Goal: Obtain resource: Download file/media

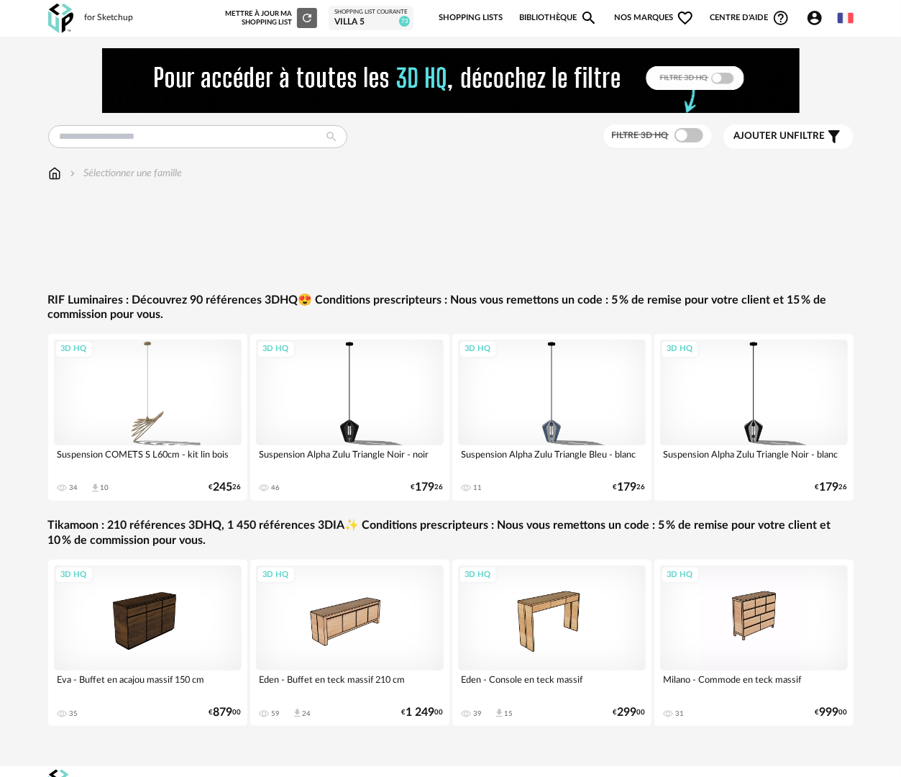
click at [535, 19] on link "Bibliothèque Magnify icon" at bounding box center [558, 18] width 79 height 30
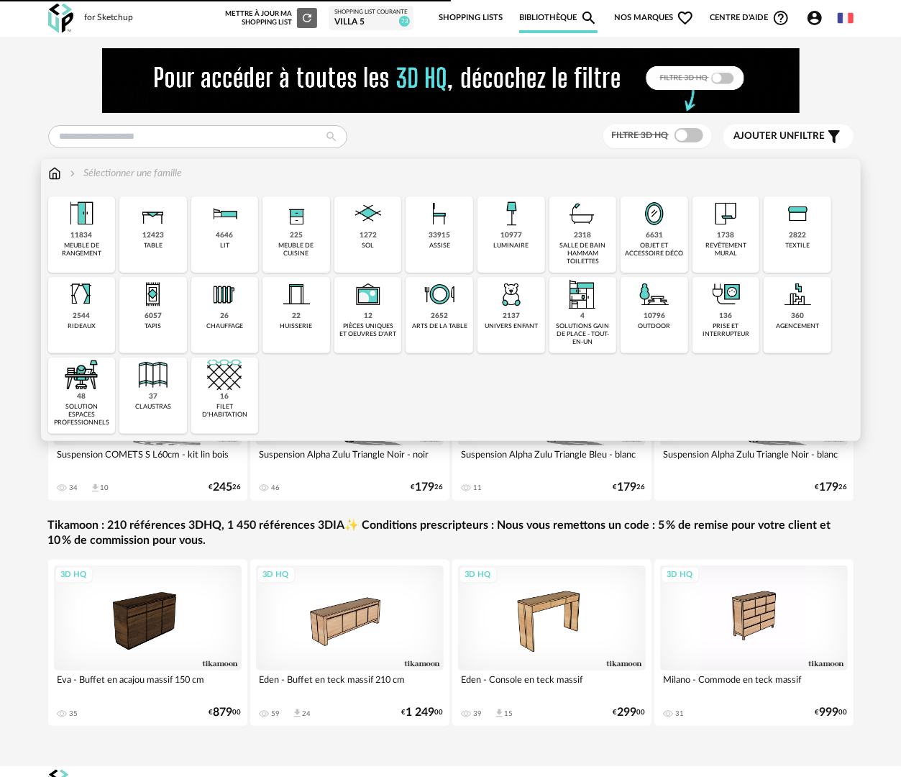
click at [528, 316] on div "2137 univers enfant" at bounding box center [512, 315] width 68 height 76
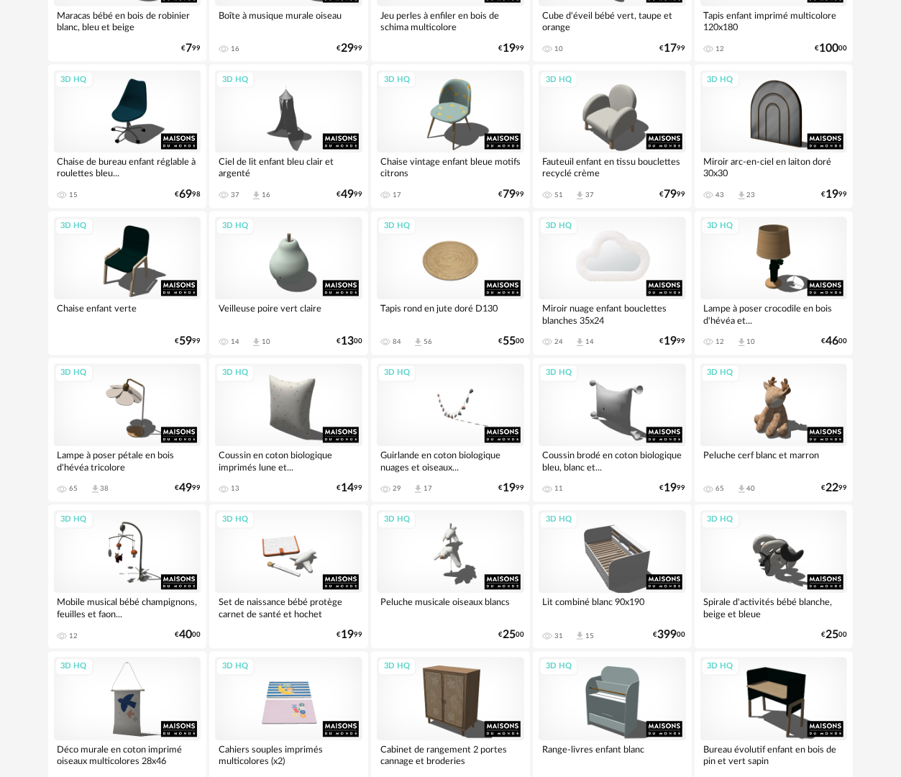
scroll to position [1367, 0]
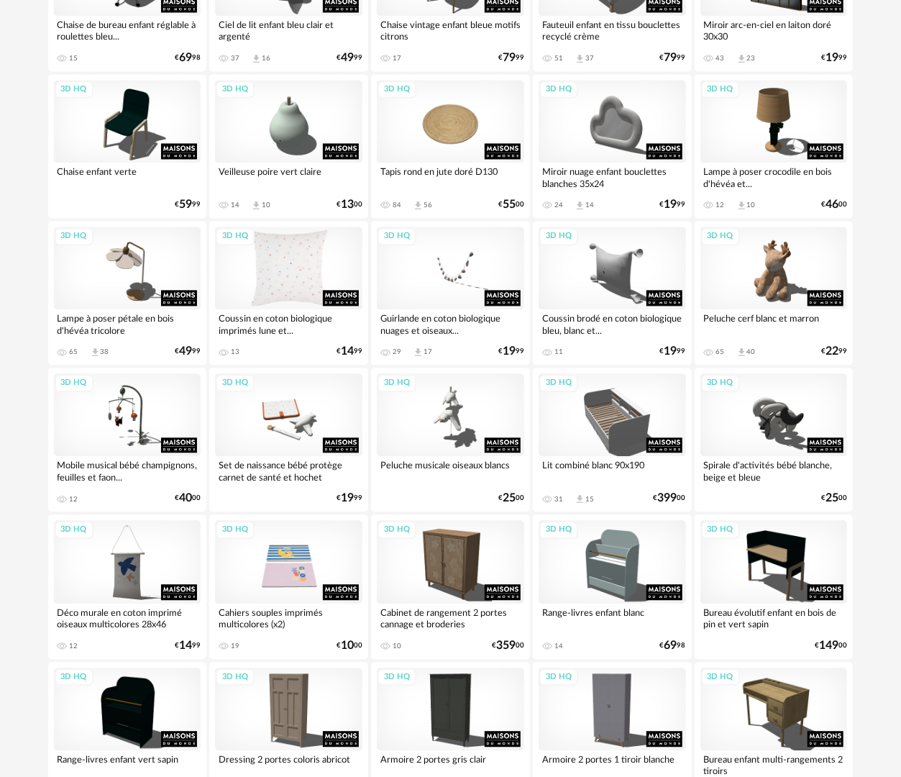
click at [293, 276] on div "3D HQ" at bounding box center [288, 268] width 147 height 83
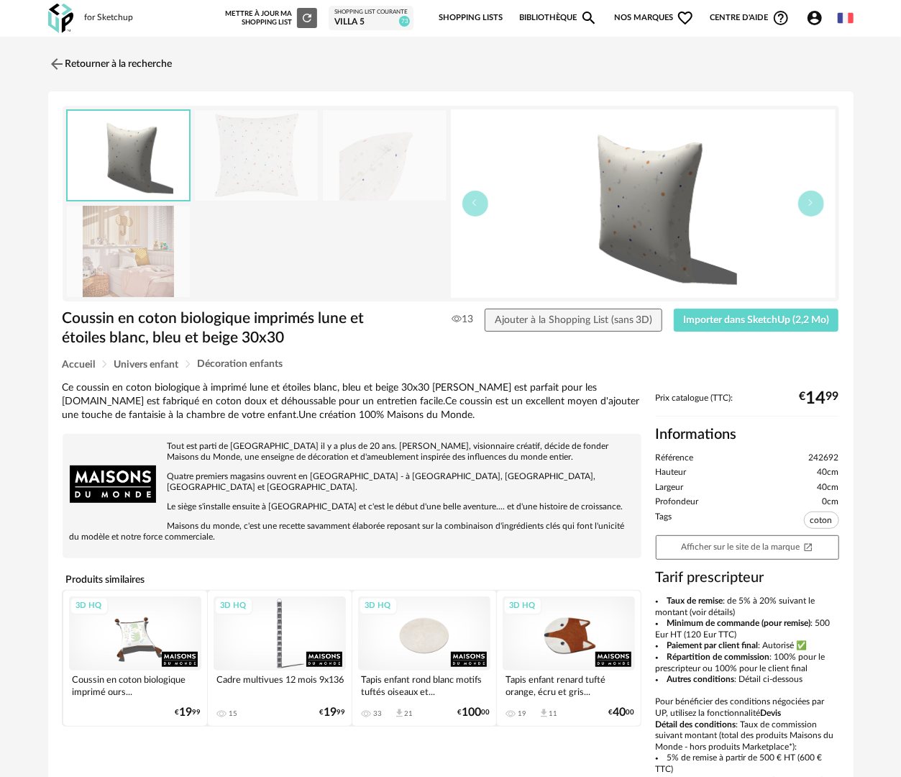
click at [142, 252] on img at bounding box center [129, 251] width 124 height 91
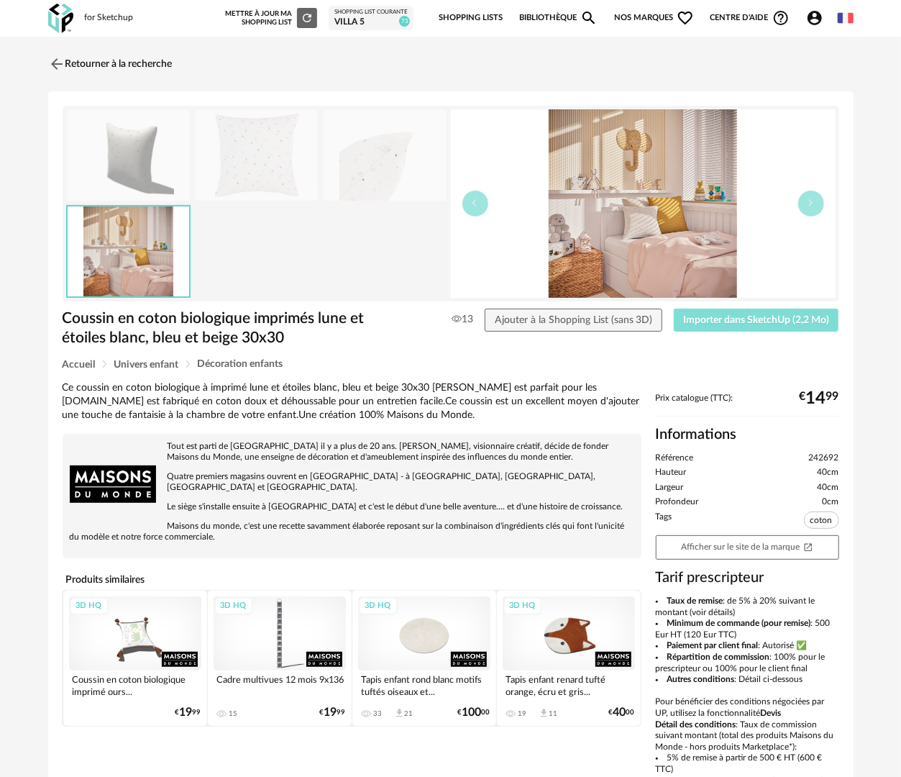
click at [717, 321] on span "Importer dans SketchUp (2,2 Mo)" at bounding box center [756, 320] width 146 height 10
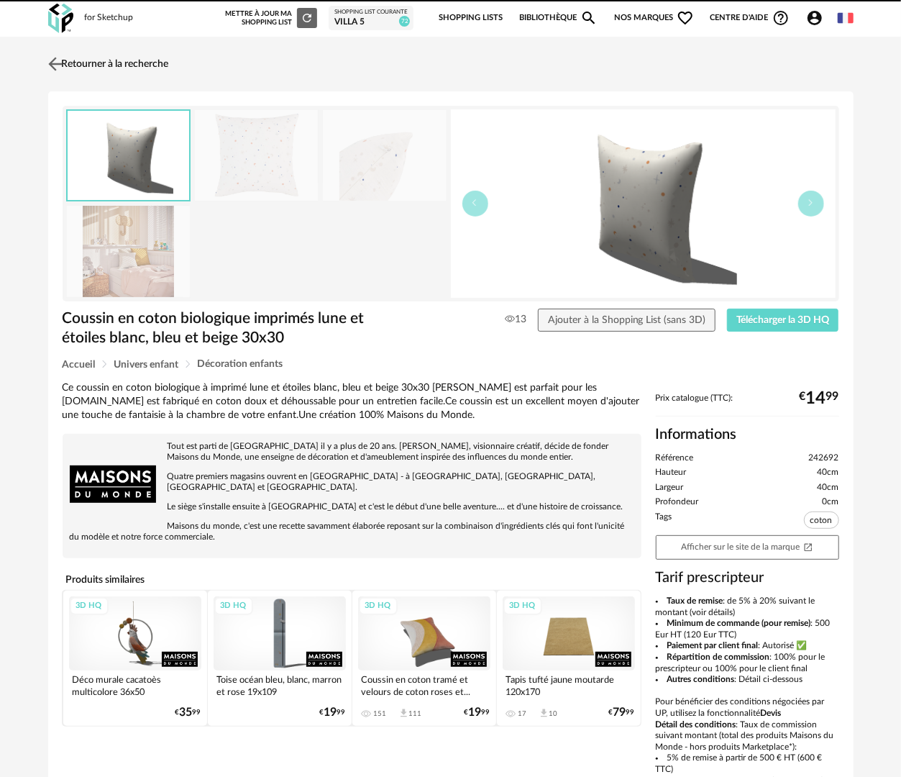
click at [113, 65] on link "Retourner à la recherche" at bounding box center [107, 64] width 124 height 32
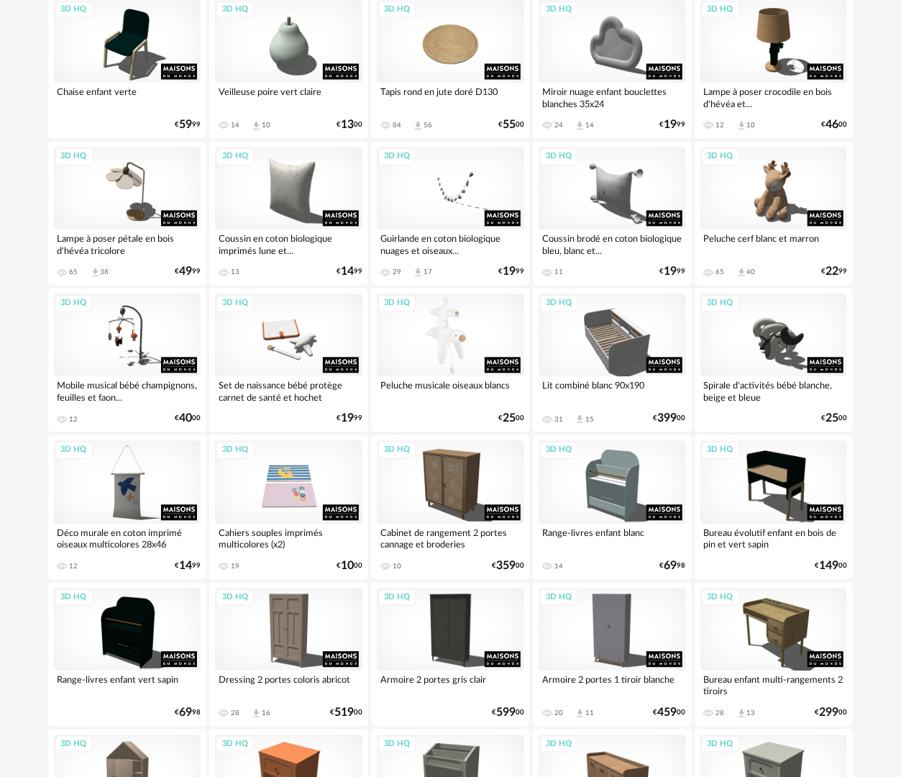
scroll to position [1532, 0]
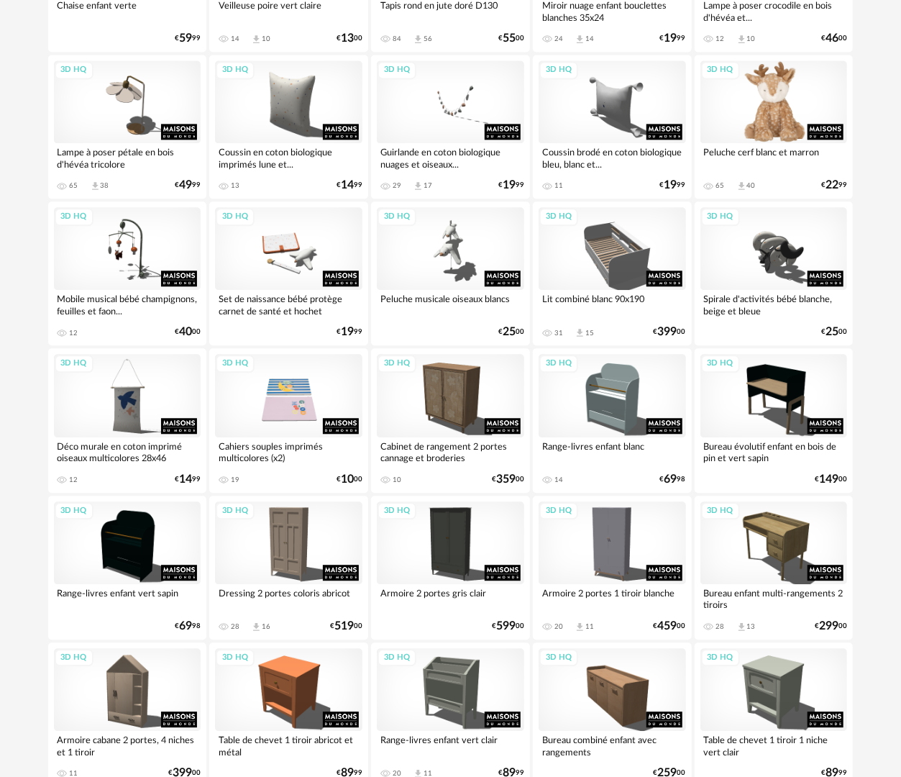
click at [806, 83] on div "3D HQ" at bounding box center [774, 101] width 147 height 83
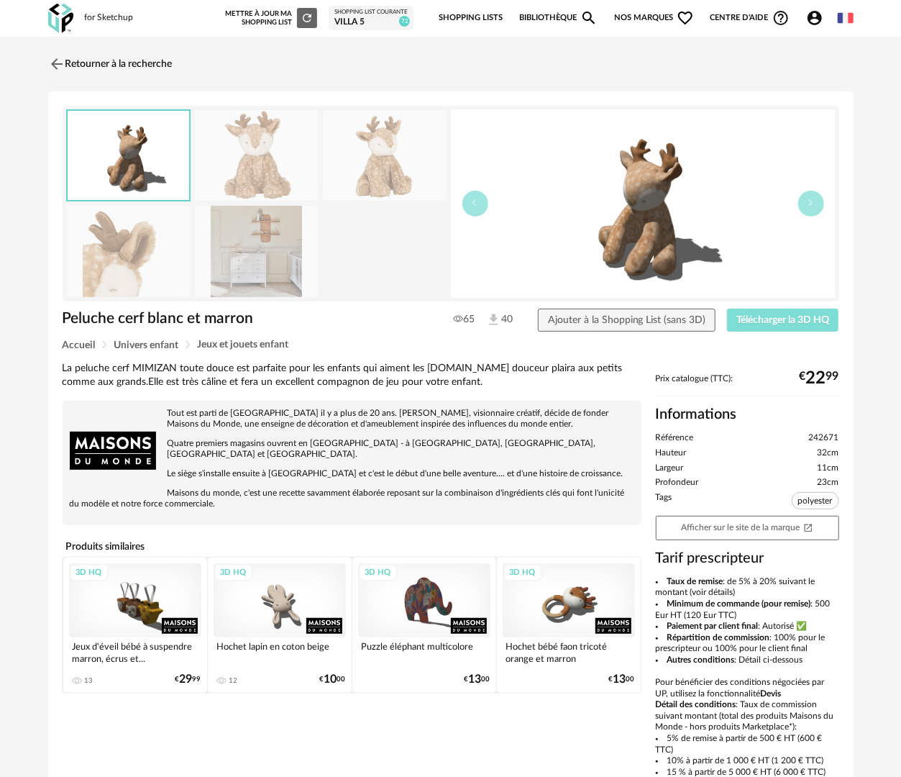
click at [772, 312] on button "Télécharger la 3D HQ" at bounding box center [783, 320] width 112 height 23
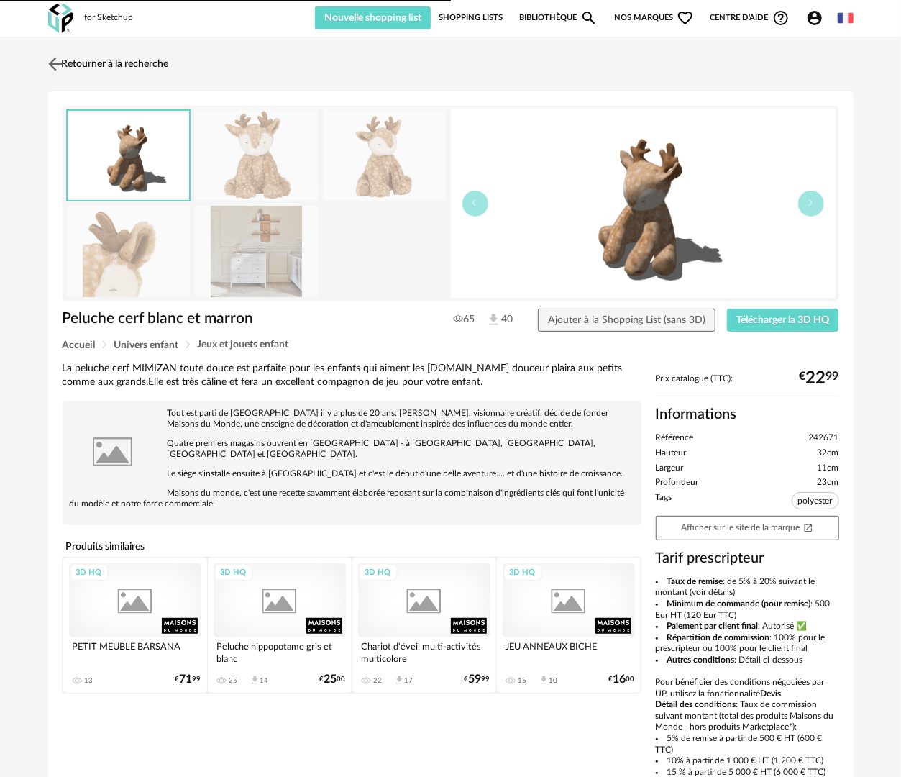
click at [143, 65] on link "Retourner à la recherche" at bounding box center [107, 64] width 124 height 32
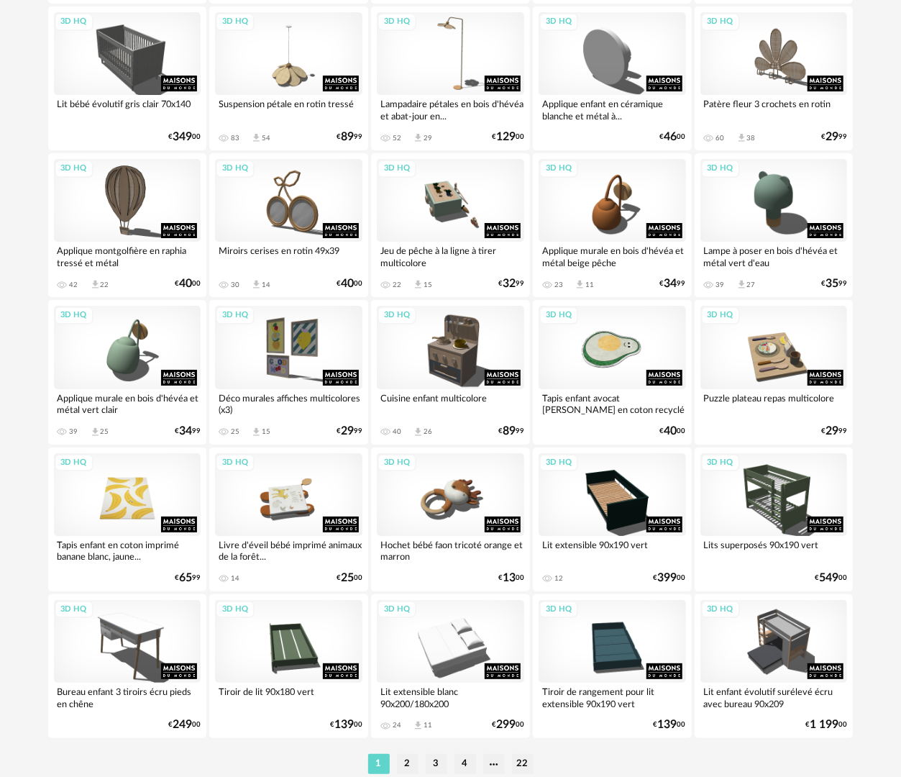
scroll to position [2515, 0]
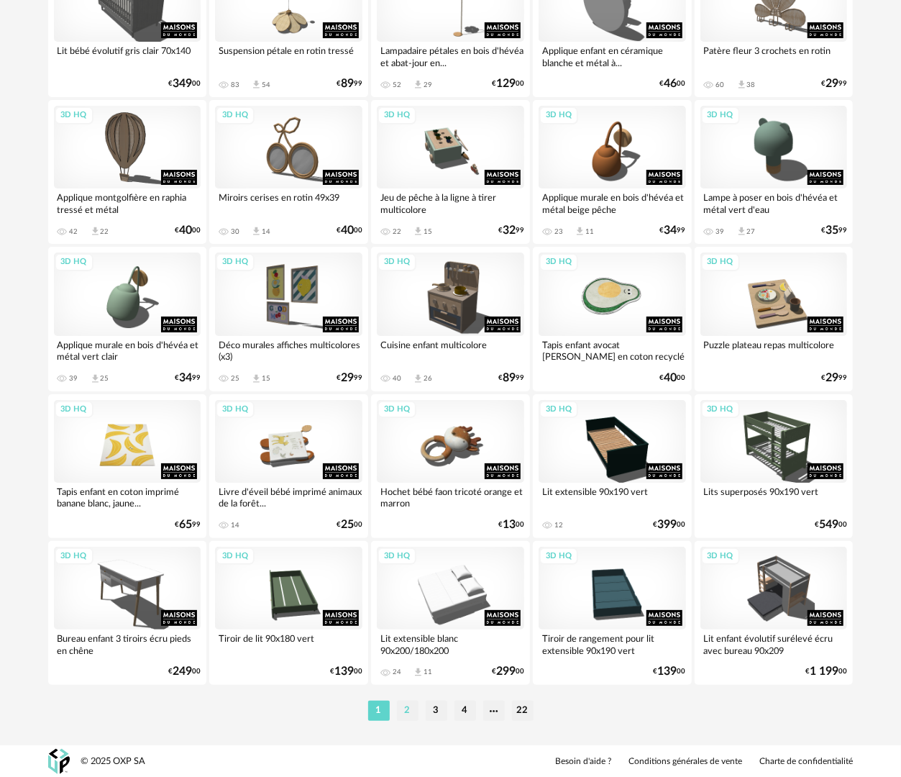
click at [404, 706] on li "2" at bounding box center [408, 711] width 22 height 20
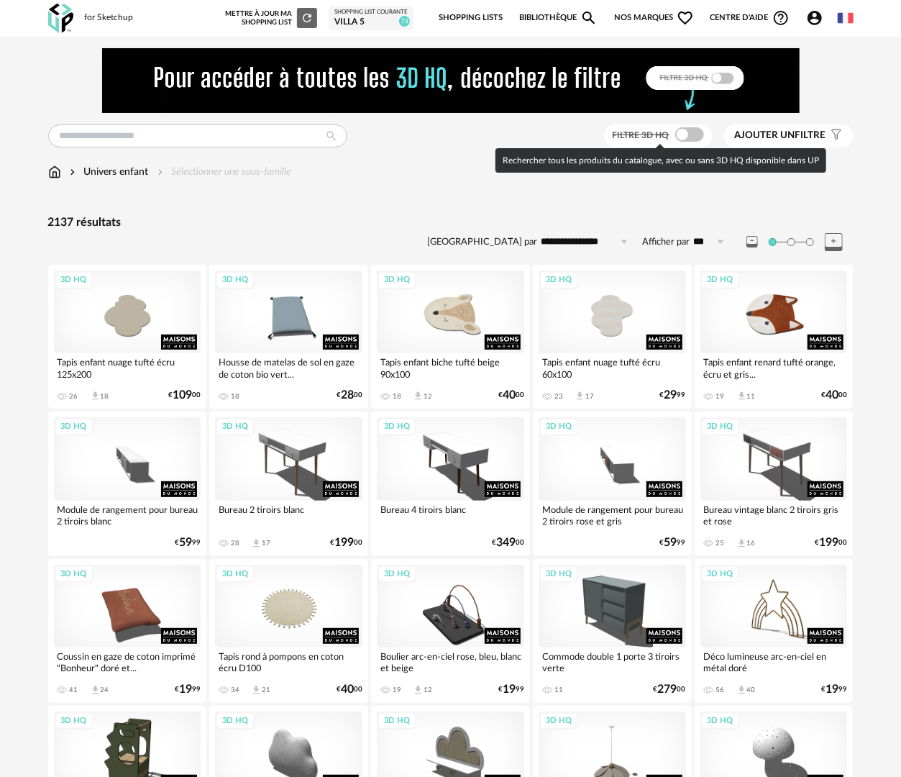
click at [683, 127] on span at bounding box center [689, 134] width 29 height 14
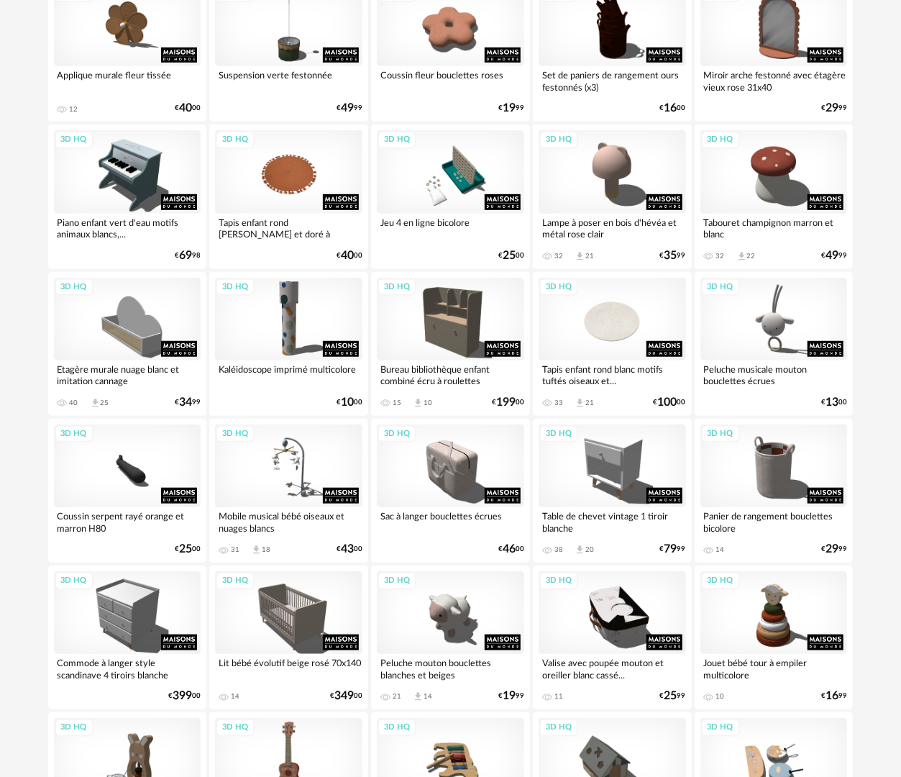
scroll to position [288, 0]
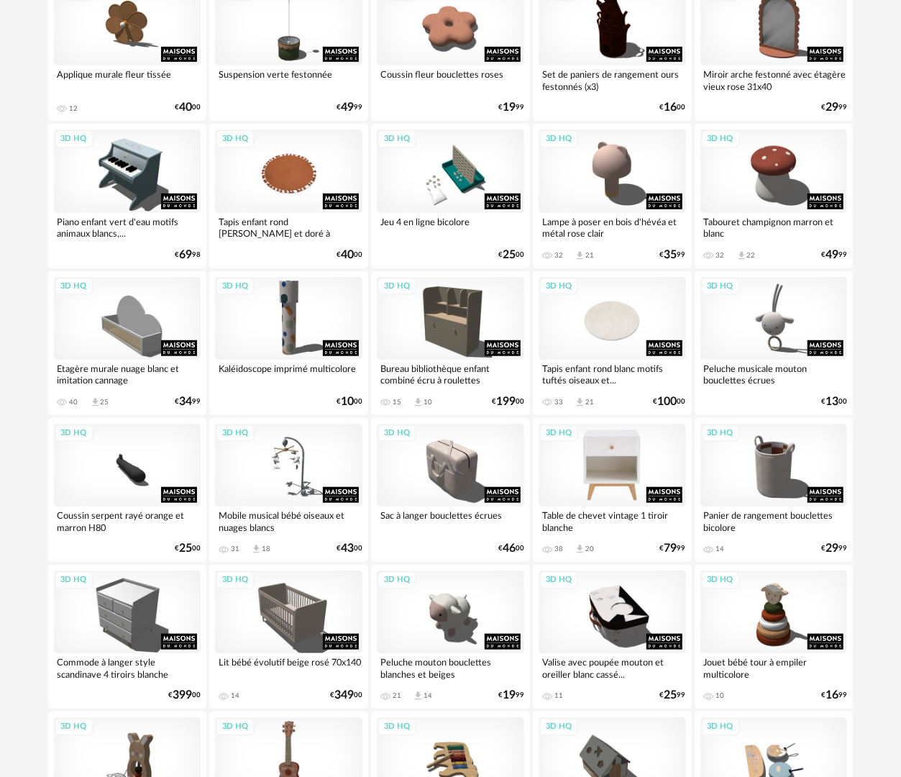
click at [609, 435] on div "3D HQ" at bounding box center [612, 465] width 147 height 83
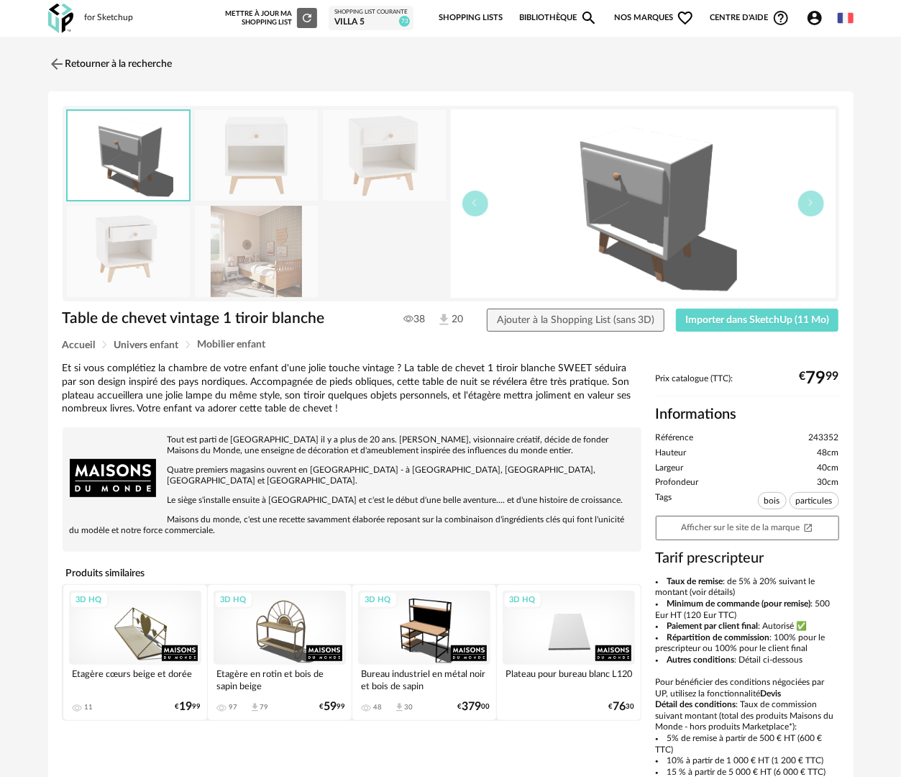
click at [280, 253] on img at bounding box center [257, 251] width 124 height 91
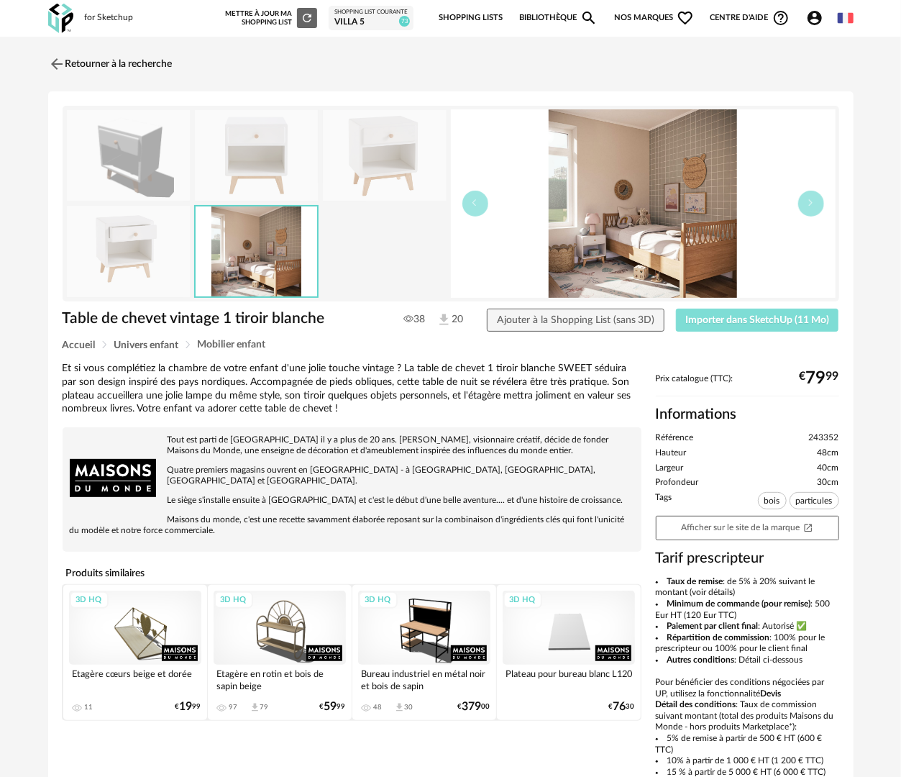
click at [738, 323] on span "Importer dans SketchUp (11 Mo)" at bounding box center [757, 320] width 144 height 10
click at [167, 62] on link "Retourner à la recherche" at bounding box center [107, 64] width 124 height 32
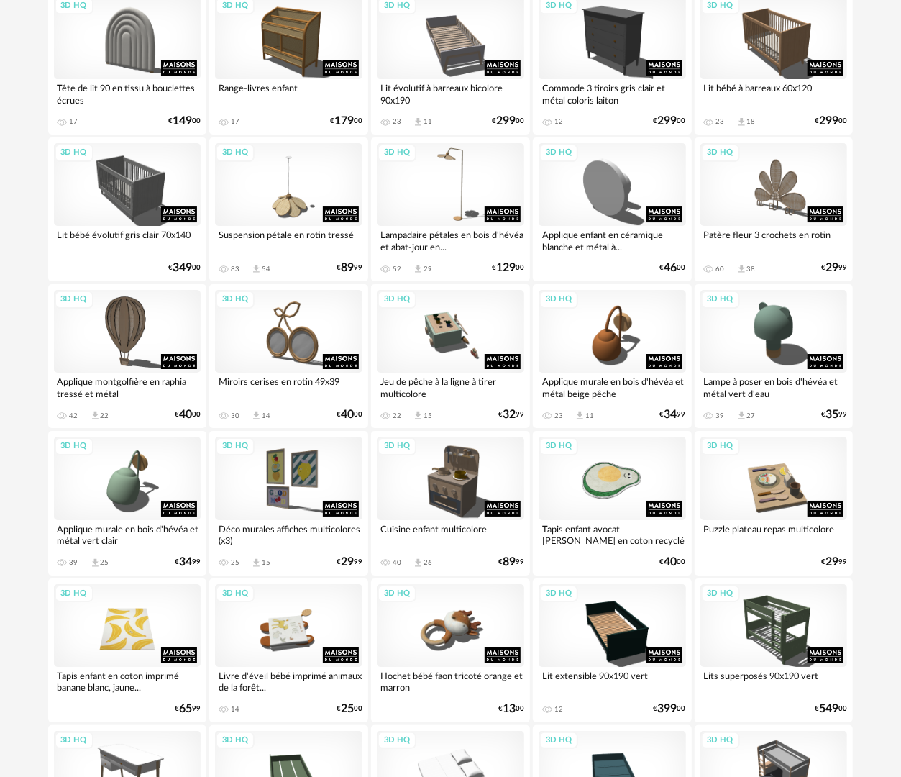
scroll to position [2515, 0]
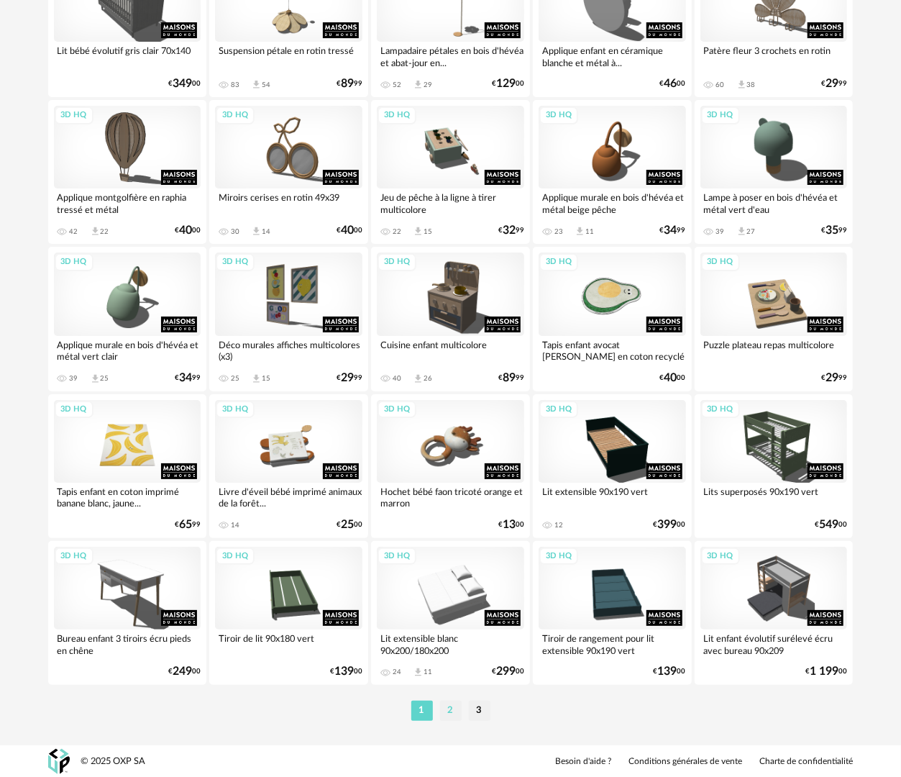
click at [446, 707] on li "2" at bounding box center [451, 711] width 22 height 20
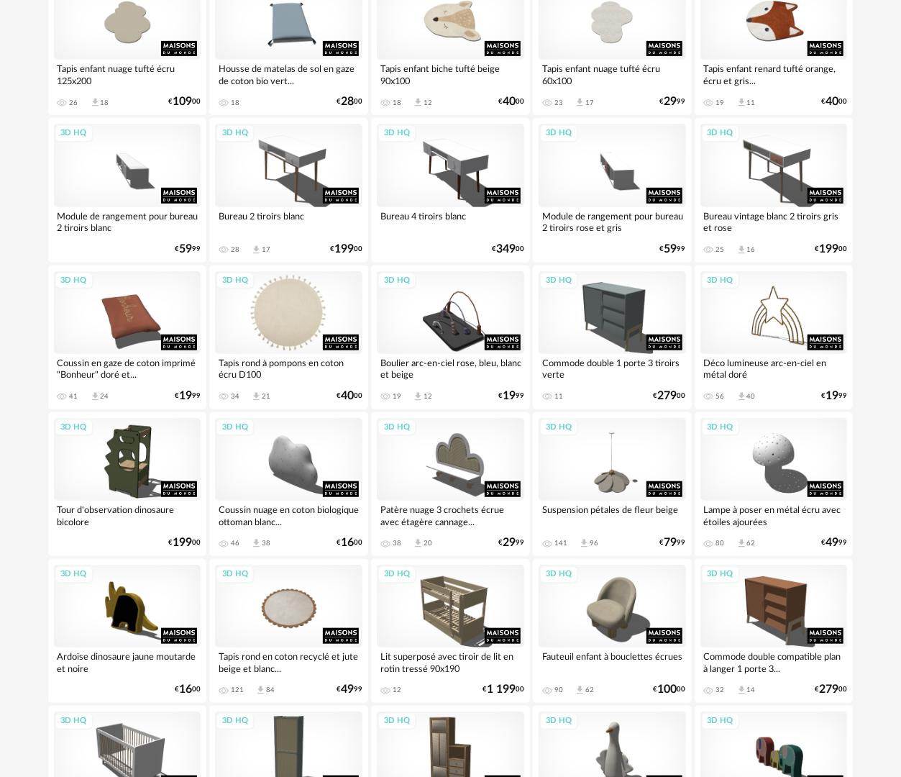
scroll to position [216, 0]
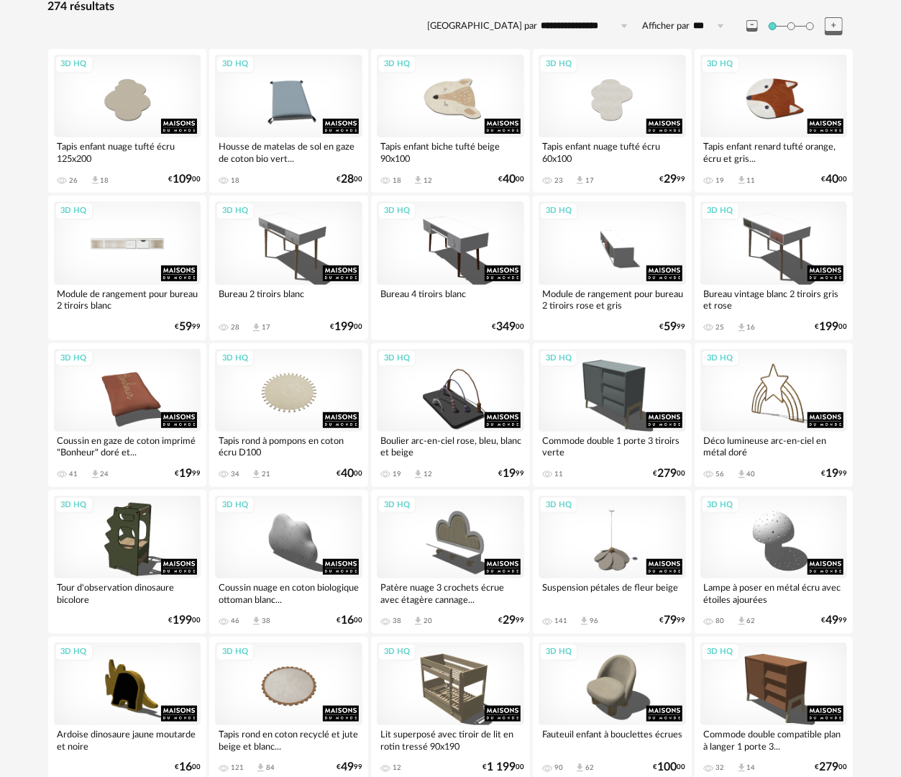
click at [123, 233] on div "3D HQ" at bounding box center [127, 242] width 147 height 83
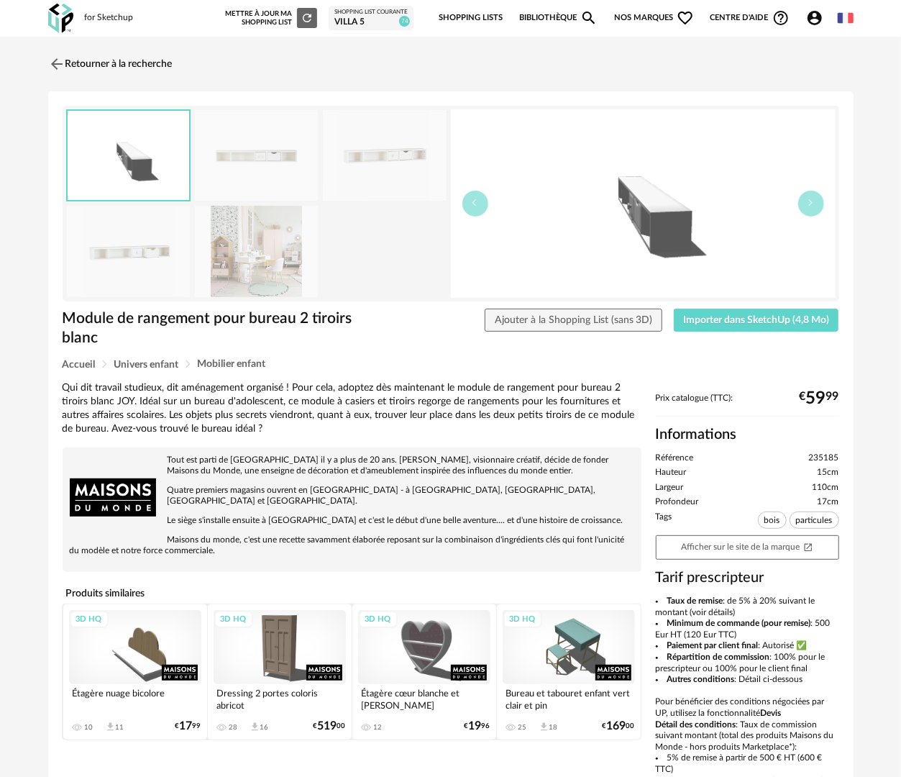
click at [260, 256] on img at bounding box center [257, 251] width 124 height 91
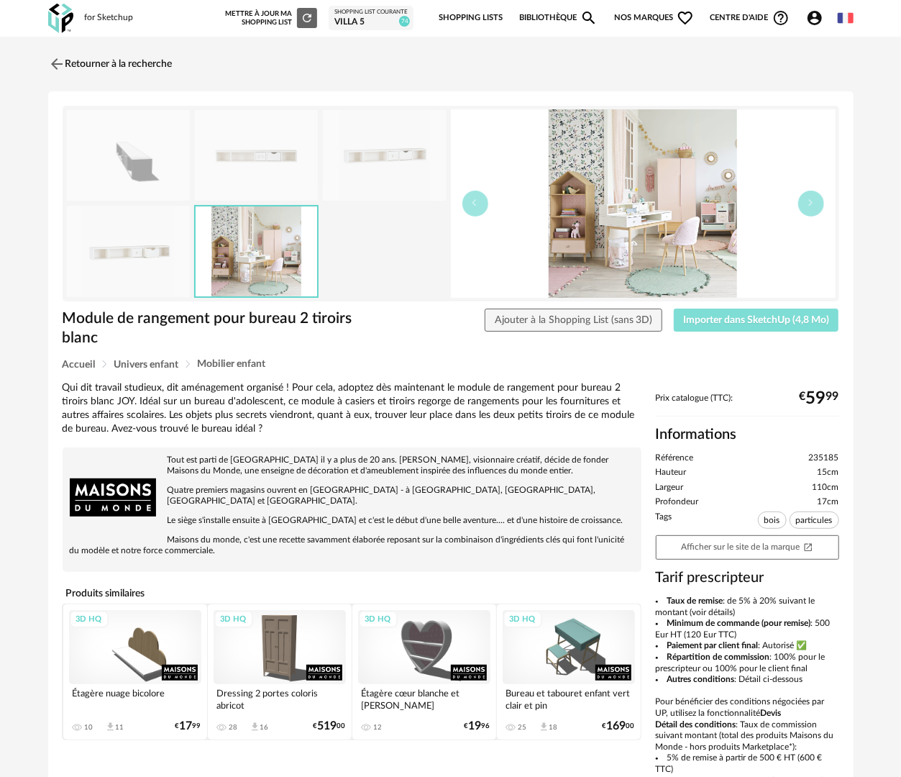
click at [722, 322] on span "Importer dans SketchUp (4,8 Mo)" at bounding box center [756, 320] width 146 height 10
click at [142, 65] on link "Retourner à la recherche" at bounding box center [107, 64] width 124 height 32
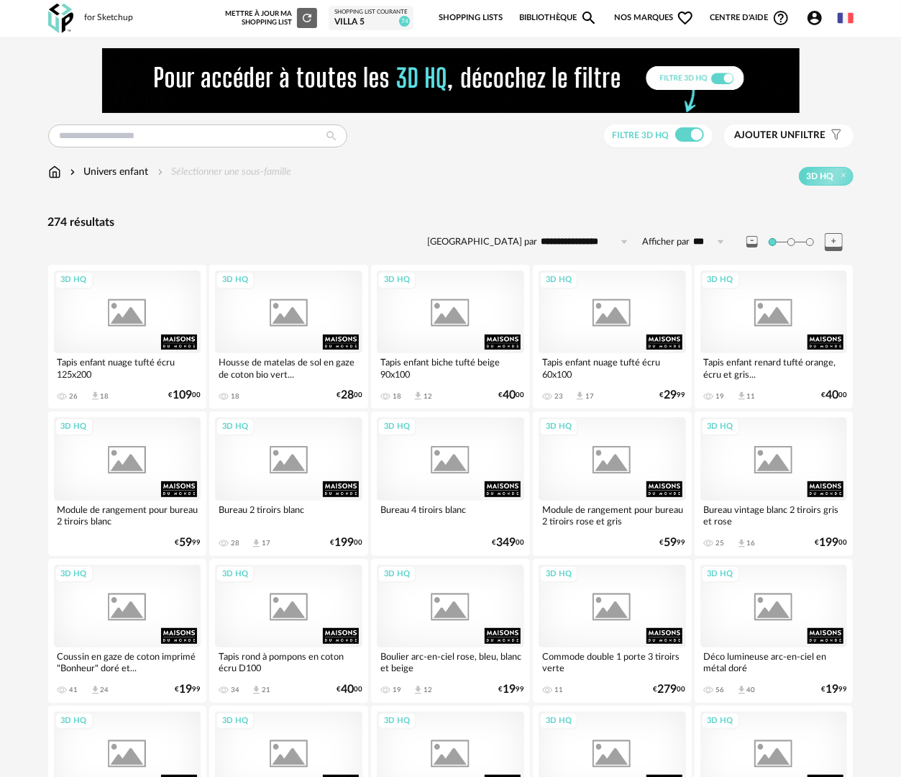
scroll to position [216, 0]
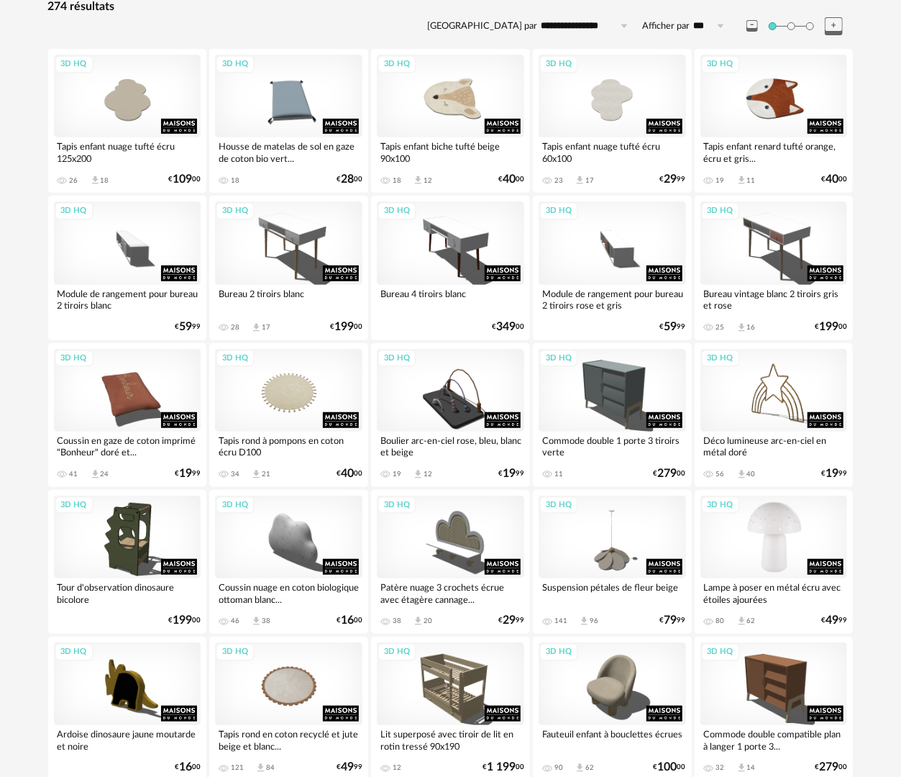
click at [785, 558] on div "3D HQ" at bounding box center [774, 537] width 147 height 83
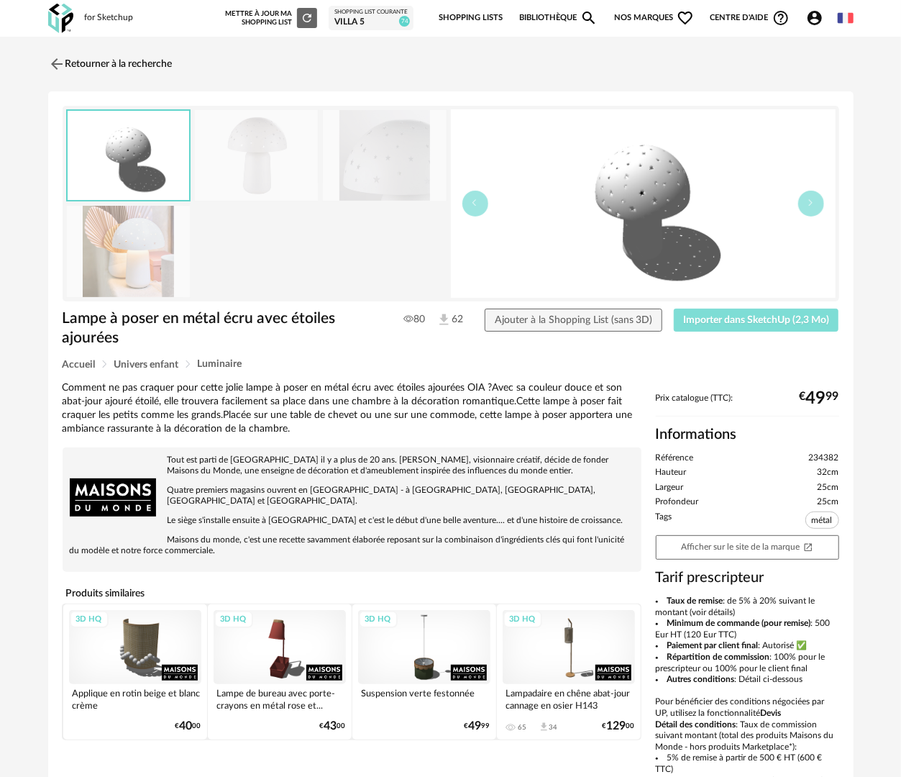
click at [742, 321] on span "Importer dans SketchUp (2,3 Mo)" at bounding box center [756, 320] width 146 height 10
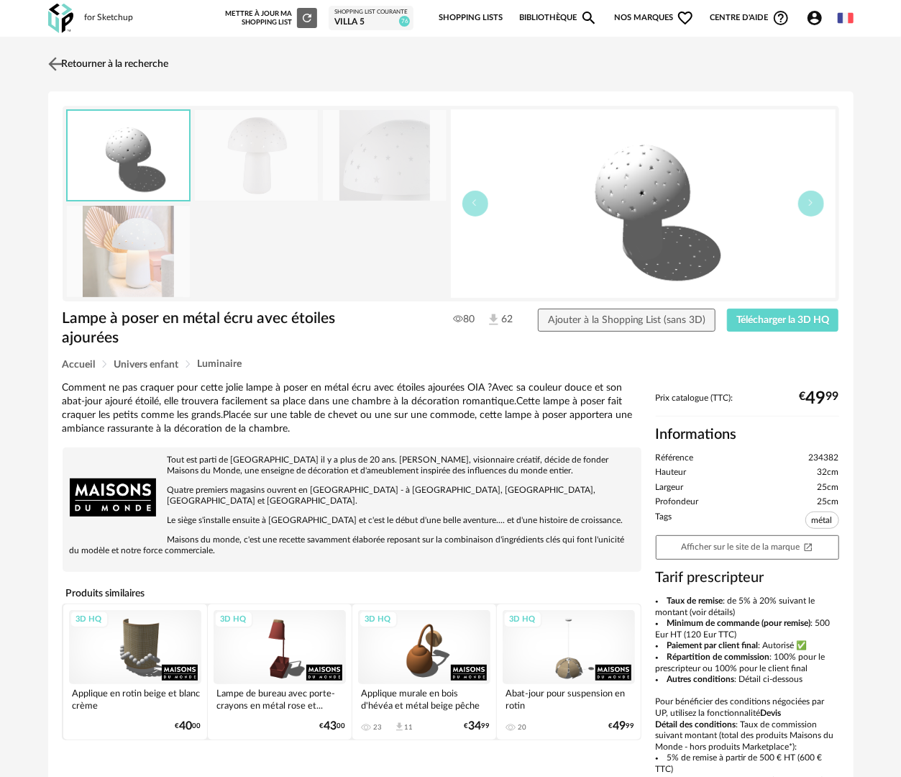
click at [95, 55] on link "Retourner à la recherche" at bounding box center [107, 64] width 124 height 32
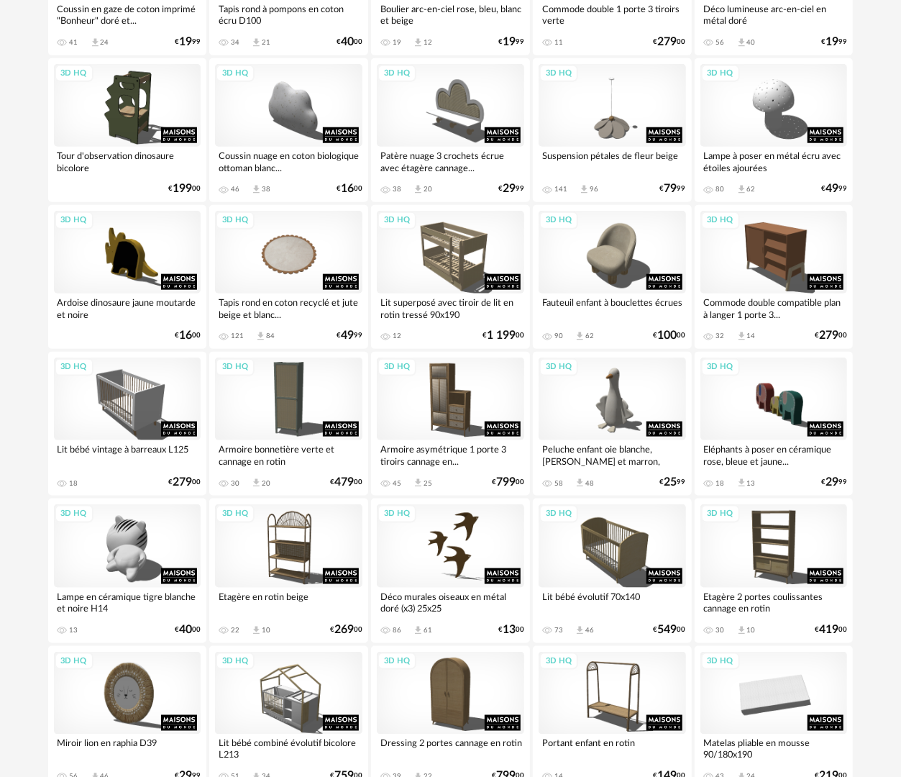
scroll to position [650, 0]
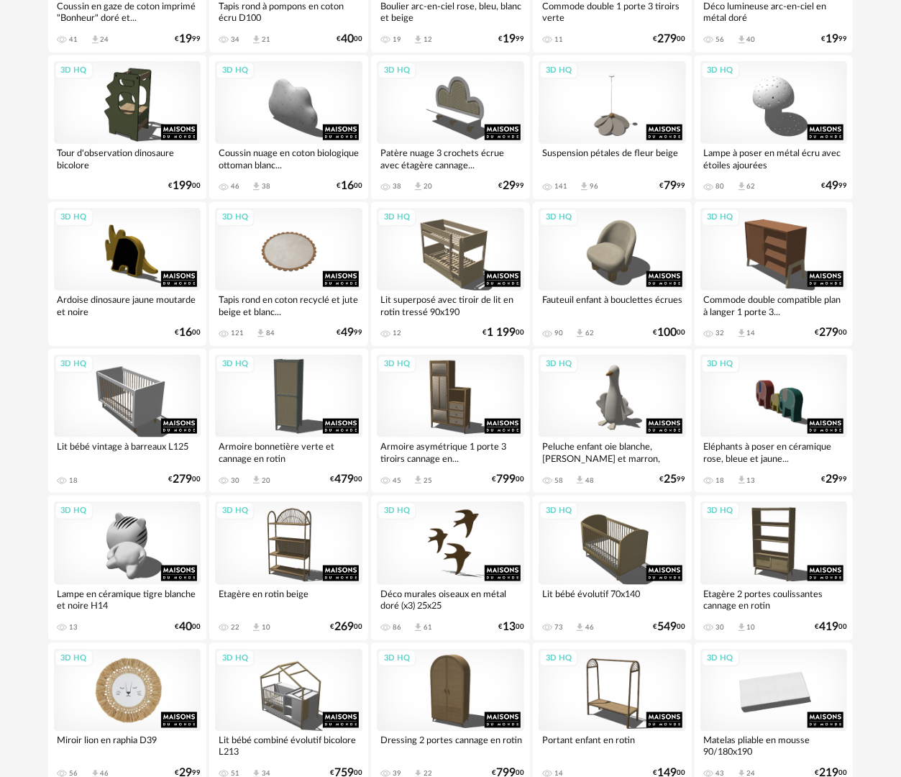
click at [150, 691] on div "3D HQ" at bounding box center [127, 690] width 147 height 83
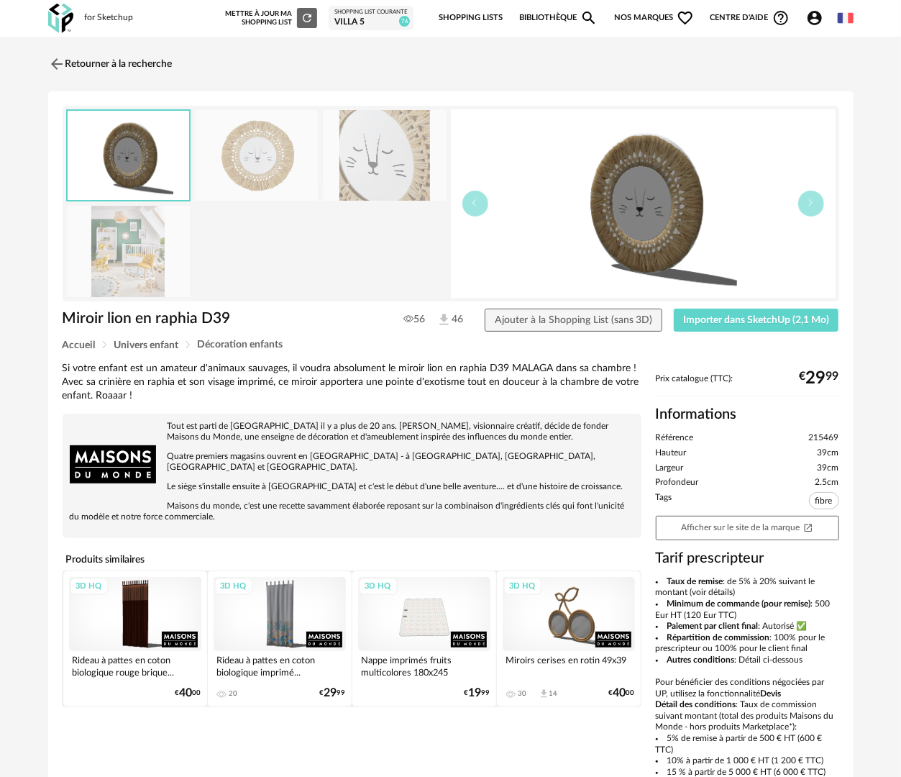
click at [125, 239] on img at bounding box center [129, 251] width 124 height 91
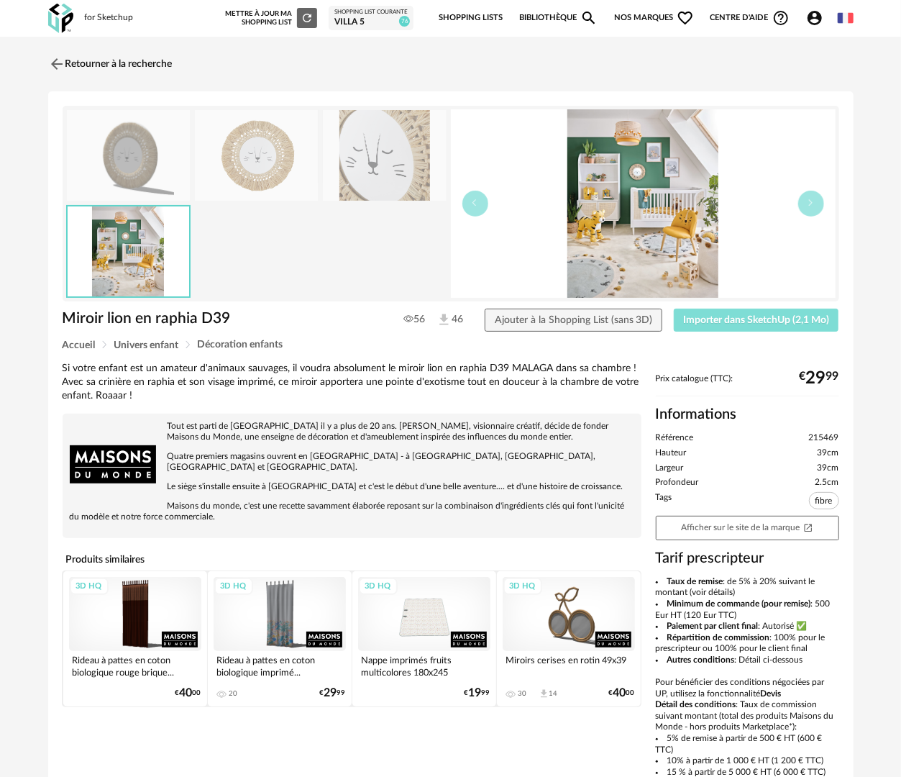
click at [725, 316] on span "Importer dans SketchUp (2,1 Mo)" at bounding box center [756, 320] width 146 height 10
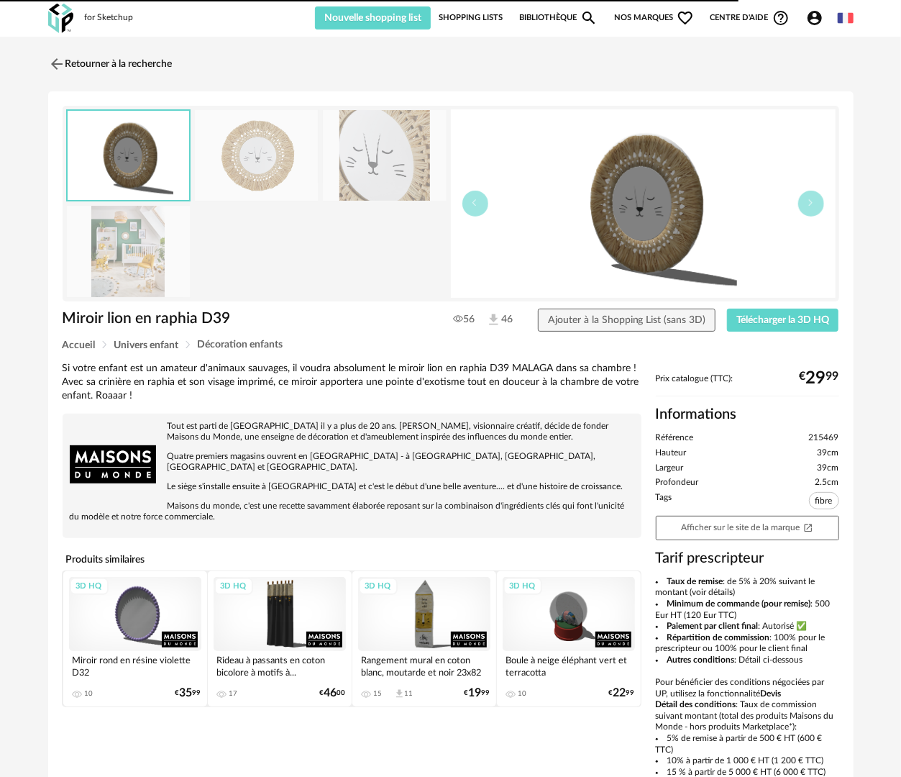
click at [286, 608] on div "3D HQ" at bounding box center [280, 614] width 132 height 75
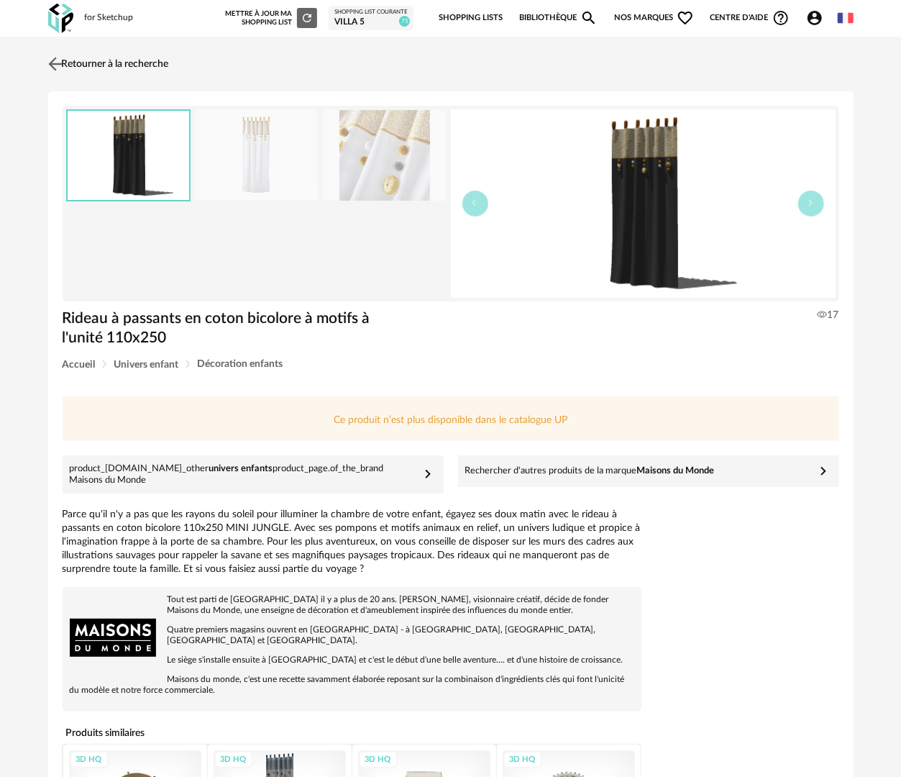
click at [121, 58] on link "Retourner à la recherche" at bounding box center [107, 64] width 124 height 32
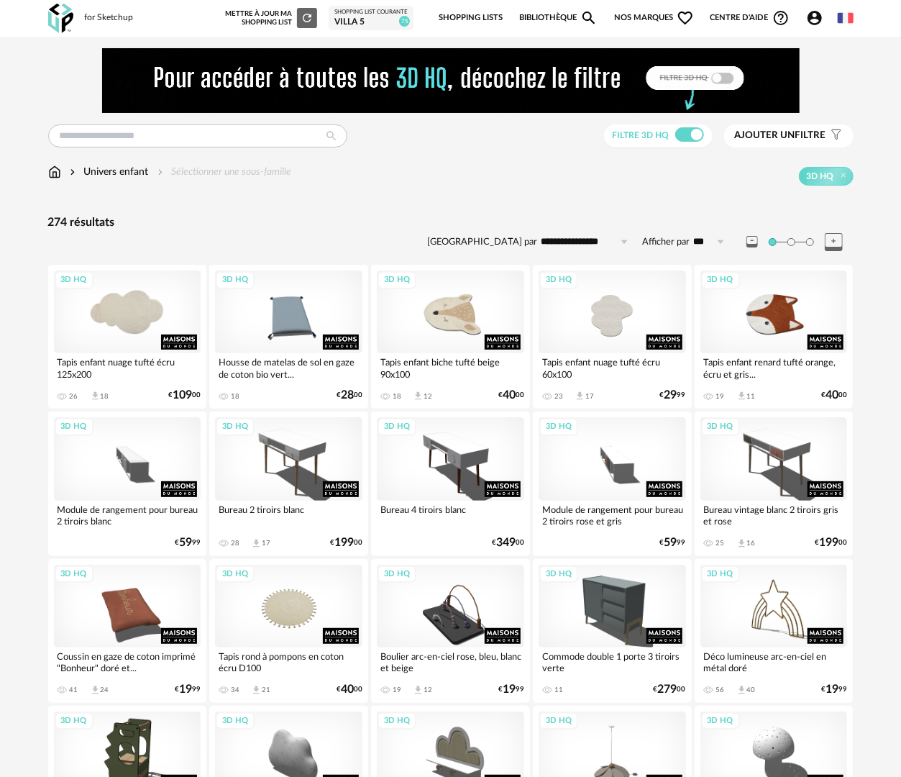
click at [110, 314] on div "3D HQ" at bounding box center [127, 311] width 147 height 83
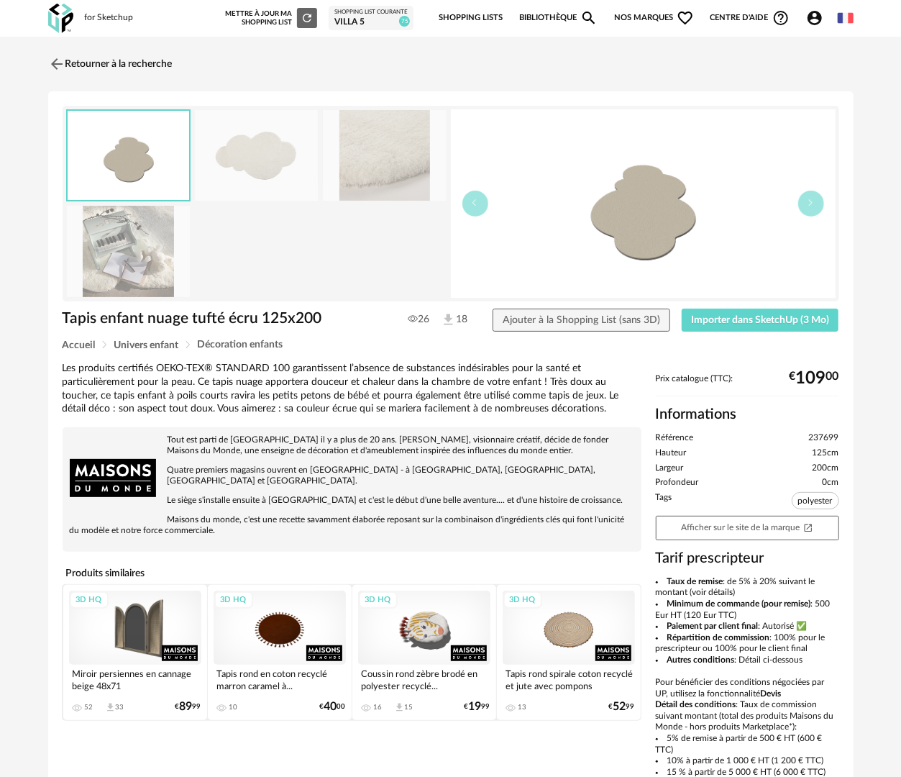
click at [140, 247] on img at bounding box center [129, 251] width 124 height 91
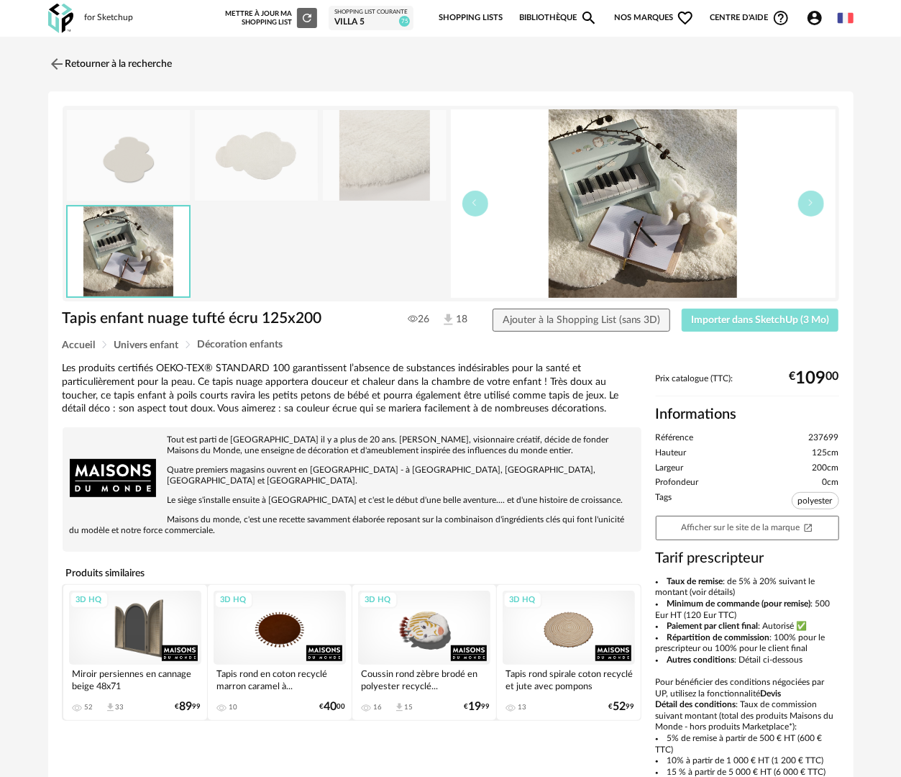
click at [749, 318] on span "Importer dans SketchUp (3 Mo)" at bounding box center [760, 320] width 138 height 10
click at [150, 66] on link "Retourner à la recherche" at bounding box center [107, 64] width 124 height 32
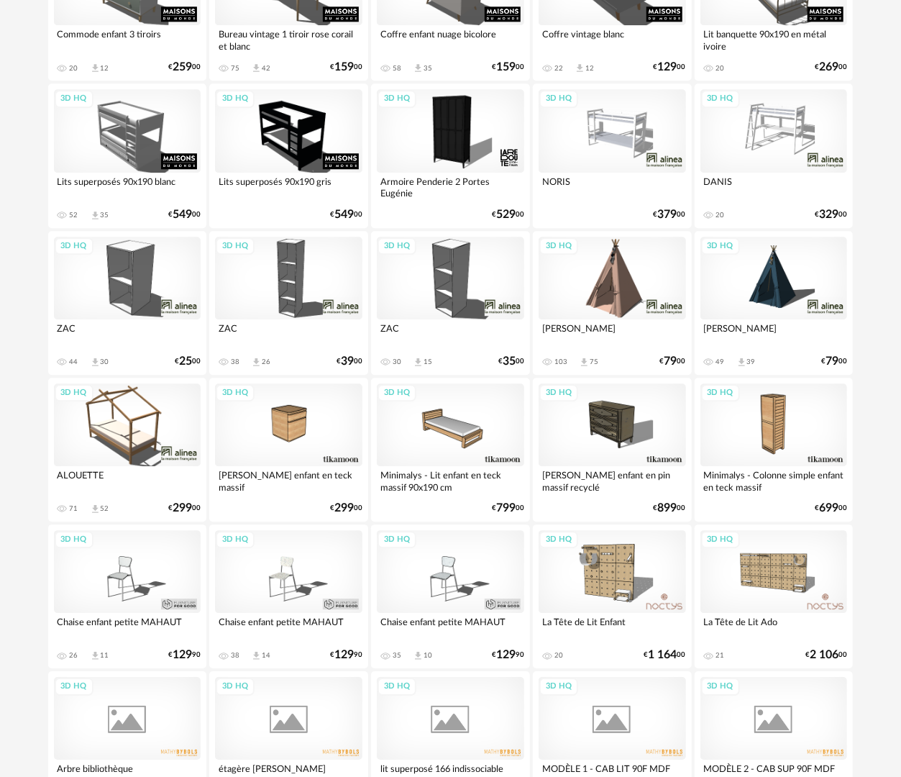
scroll to position [1798, 0]
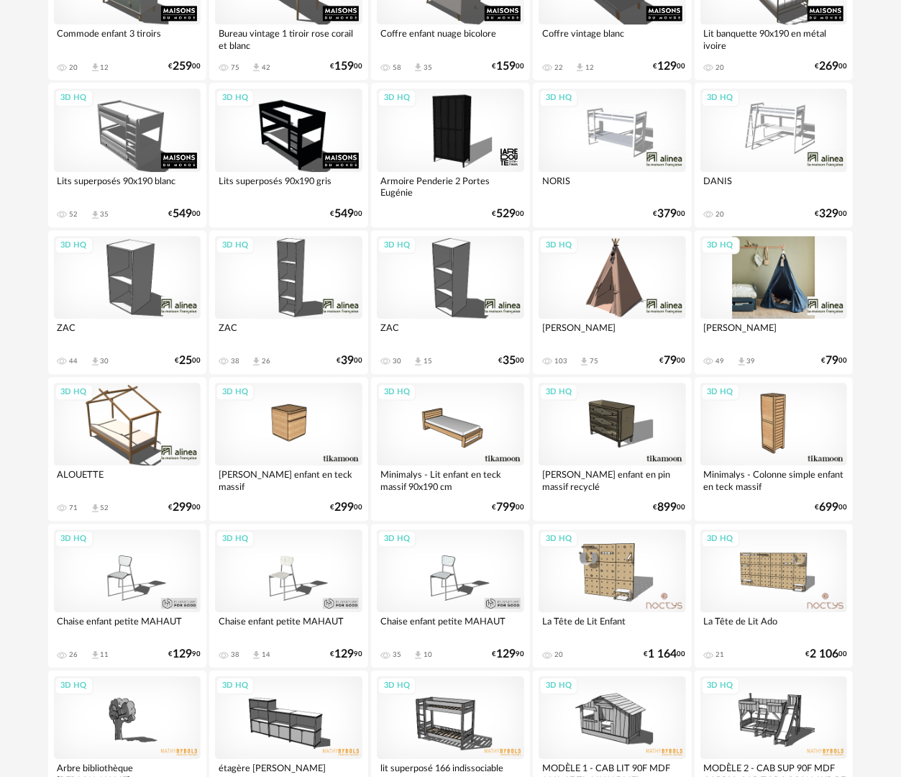
click at [778, 309] on div "3D HQ" at bounding box center [774, 277] width 147 height 83
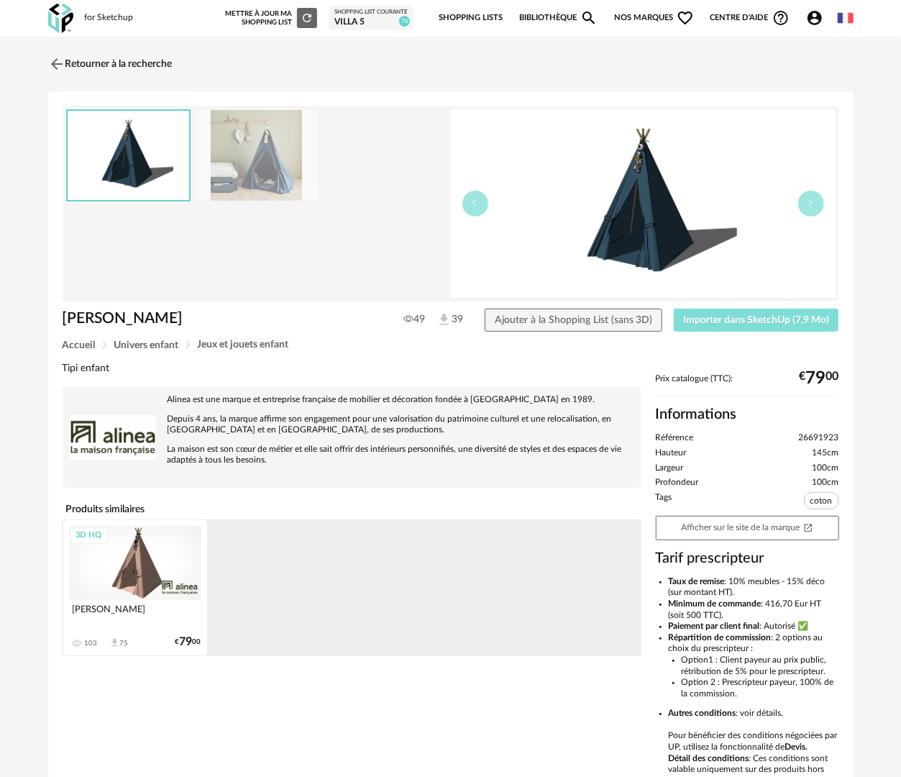
click at [771, 321] on span "Importer dans SketchUp (7,9 Mo)" at bounding box center [756, 320] width 146 height 10
click at [108, 64] on link "Retourner à la recherche" at bounding box center [107, 64] width 124 height 32
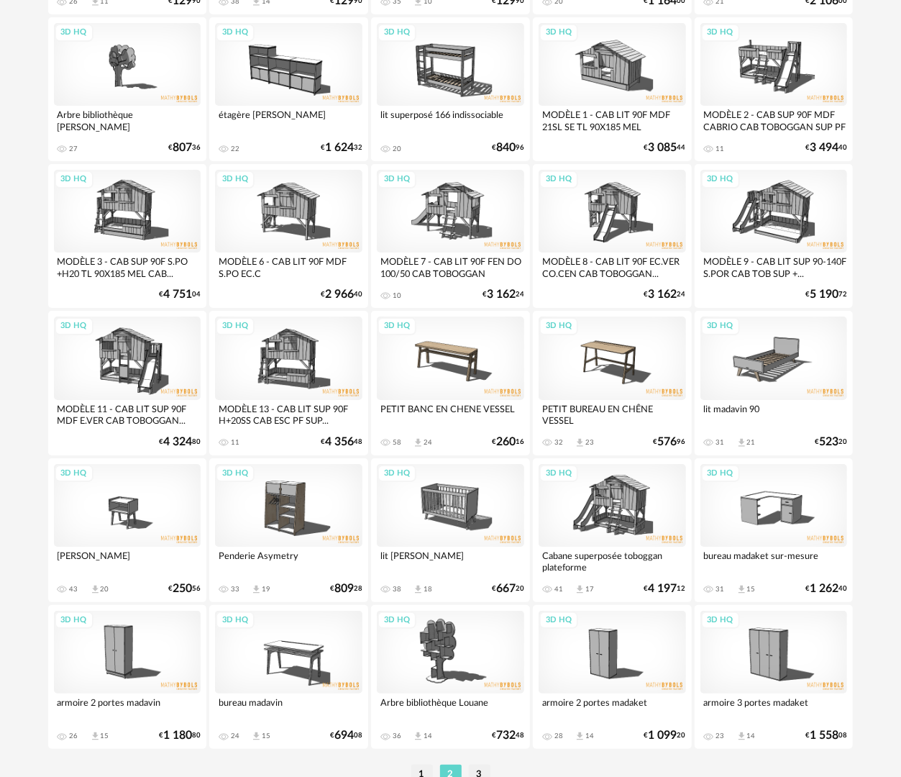
scroll to position [2515, 0]
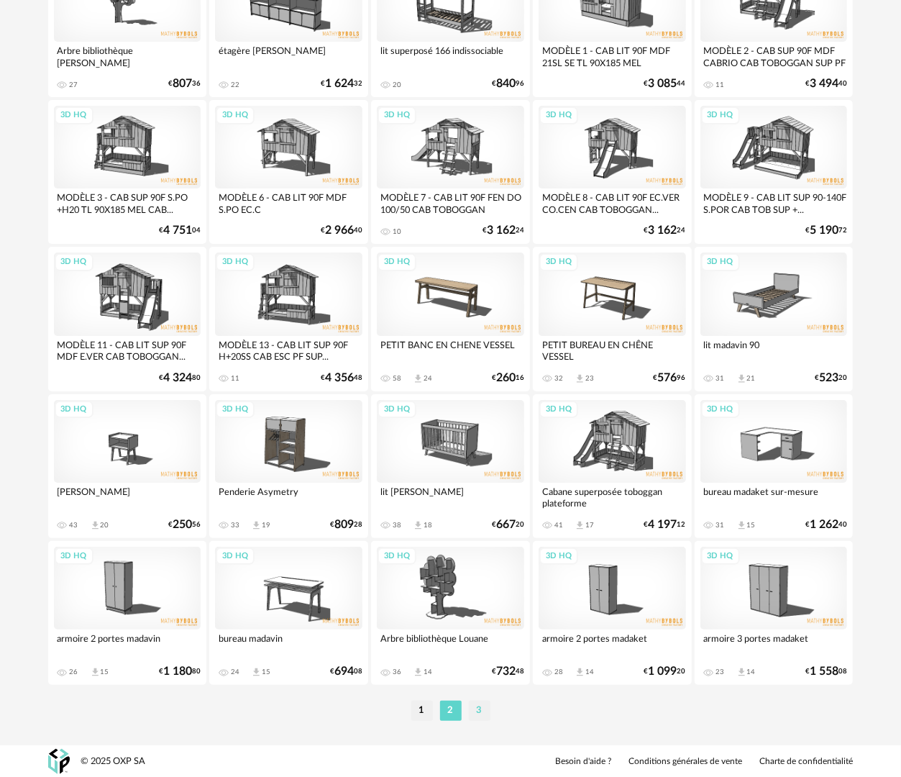
click at [481, 708] on li "3" at bounding box center [480, 711] width 22 height 20
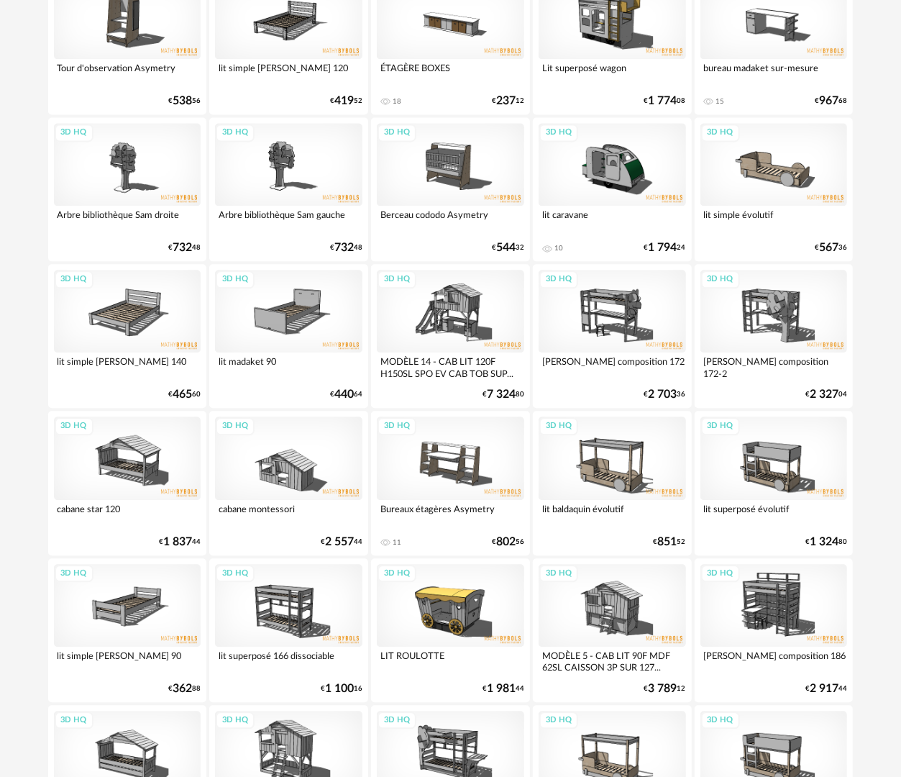
scroll to position [1803, 0]
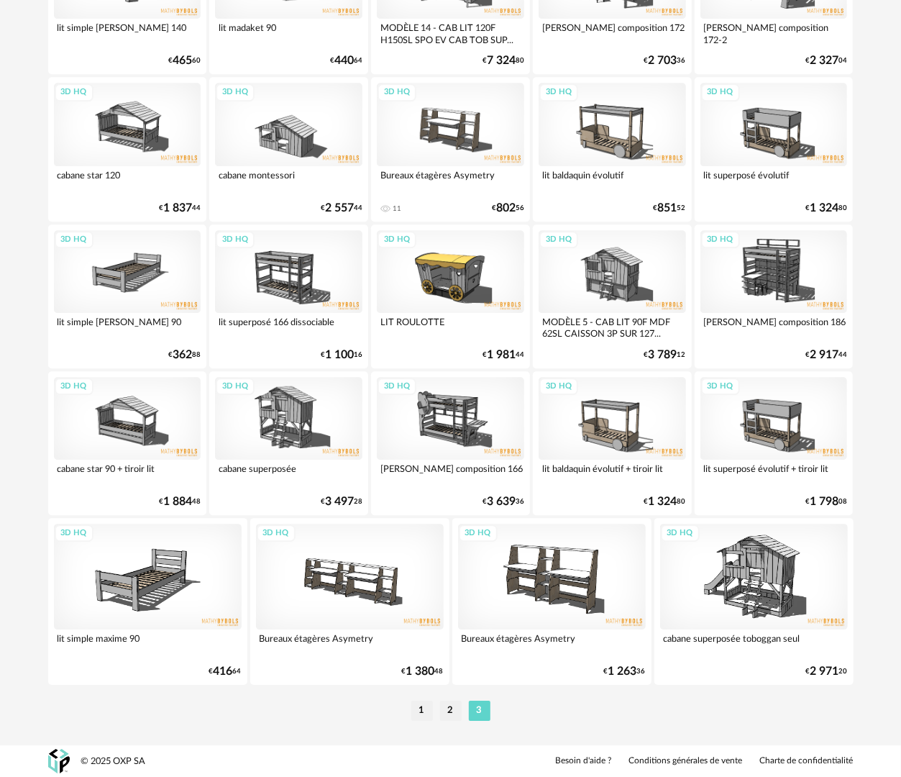
click at [419, 711] on li "1" at bounding box center [422, 711] width 22 height 20
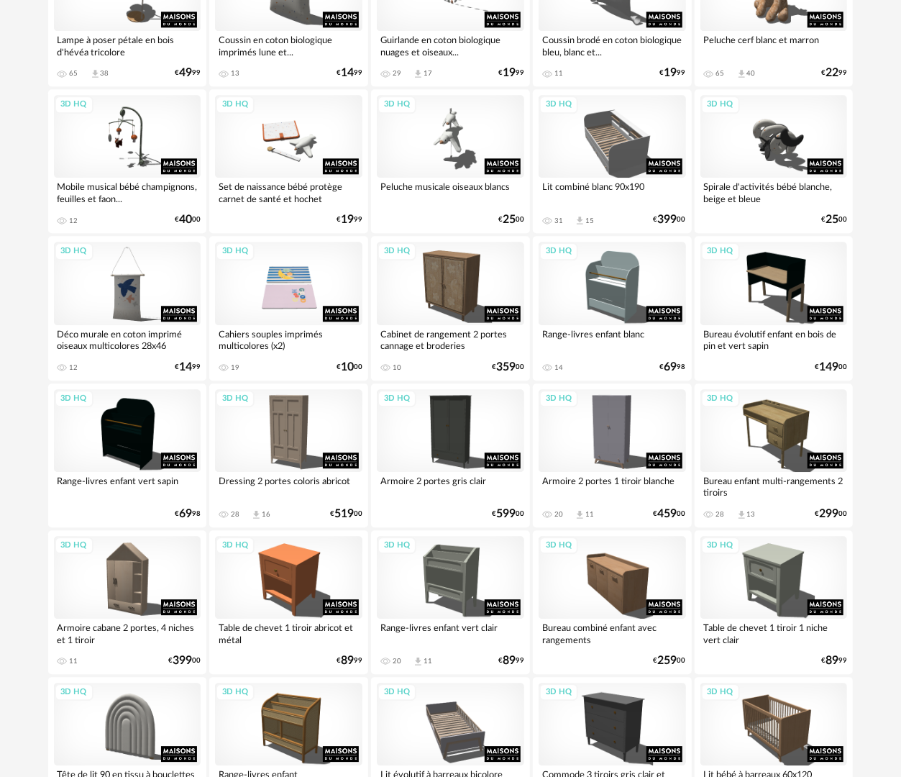
scroll to position [1654, 0]
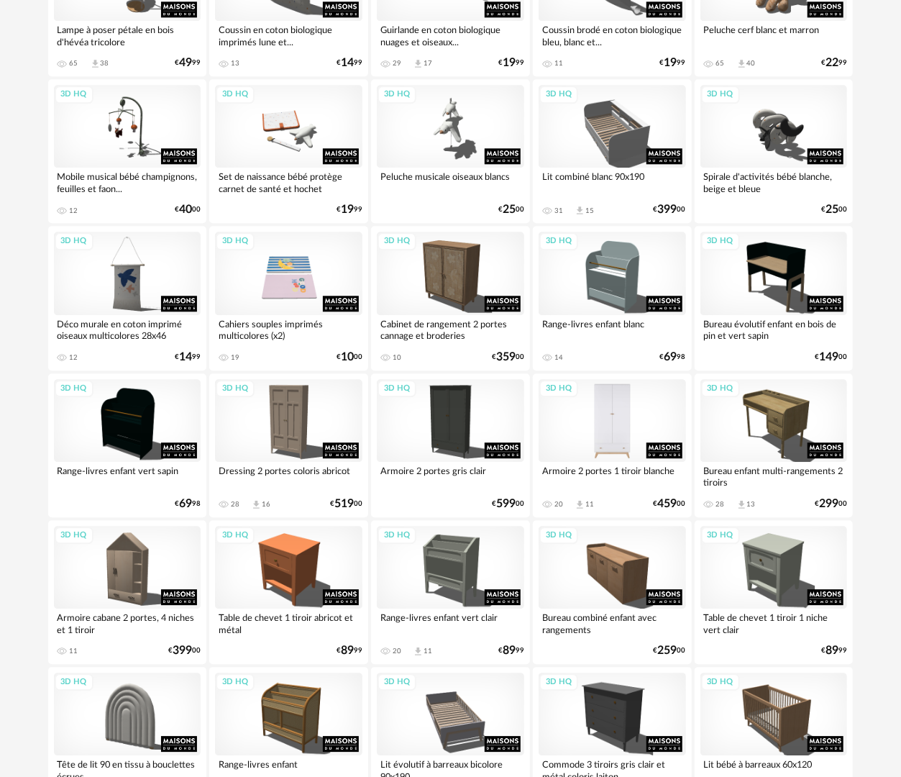
click at [603, 427] on div "3D HQ" at bounding box center [612, 420] width 147 height 83
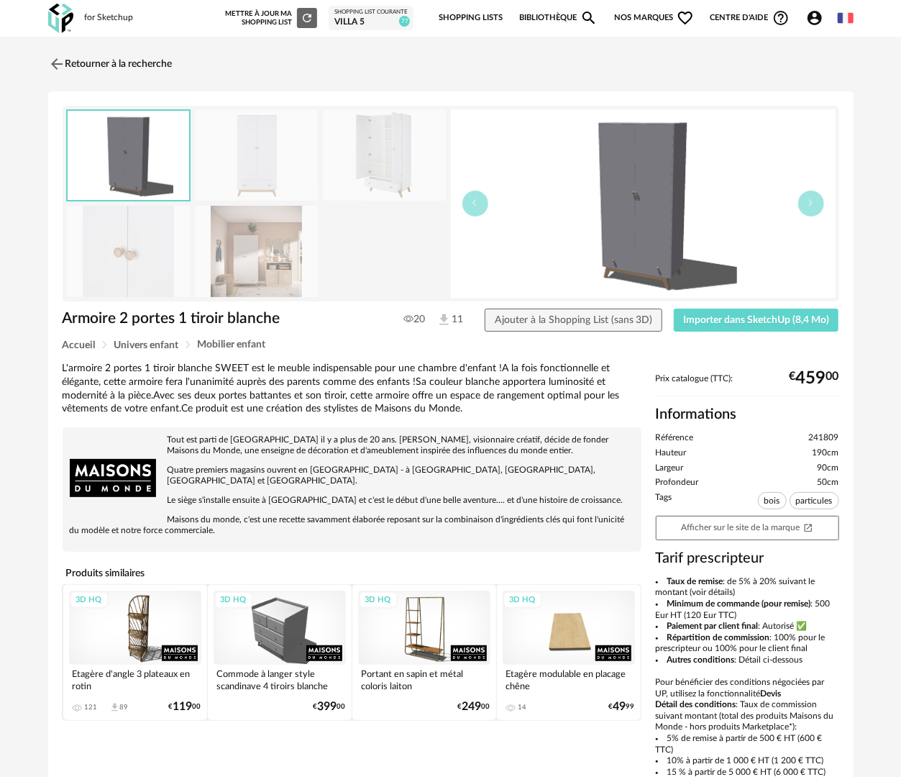
click at [266, 260] on img at bounding box center [257, 251] width 124 height 91
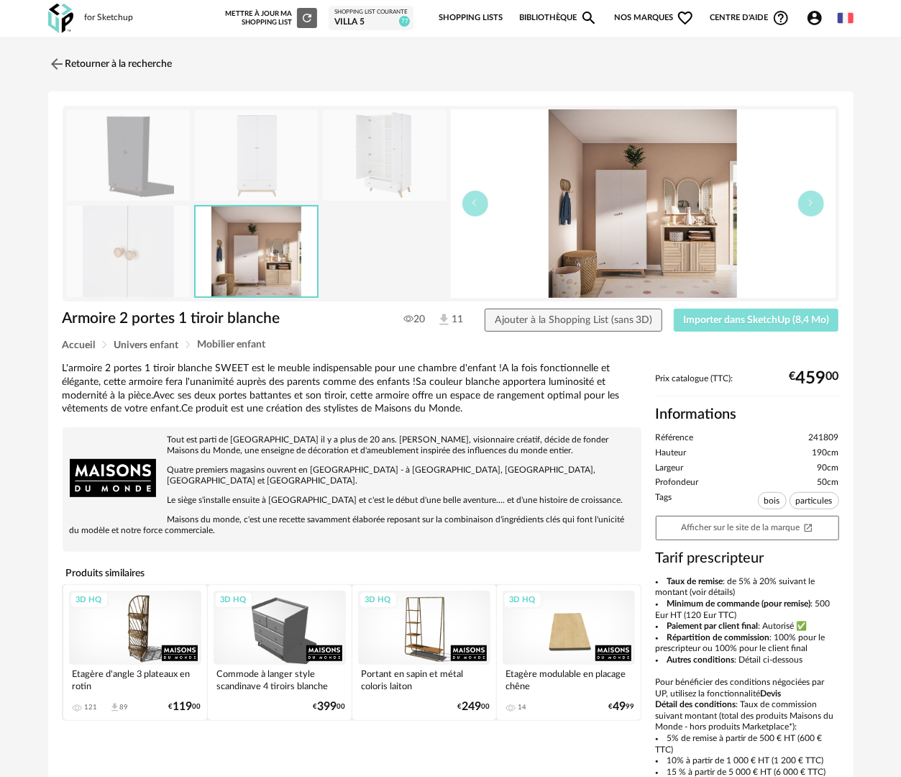
click at [759, 315] on span "Importer dans SketchUp (8,4 Mo)" at bounding box center [756, 320] width 146 height 10
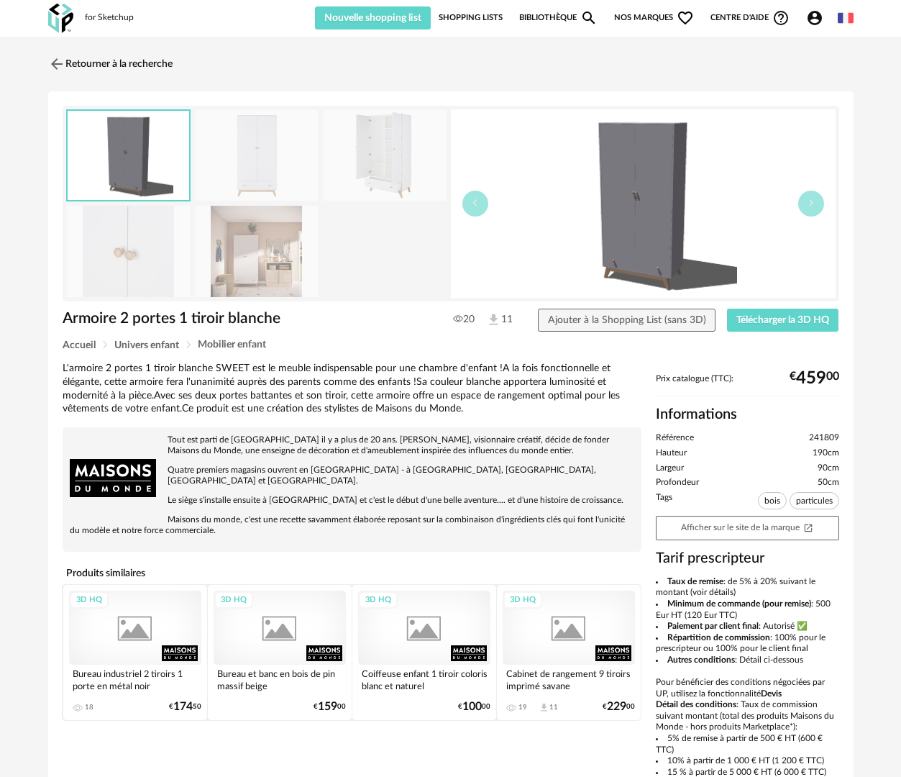
click at [165, 58] on link "Retourner à la recherche" at bounding box center [110, 64] width 124 height 32
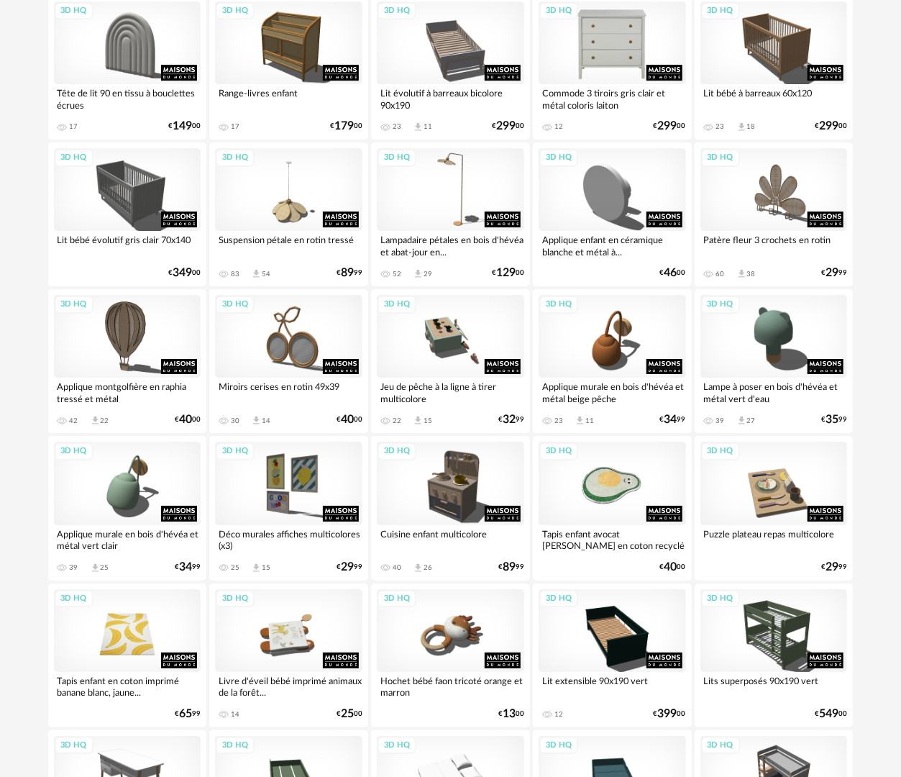
scroll to position [2332, 0]
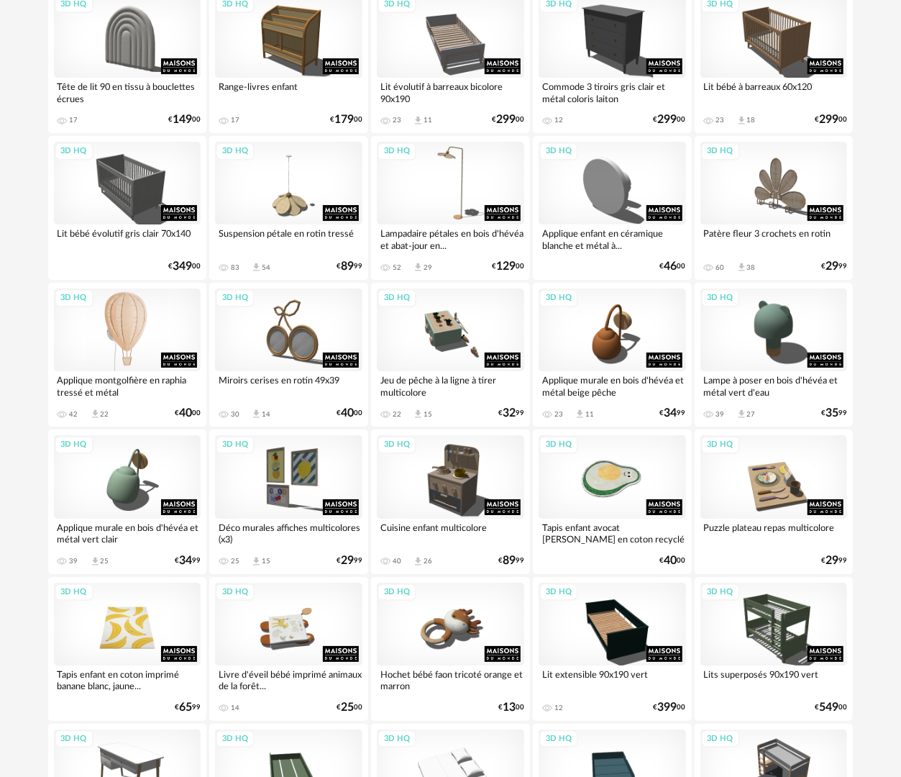
click at [117, 327] on div "3D HQ" at bounding box center [127, 329] width 147 height 83
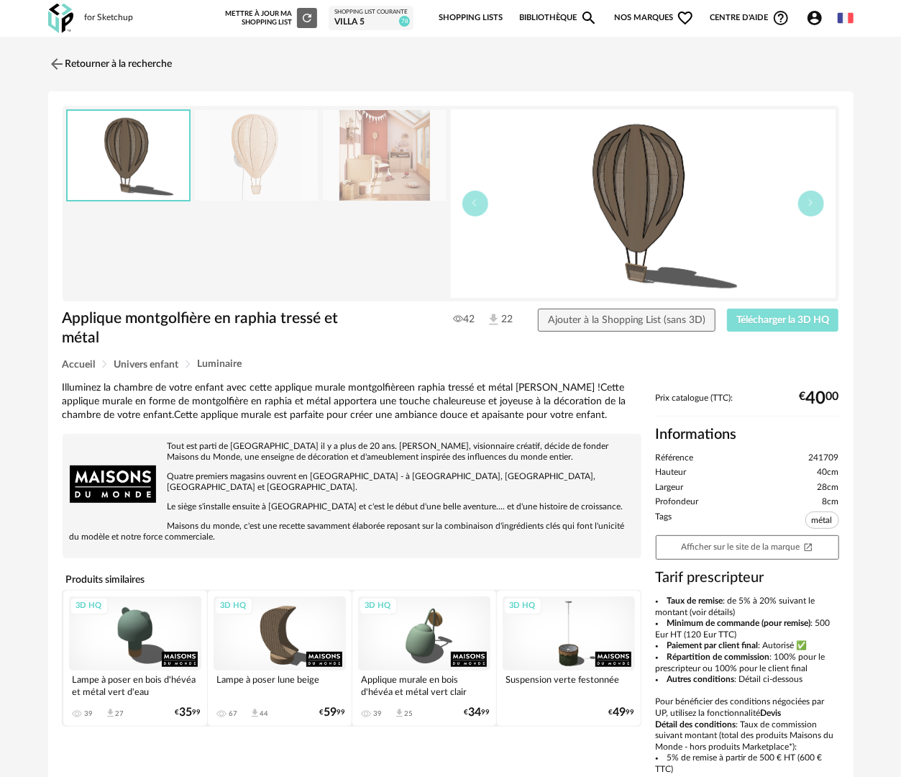
click at [800, 322] on span "Télécharger la 3D HQ" at bounding box center [783, 320] width 93 height 10
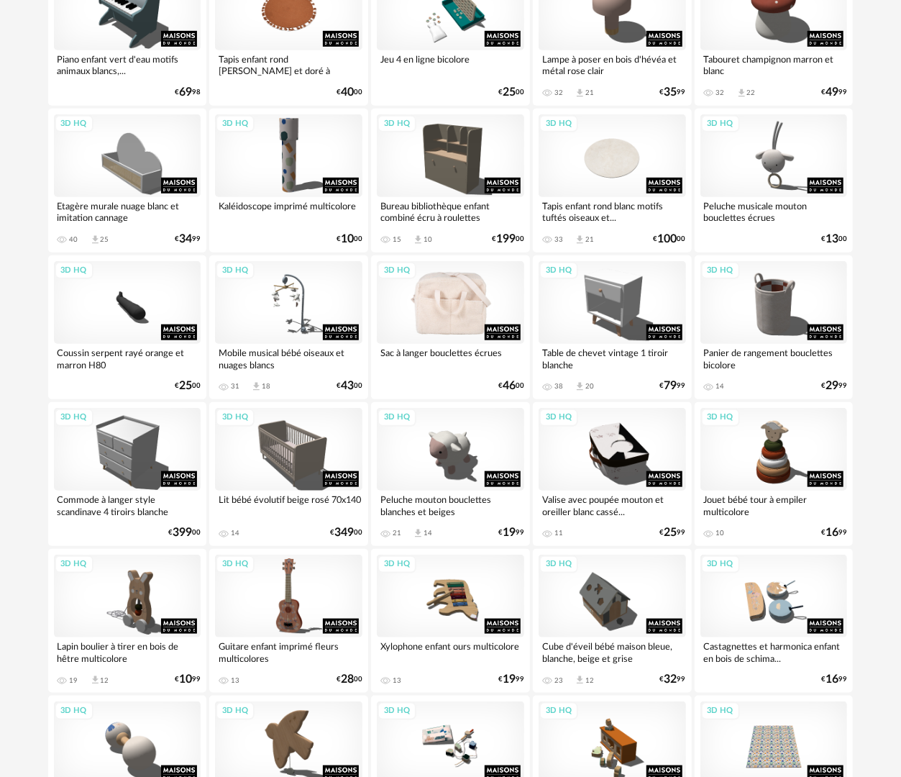
scroll to position [429, 0]
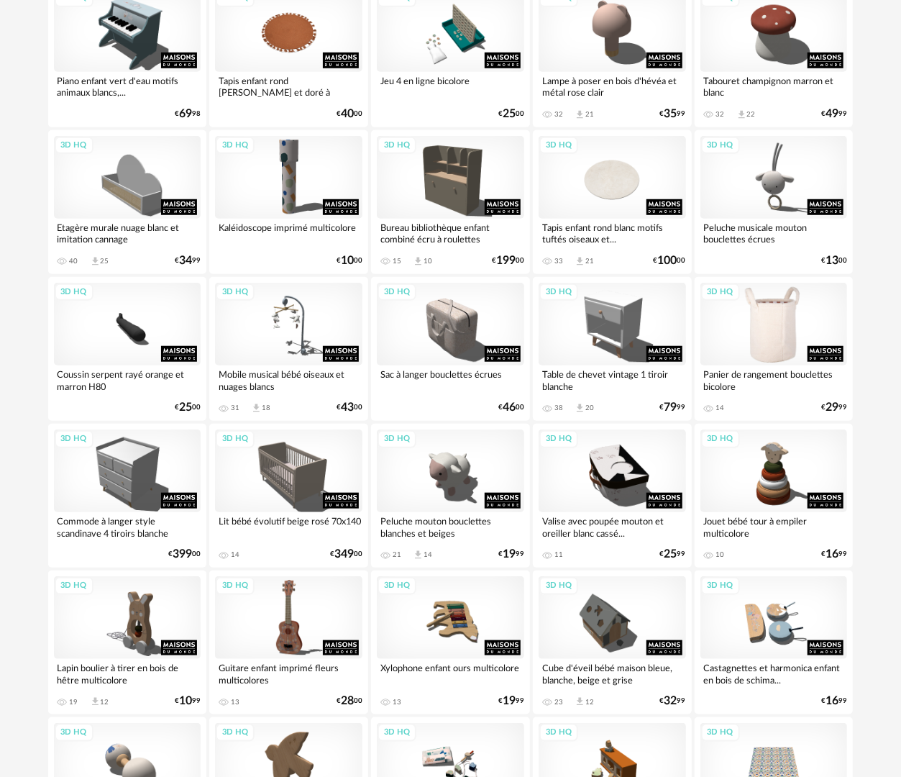
click at [778, 342] on div "3D HQ" at bounding box center [774, 324] width 147 height 83
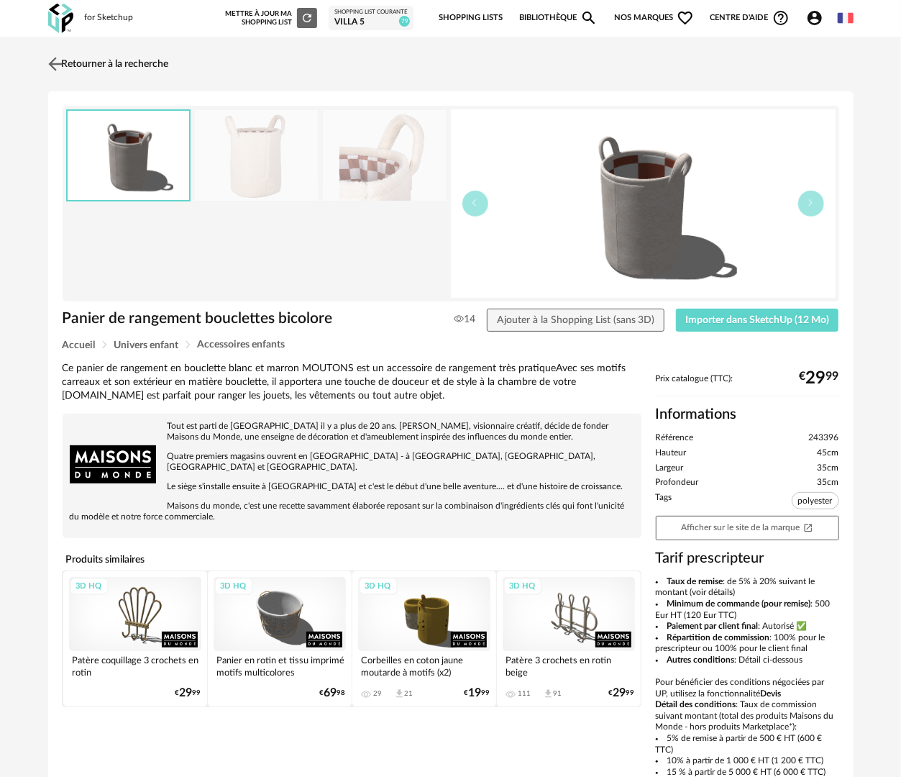
click at [153, 59] on link "Retourner à la recherche" at bounding box center [107, 64] width 124 height 32
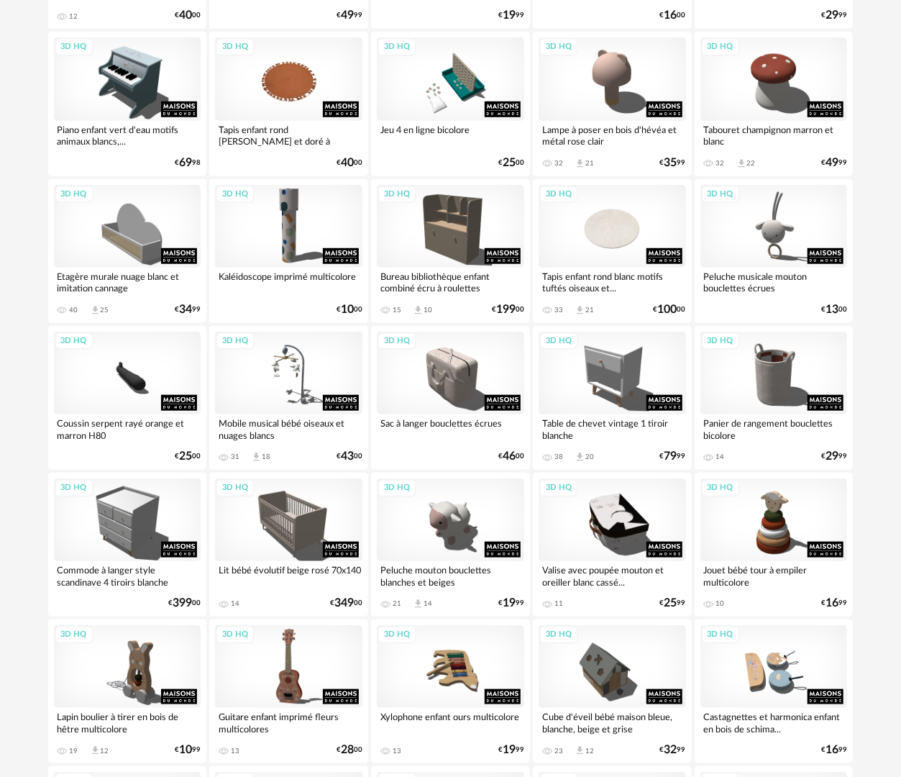
scroll to position [386, 0]
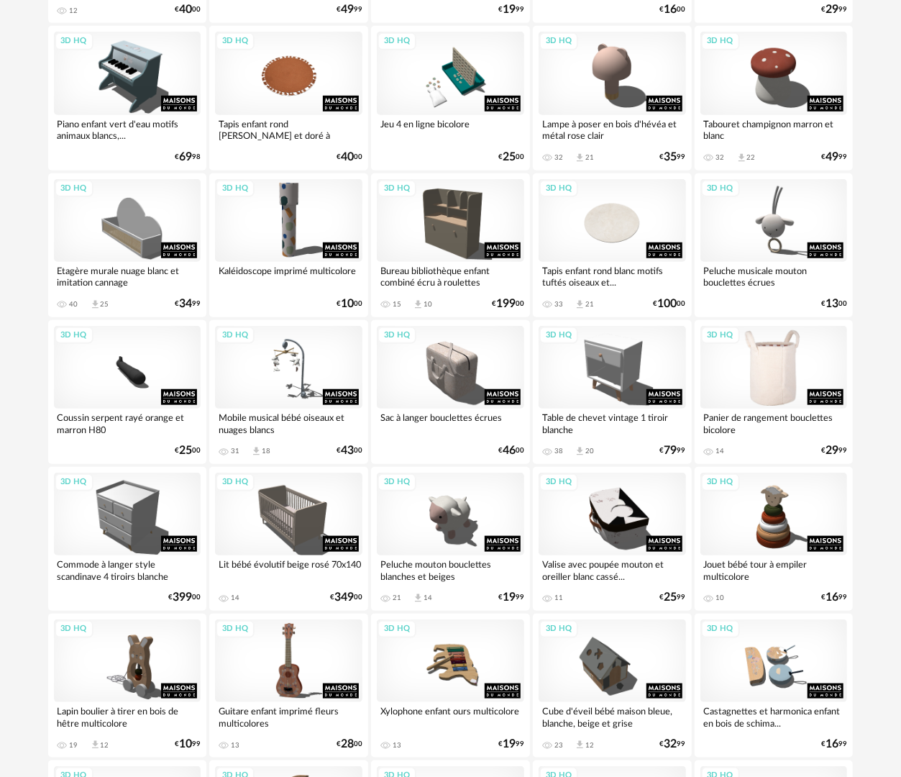
click at [771, 363] on div "3D HQ" at bounding box center [774, 367] width 147 height 83
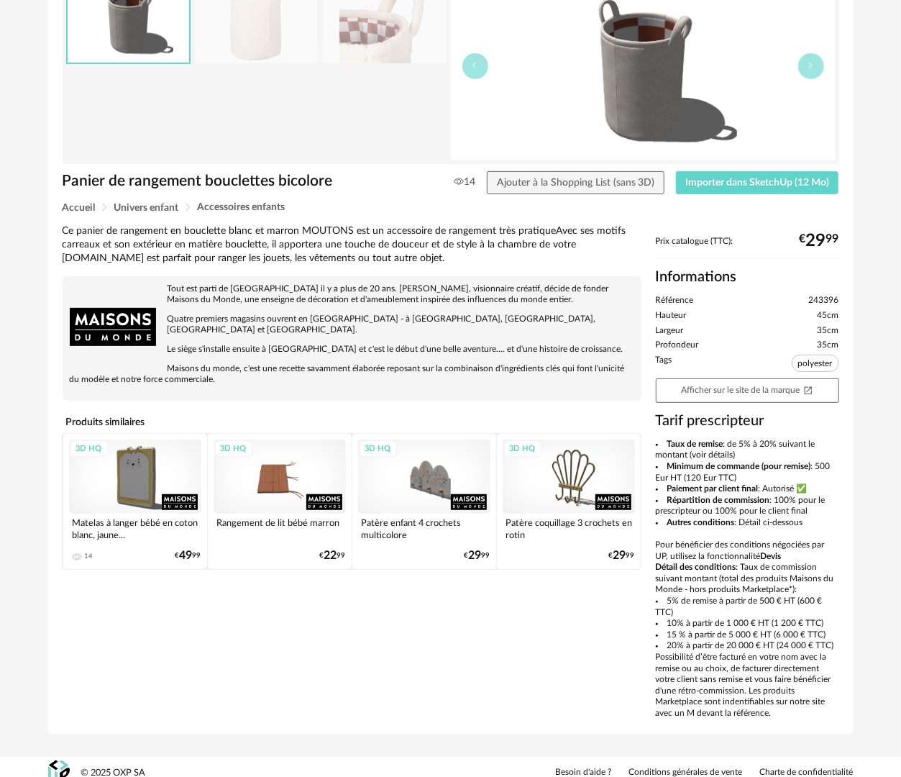
scroll to position [148, 0]
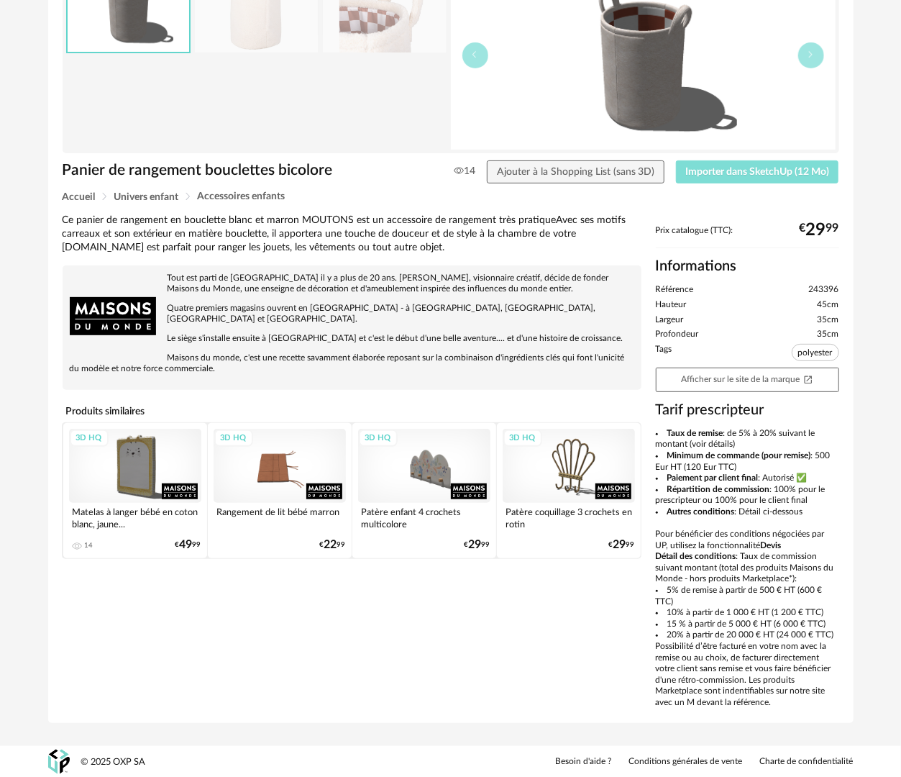
click at [726, 181] on button "Importer dans SketchUp (12 Mo)" at bounding box center [757, 171] width 163 height 23
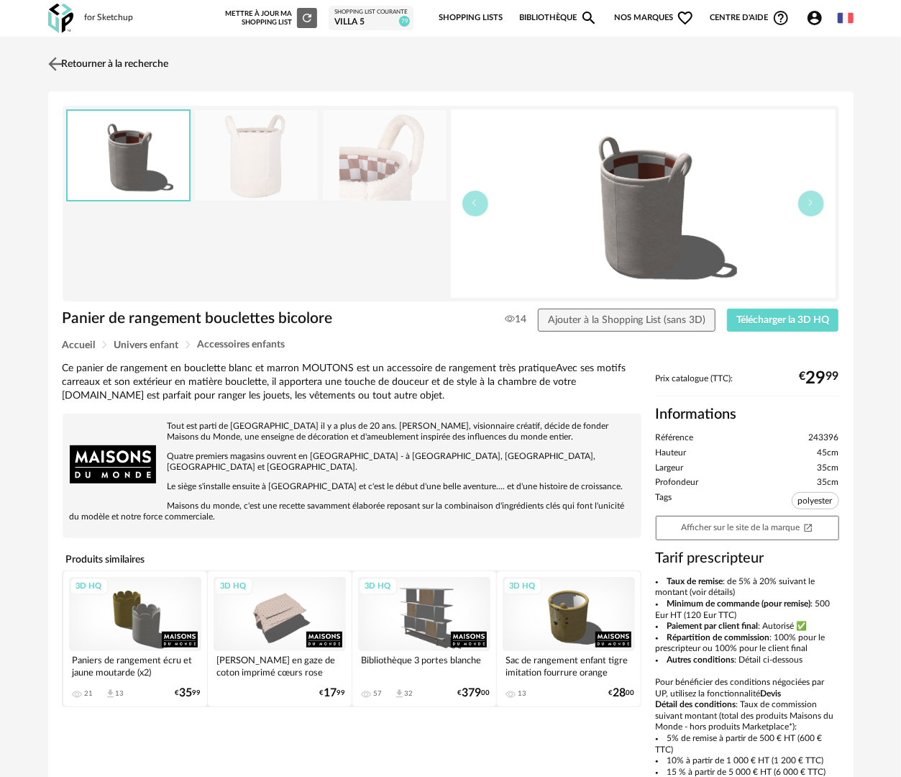
click at [95, 60] on link "Retourner à la recherche" at bounding box center [107, 64] width 124 height 32
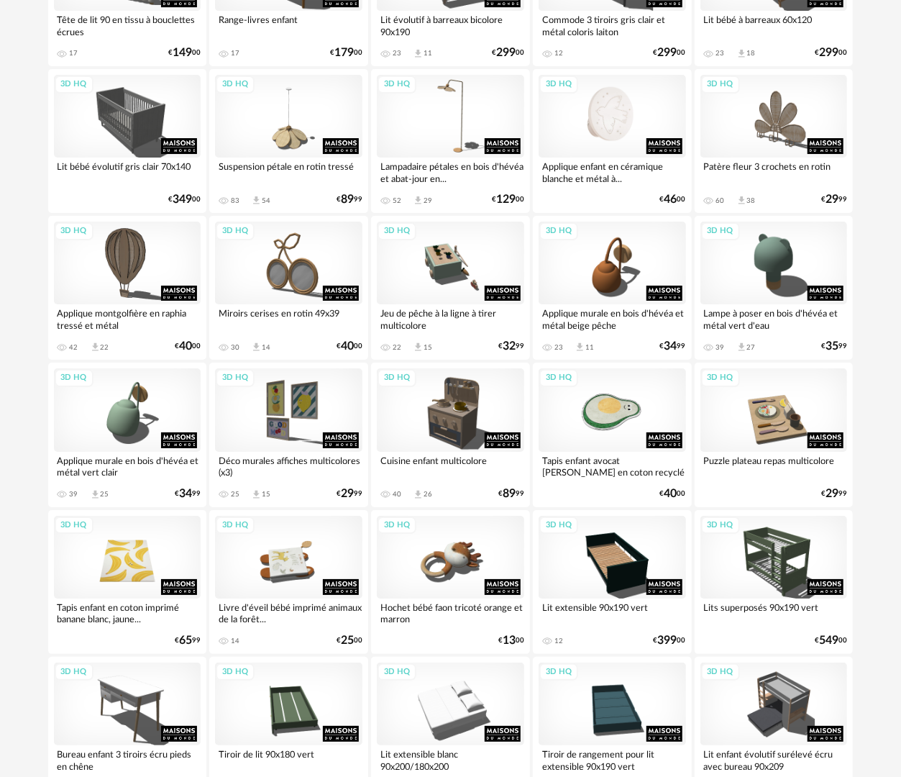
scroll to position [2515, 0]
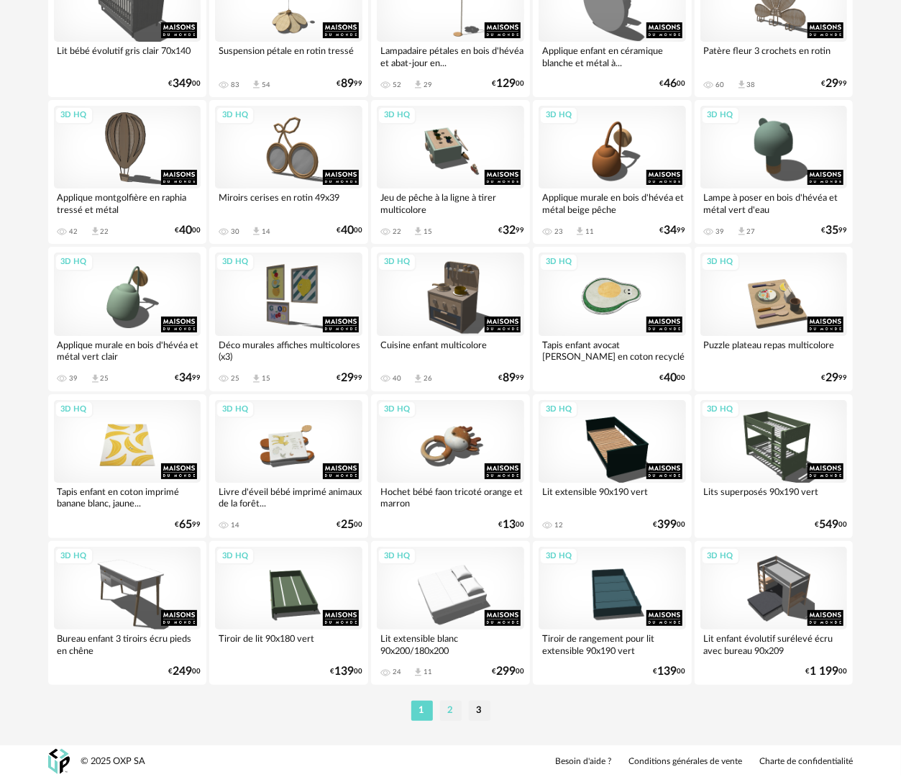
click at [456, 708] on li "2" at bounding box center [451, 711] width 22 height 20
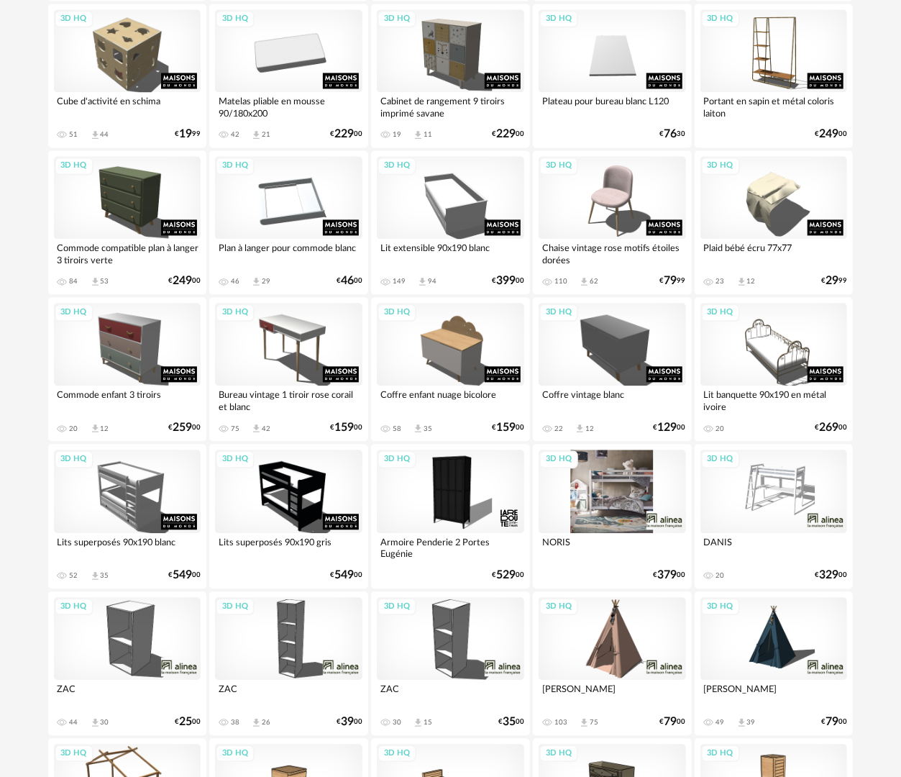
scroll to position [1439, 0]
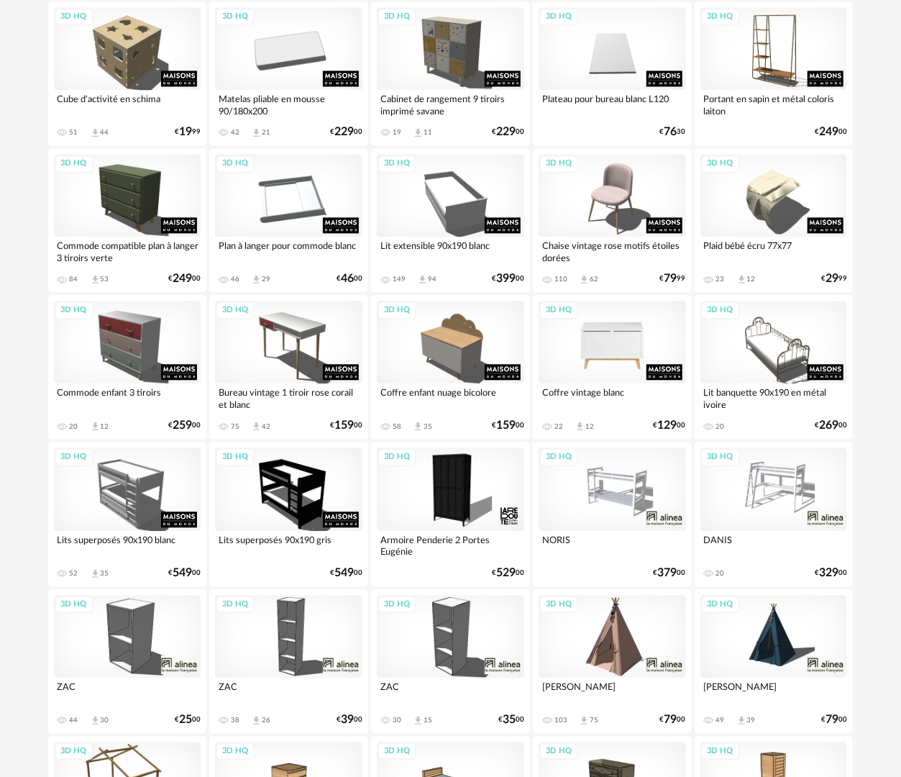
click at [603, 350] on div "3D HQ" at bounding box center [612, 342] width 147 height 83
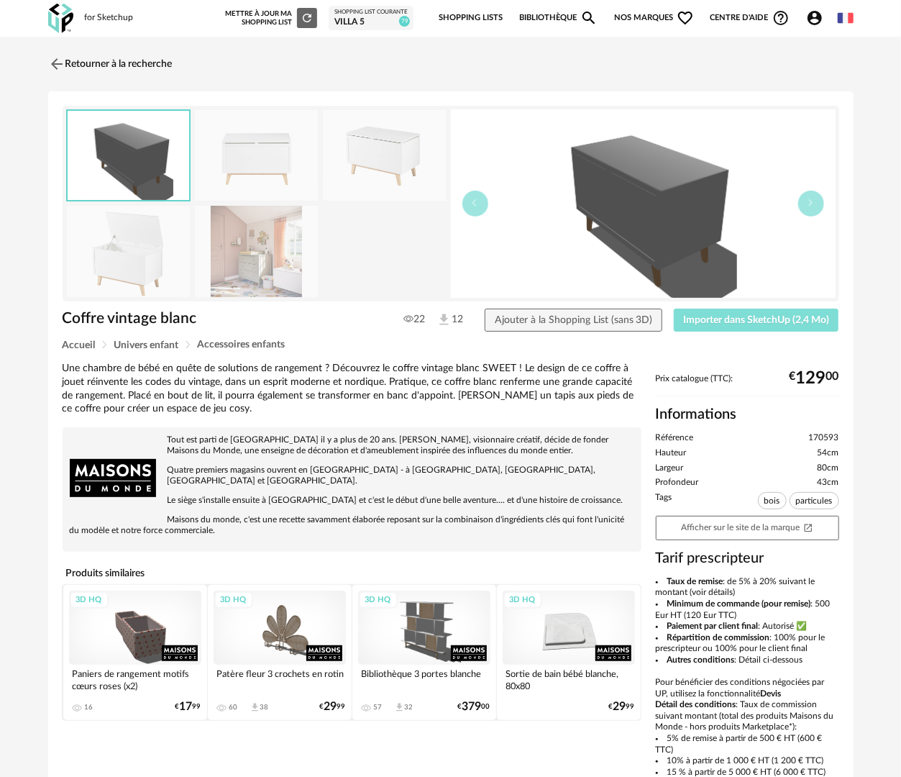
click at [781, 322] on span "Importer dans SketchUp (2,4 Mo)" at bounding box center [756, 320] width 146 height 10
click at [674, 309] on button "Importer dans SketchUp (2,4 Mo)" at bounding box center [756, 320] width 165 height 23
click at [260, 252] on img at bounding box center [257, 251] width 124 height 91
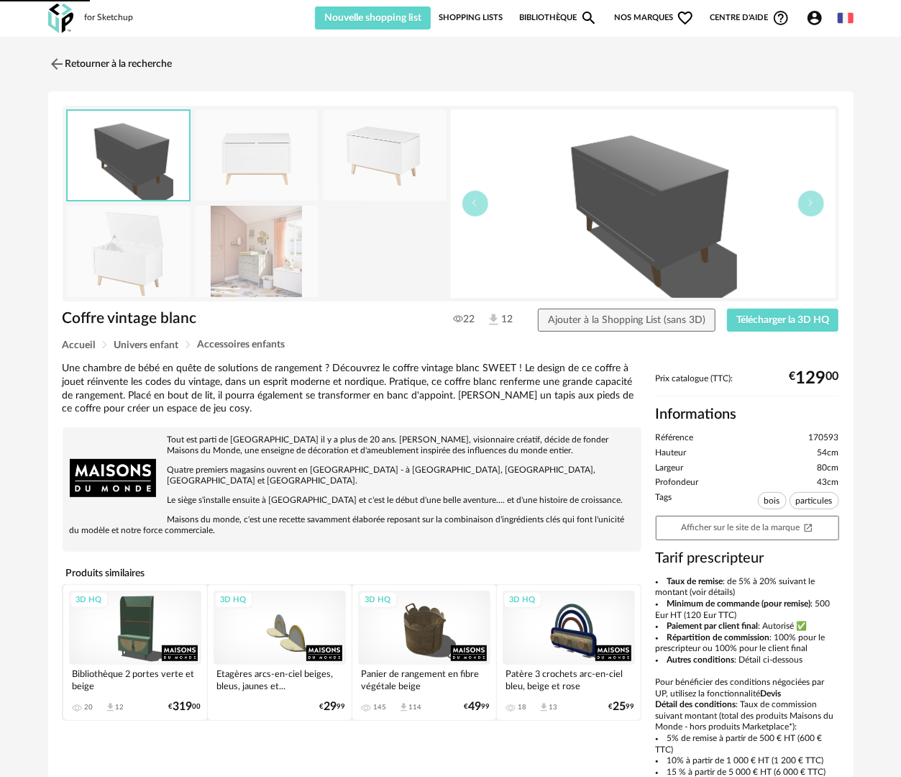
click at [245, 289] on img at bounding box center [257, 251] width 124 height 91
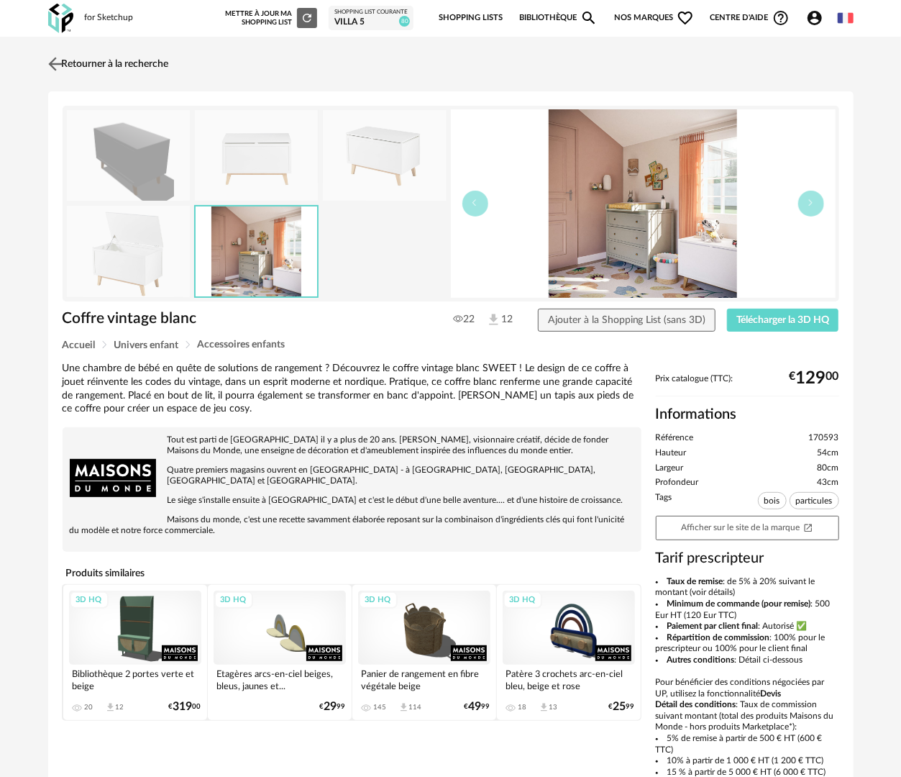
click at [124, 62] on link "Retourner à la recherche" at bounding box center [107, 64] width 124 height 32
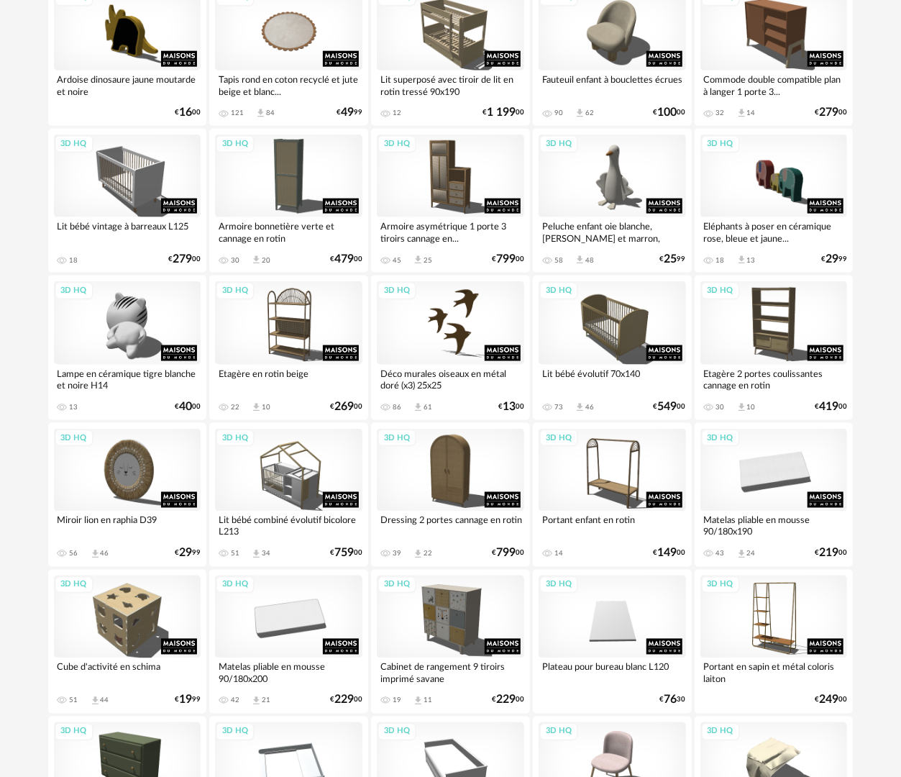
scroll to position [888, 0]
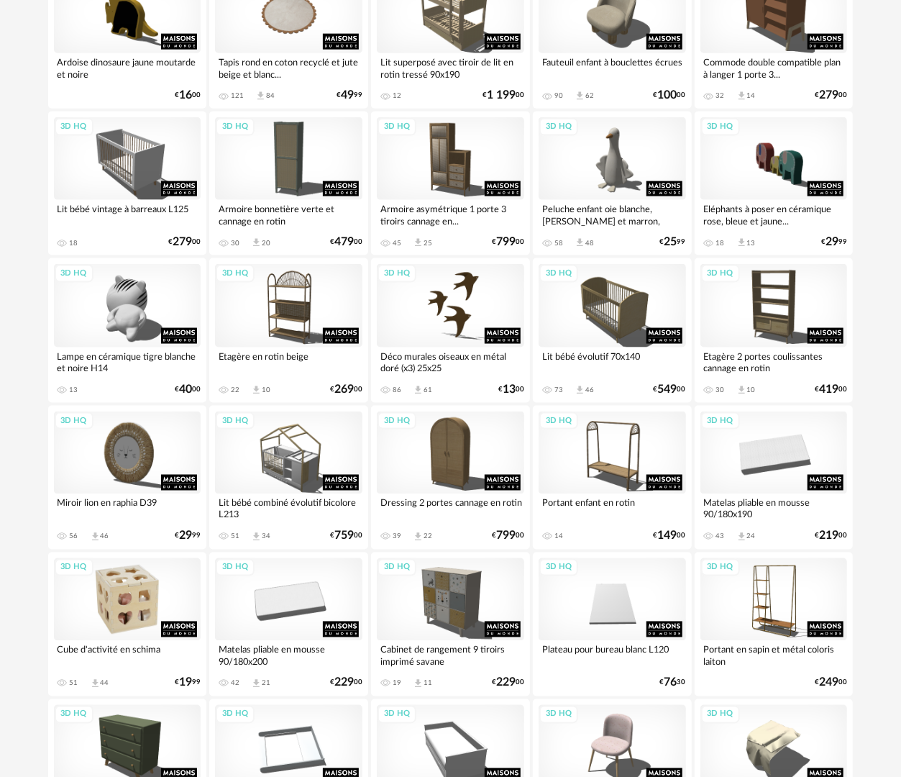
click at [158, 584] on div "3D HQ" at bounding box center [127, 599] width 147 height 83
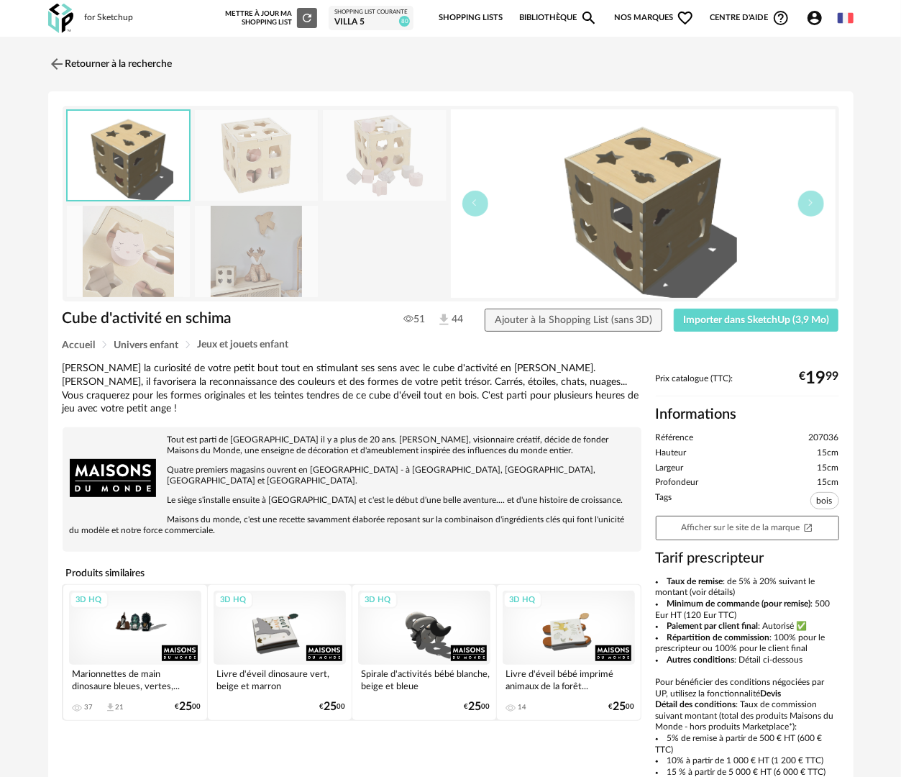
click at [797, 305] on div "Cube d'activité en schima Cube d'activité en schima 51 44 Ajouter à la Shopping…" at bounding box center [451, 481] width 806 height 780
click at [798, 319] on span "Importer dans SketchUp (3,9 Mo)" at bounding box center [756, 320] width 146 height 10
click at [115, 59] on link "Retourner à la recherche" at bounding box center [107, 64] width 124 height 32
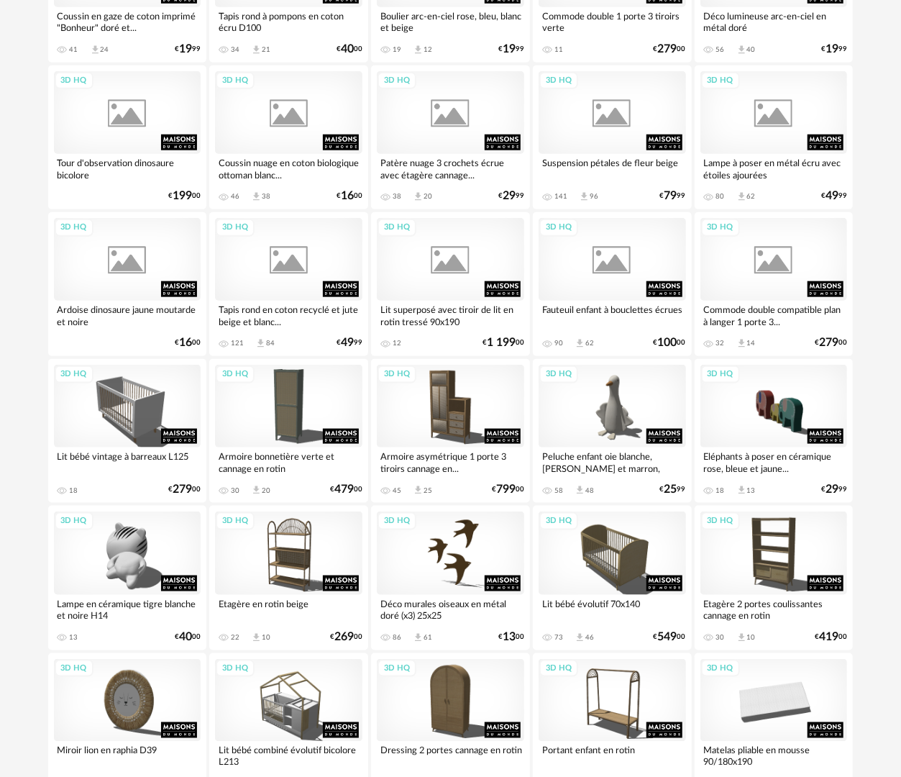
scroll to position [511, 0]
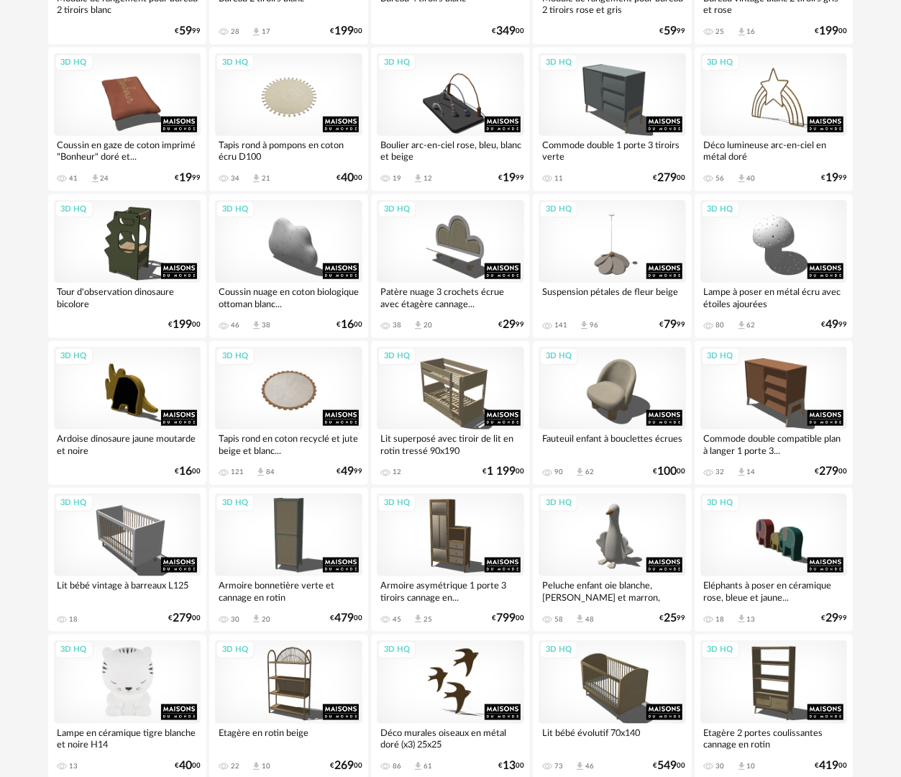
click at [112, 676] on div "3D HQ" at bounding box center [127, 681] width 147 height 83
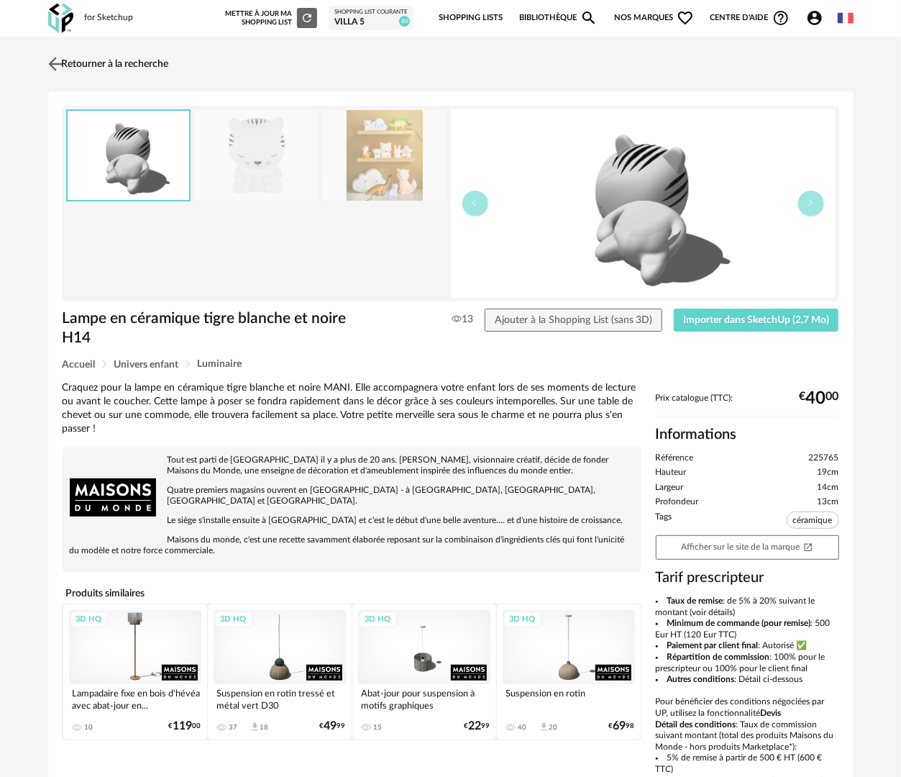
click at [122, 56] on link "Retourner à la recherche" at bounding box center [107, 64] width 124 height 32
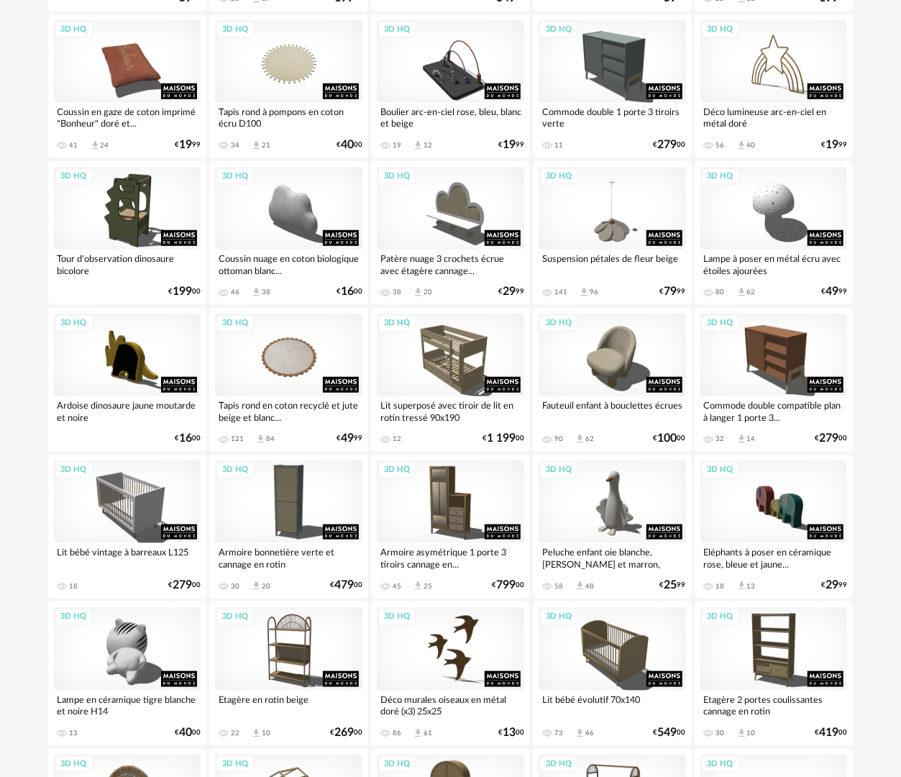
scroll to position [511, 0]
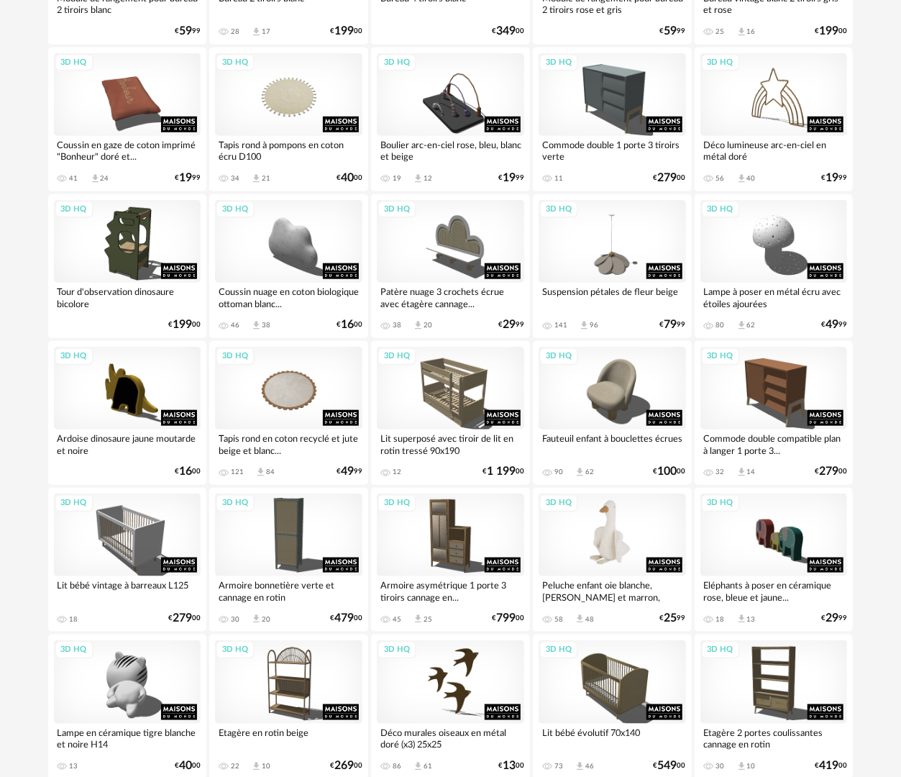
click at [614, 521] on div "3D HQ" at bounding box center [612, 534] width 147 height 83
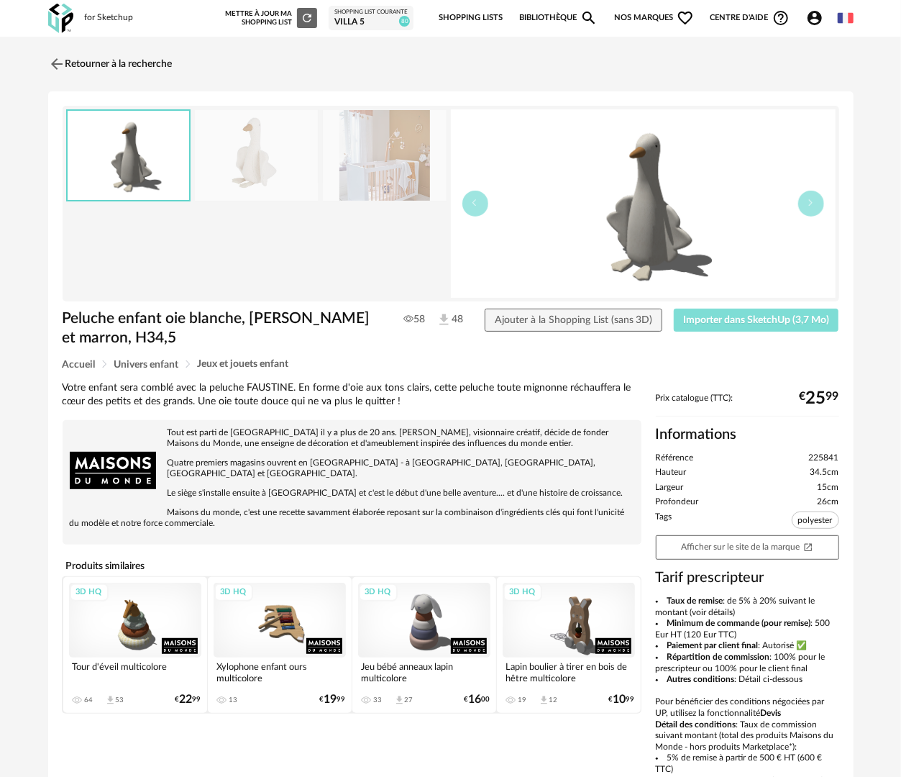
click at [788, 320] on span "Importer dans SketchUp (3,7 Mo)" at bounding box center [756, 320] width 146 height 10
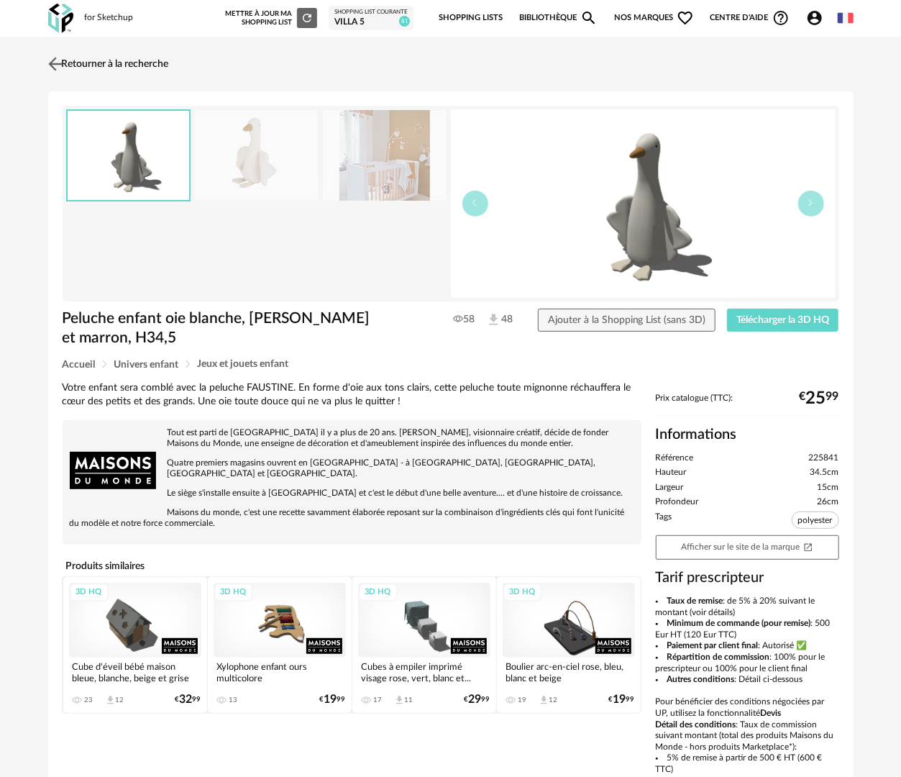
click at [144, 60] on link "Retourner à la recherche" at bounding box center [107, 64] width 124 height 32
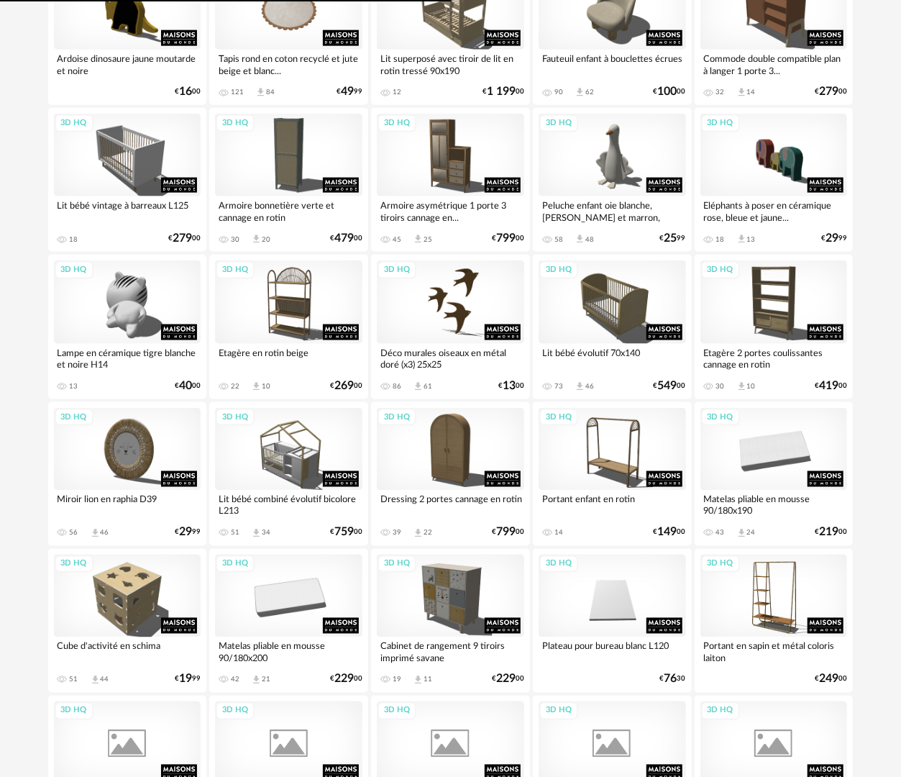
scroll to position [944, 0]
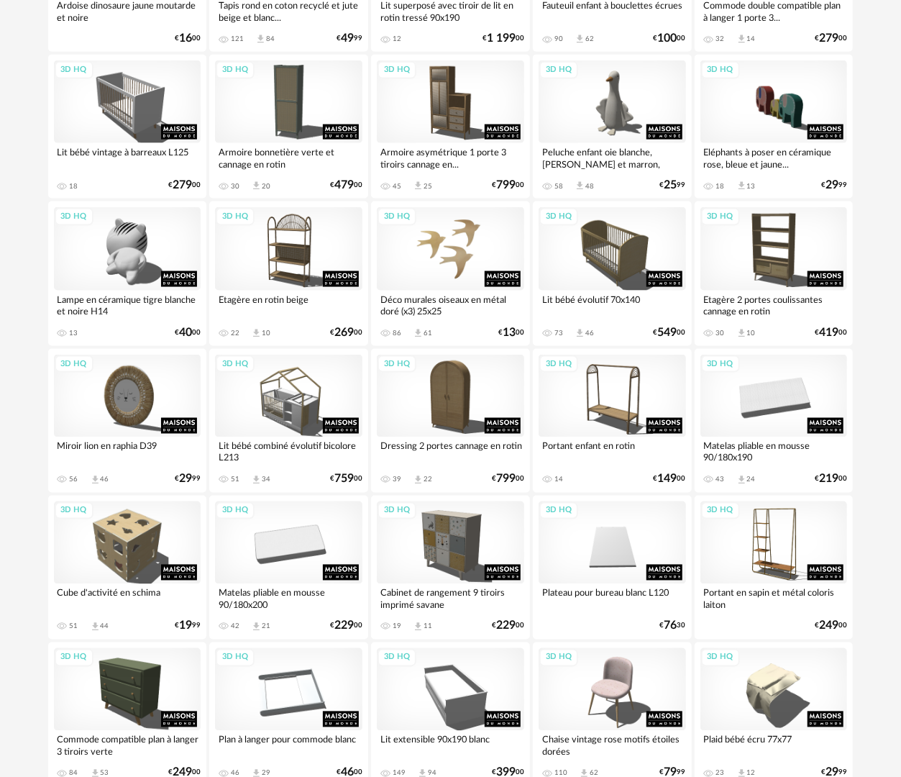
click at [465, 230] on div "3D HQ" at bounding box center [450, 248] width 147 height 83
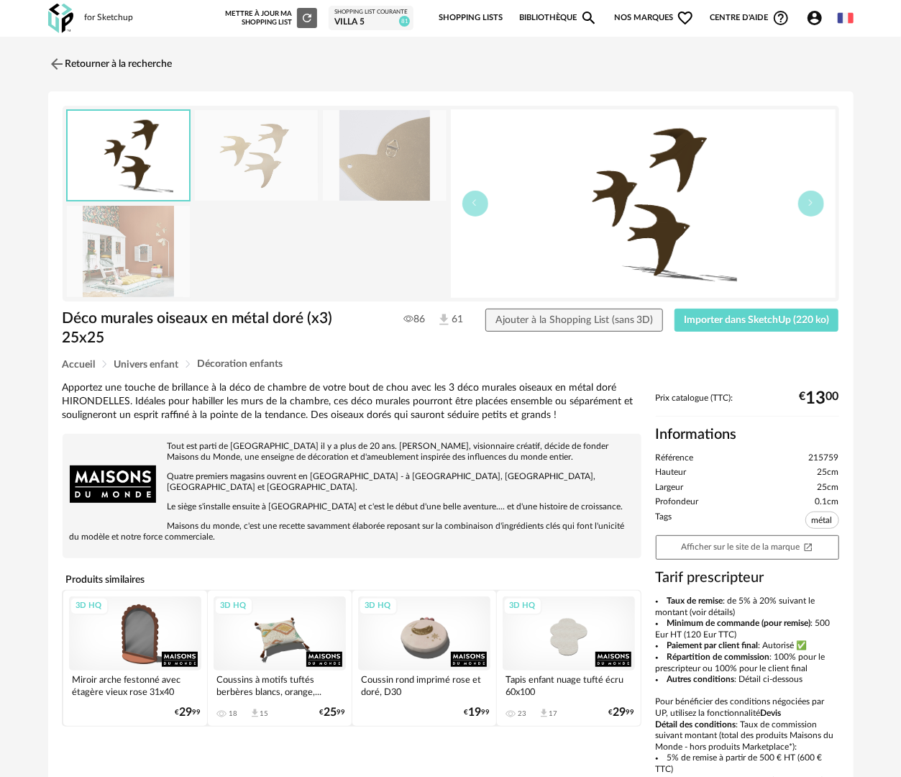
click at [146, 261] on img at bounding box center [129, 251] width 124 height 91
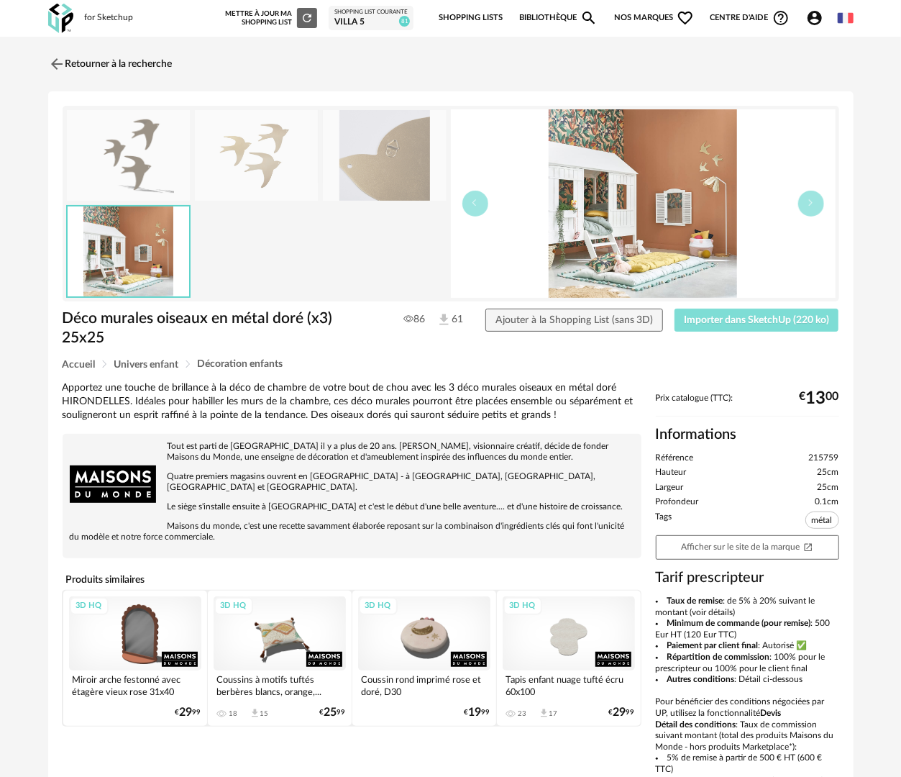
click at [698, 322] on span "Importer dans SketchUp (220 ko)" at bounding box center [756, 320] width 145 height 10
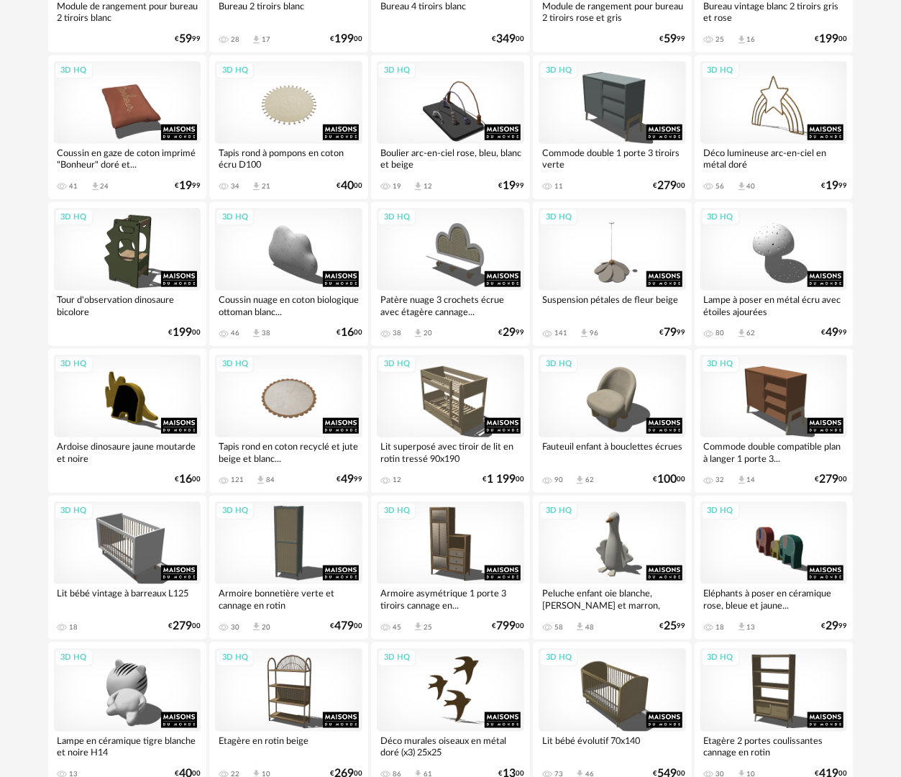
scroll to position [935, 0]
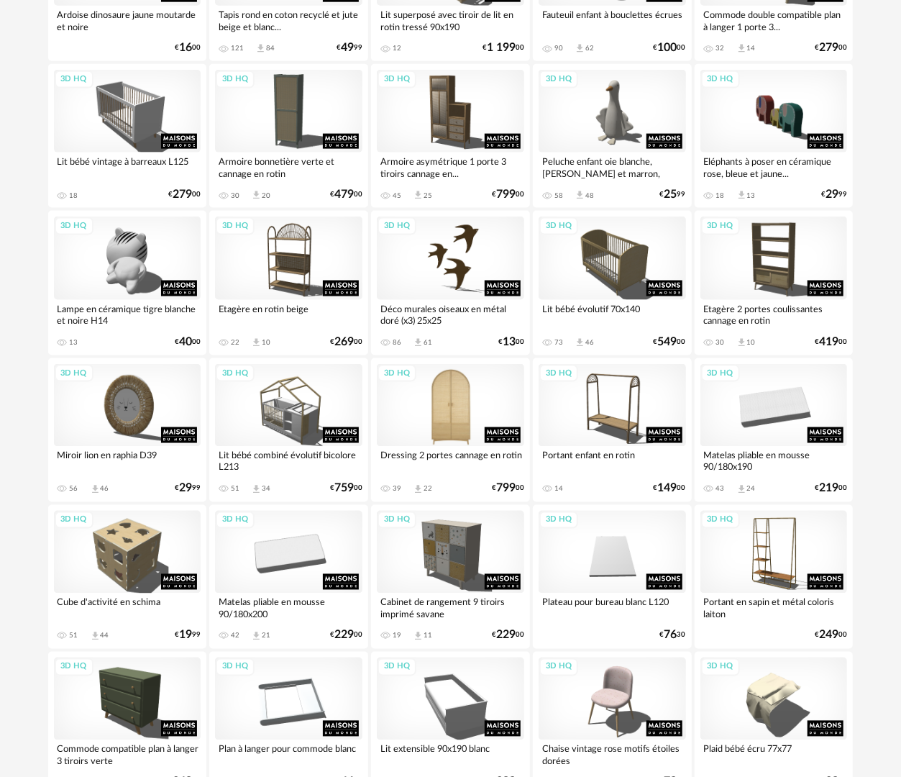
click at [475, 420] on div "3D HQ" at bounding box center [450, 405] width 147 height 83
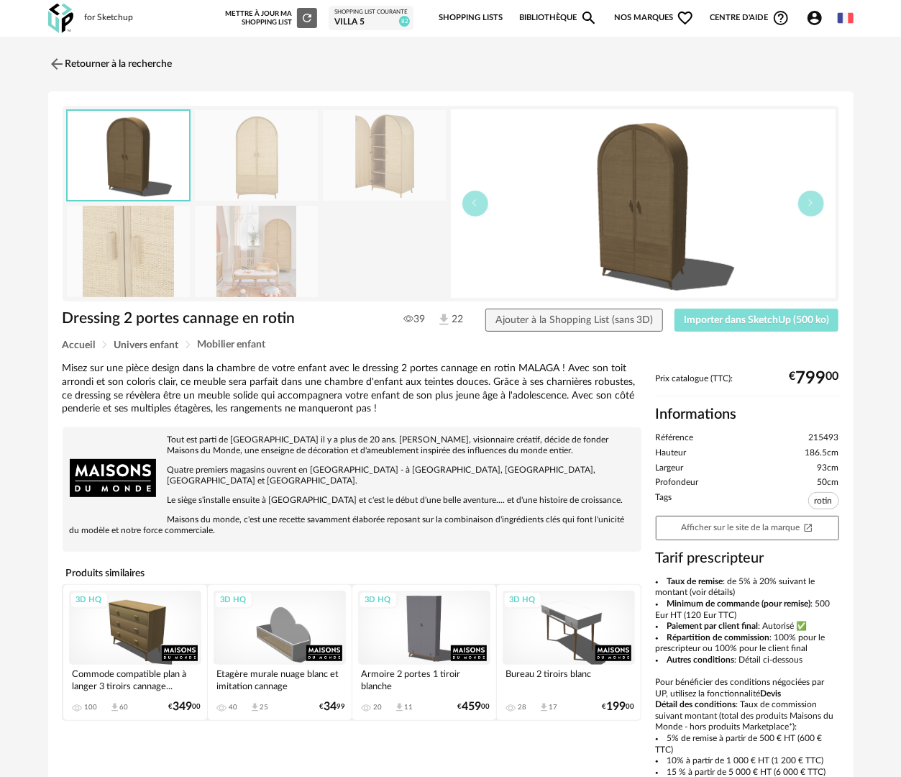
click at [797, 322] on span "Importer dans SketchUp (500 ko)" at bounding box center [756, 320] width 145 height 10
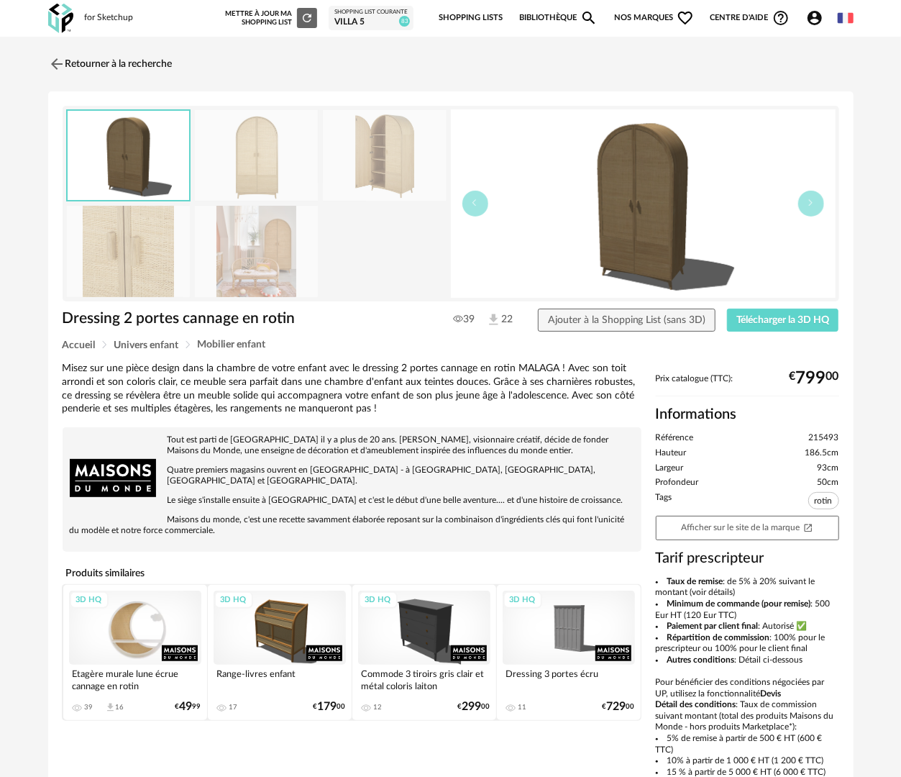
click at [131, 621] on div "3D HQ" at bounding box center [135, 628] width 132 height 75
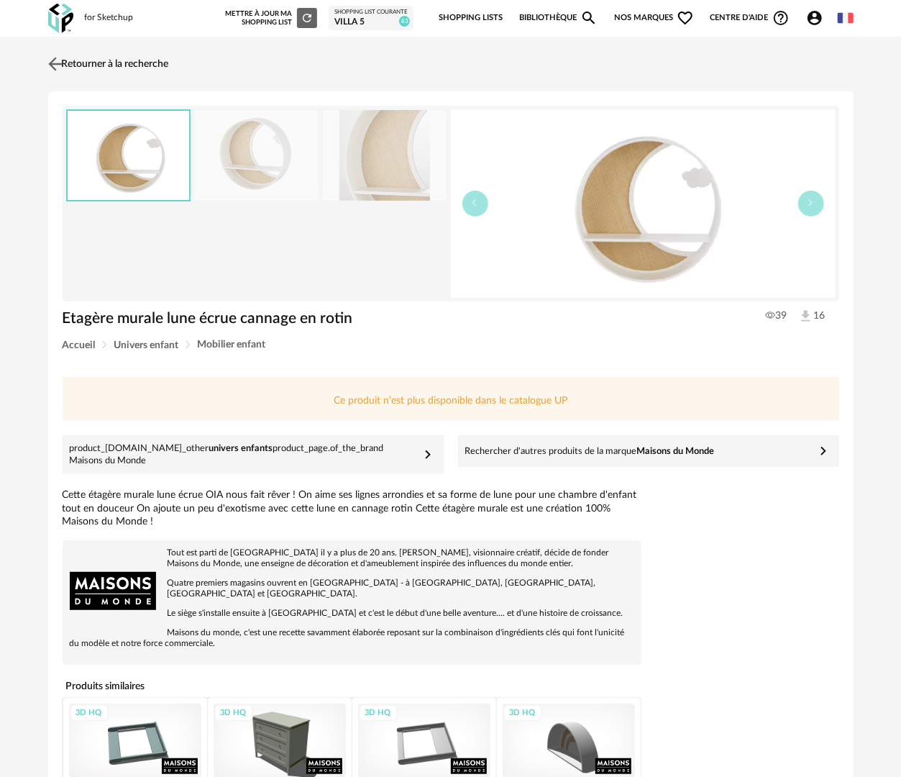
click at [130, 60] on link "Retourner à la recherche" at bounding box center [107, 64] width 124 height 32
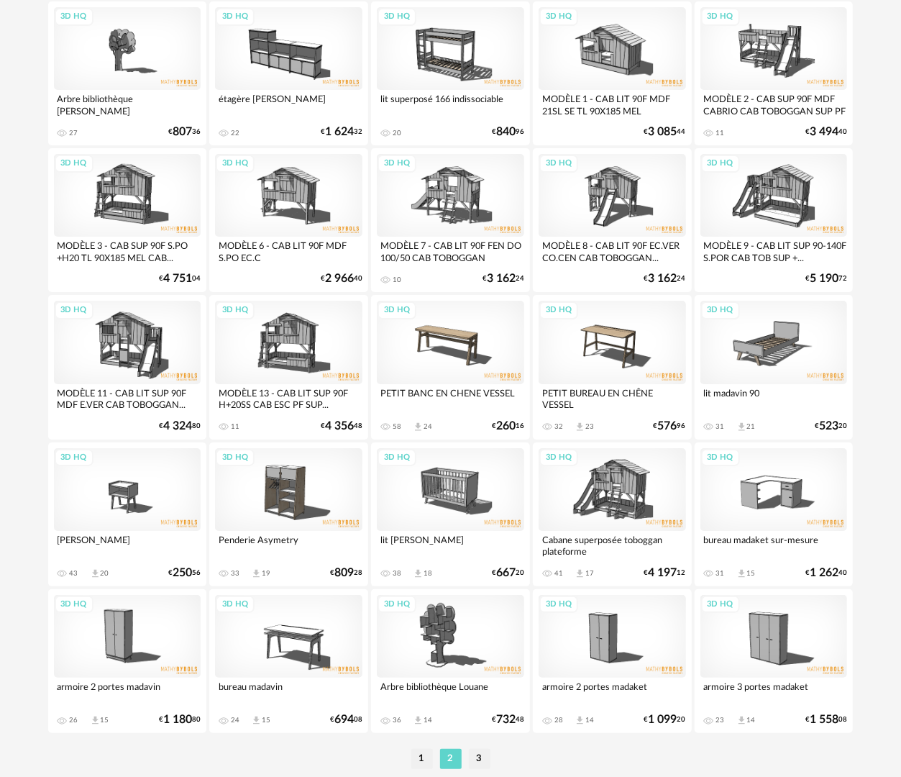
scroll to position [2515, 0]
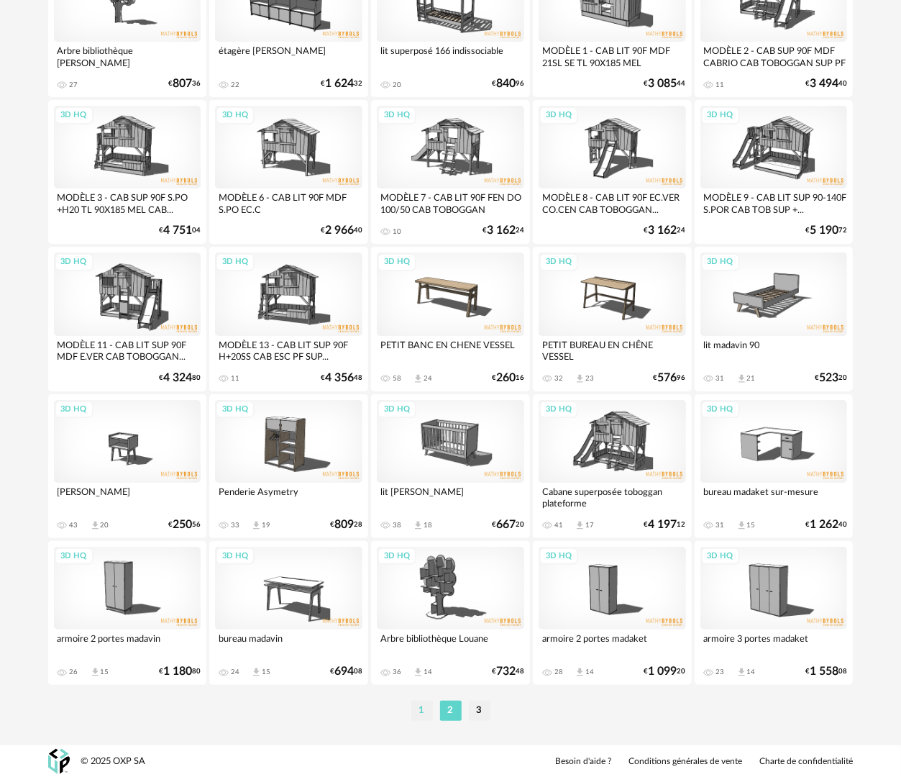
click at [424, 710] on li "1" at bounding box center [422, 711] width 22 height 20
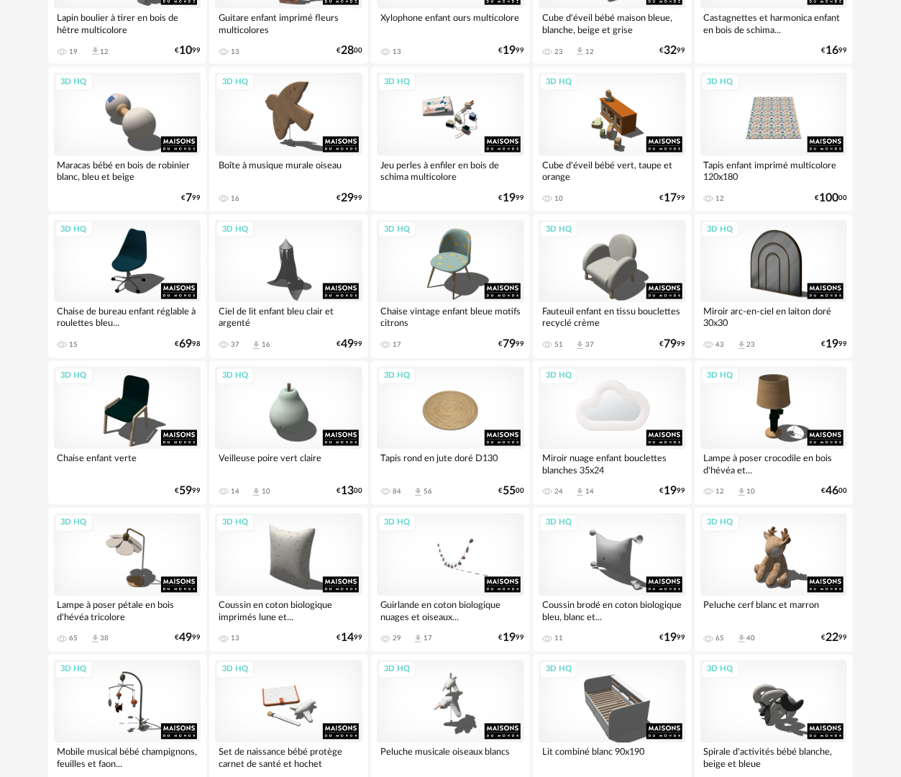
scroll to position [1151, 0]
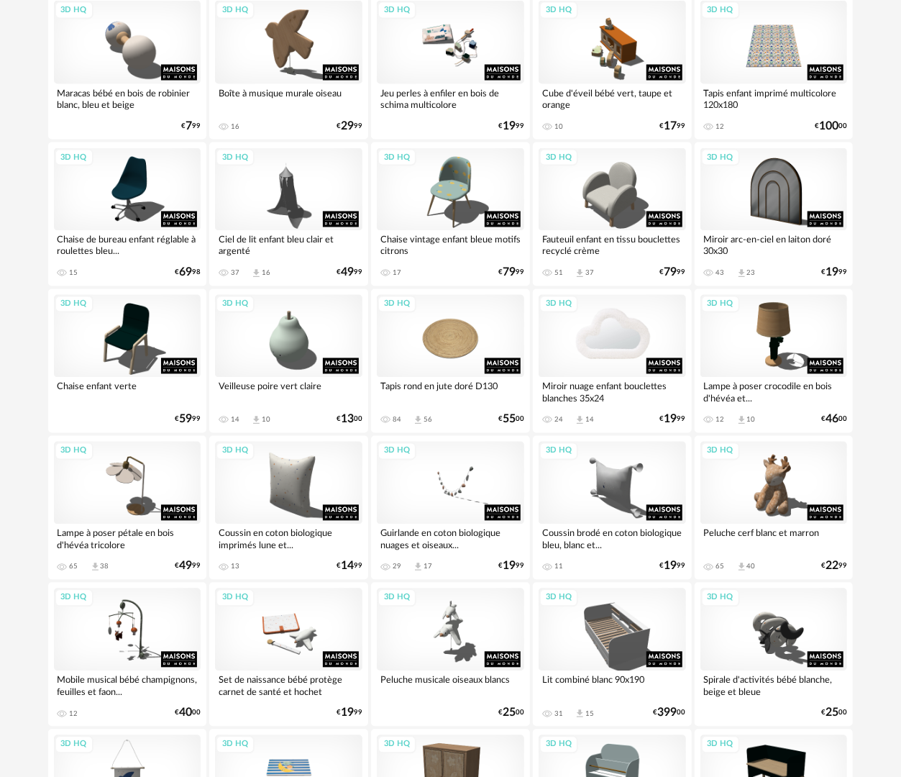
click at [604, 335] on div "3D HQ" at bounding box center [612, 336] width 147 height 83
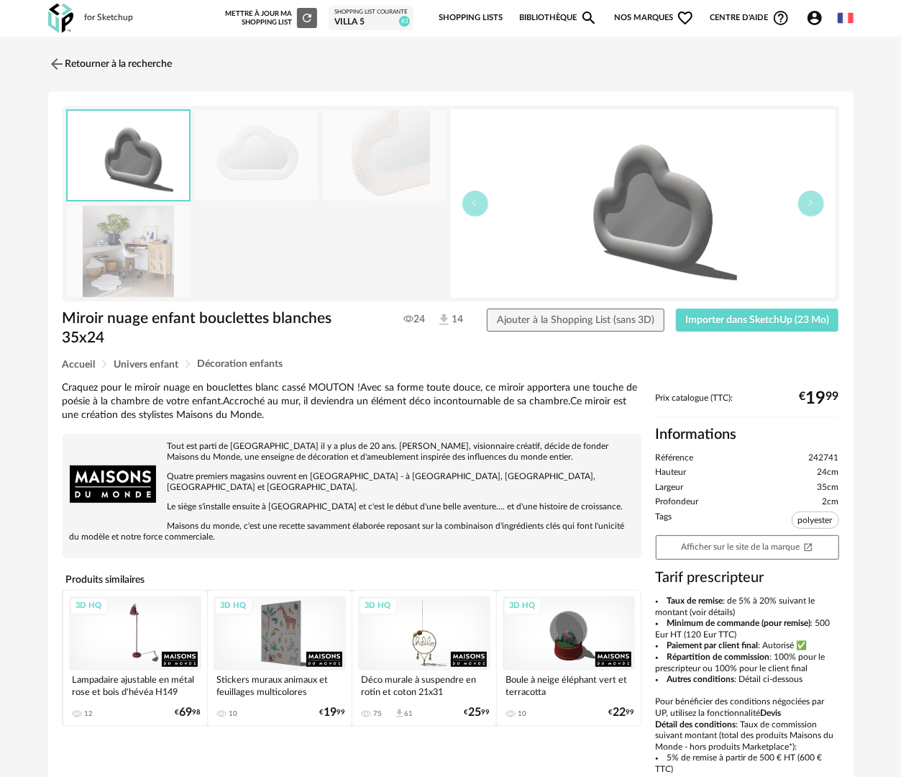
click at [150, 238] on img at bounding box center [129, 251] width 124 height 91
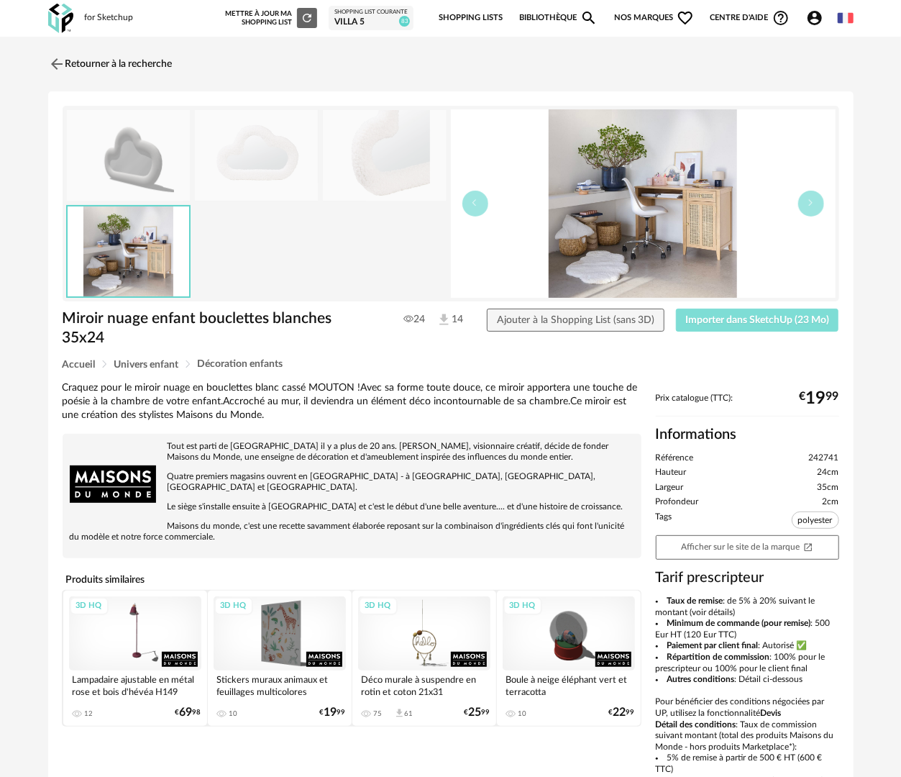
click at [752, 322] on span "Importer dans SketchUp (23 Mo)" at bounding box center [757, 320] width 144 height 10
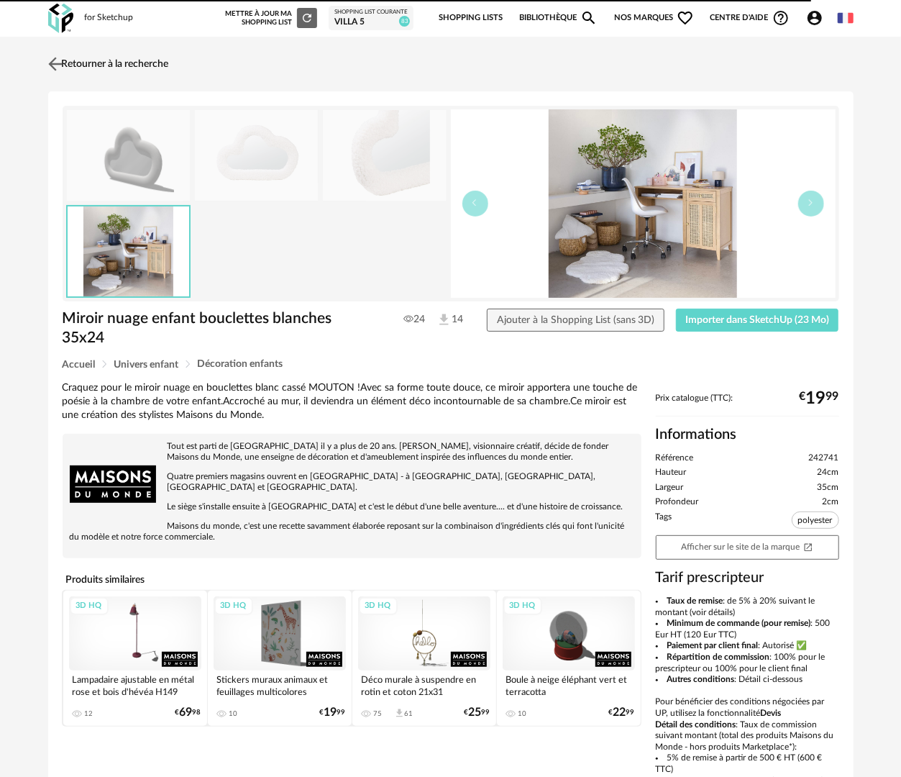
click at [119, 58] on link "Retourner à la recherche" at bounding box center [107, 64] width 124 height 32
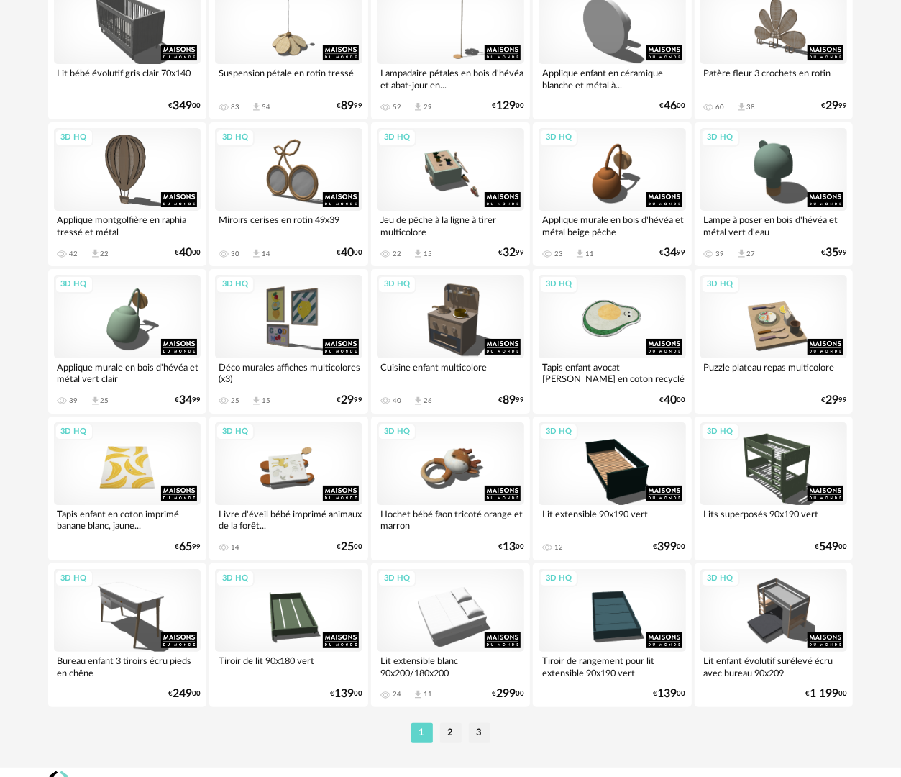
scroll to position [2515, 0]
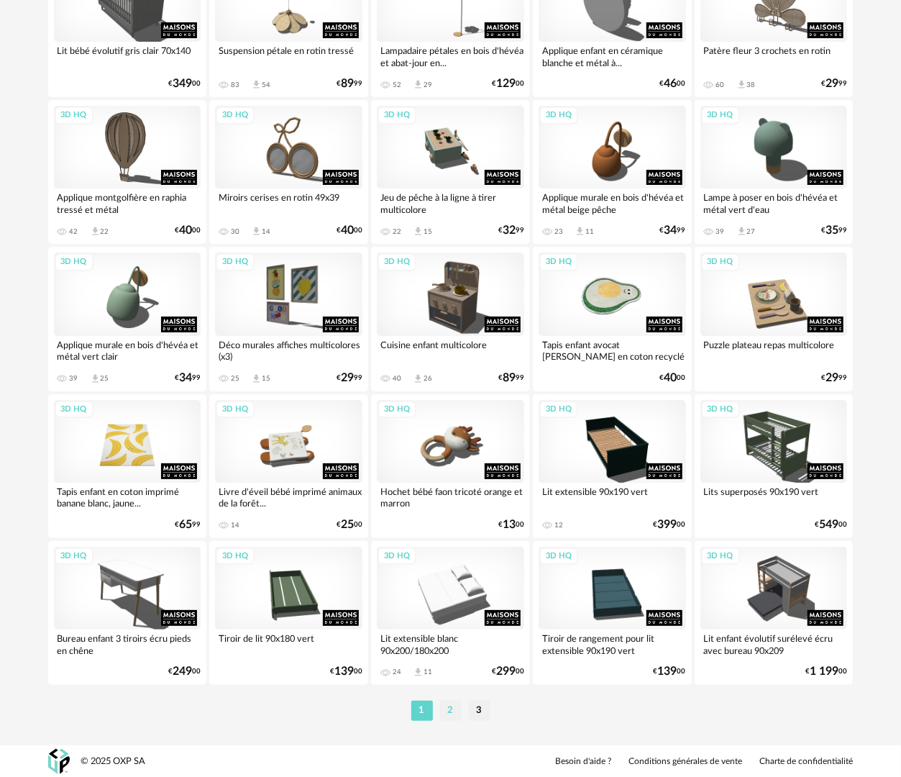
click at [452, 703] on li "2" at bounding box center [451, 711] width 22 height 20
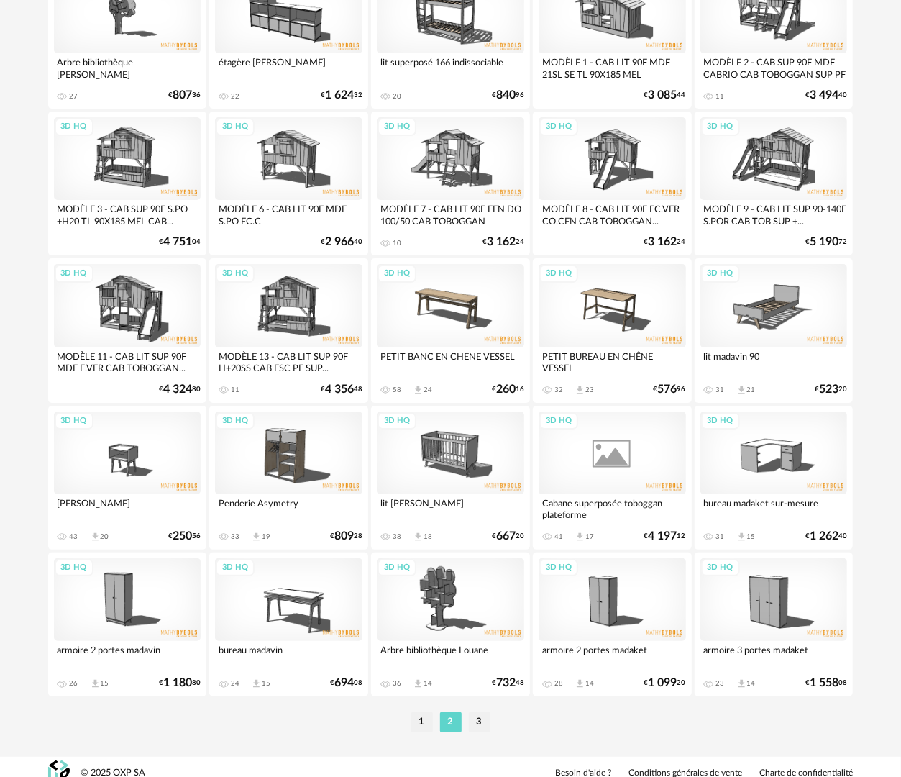
scroll to position [2515, 0]
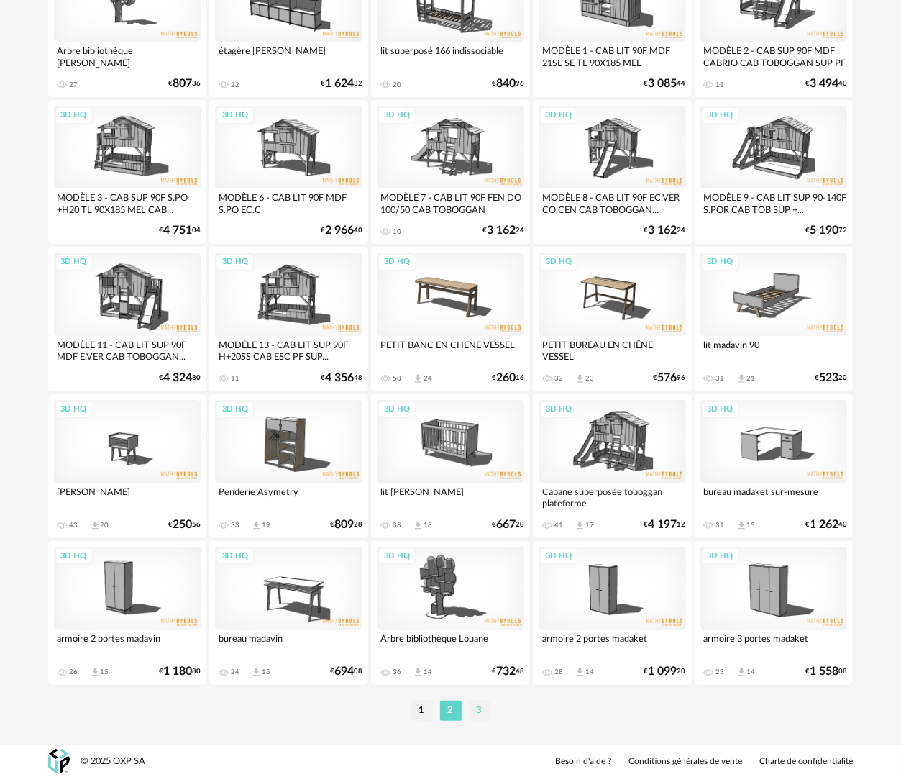
click at [483, 714] on li "3" at bounding box center [480, 711] width 22 height 20
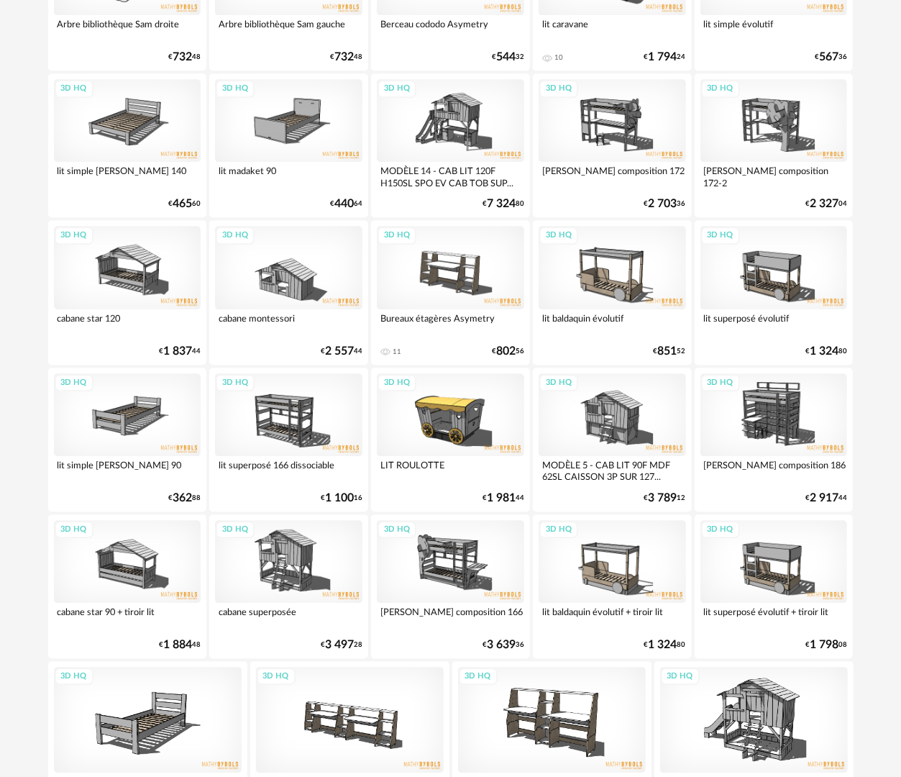
scroll to position [1803, 0]
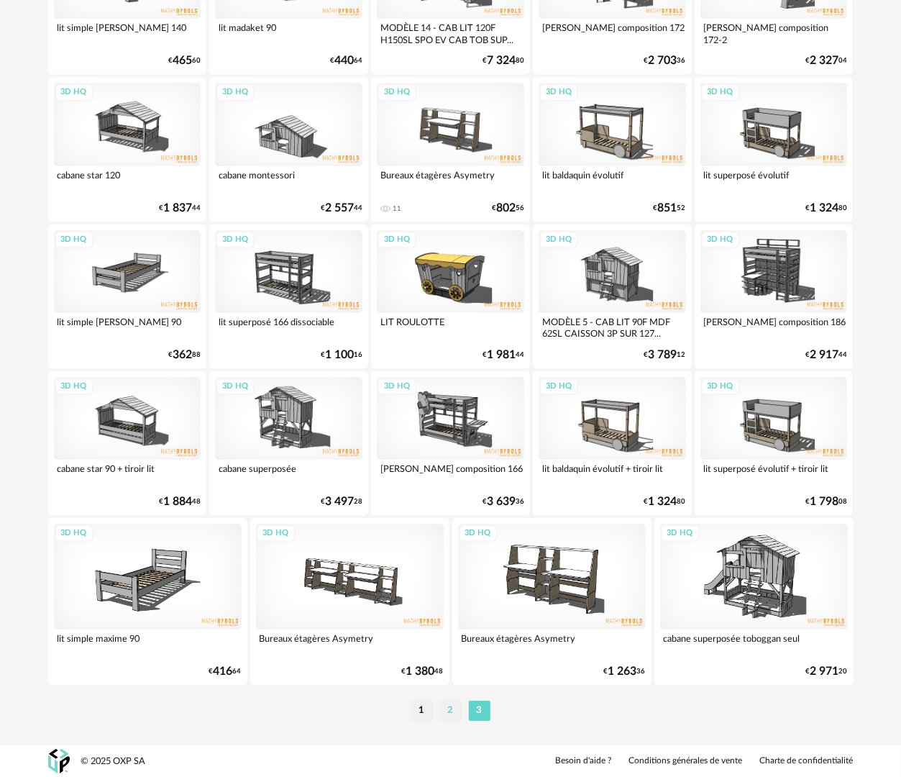
click at [442, 702] on li "2" at bounding box center [451, 711] width 22 height 20
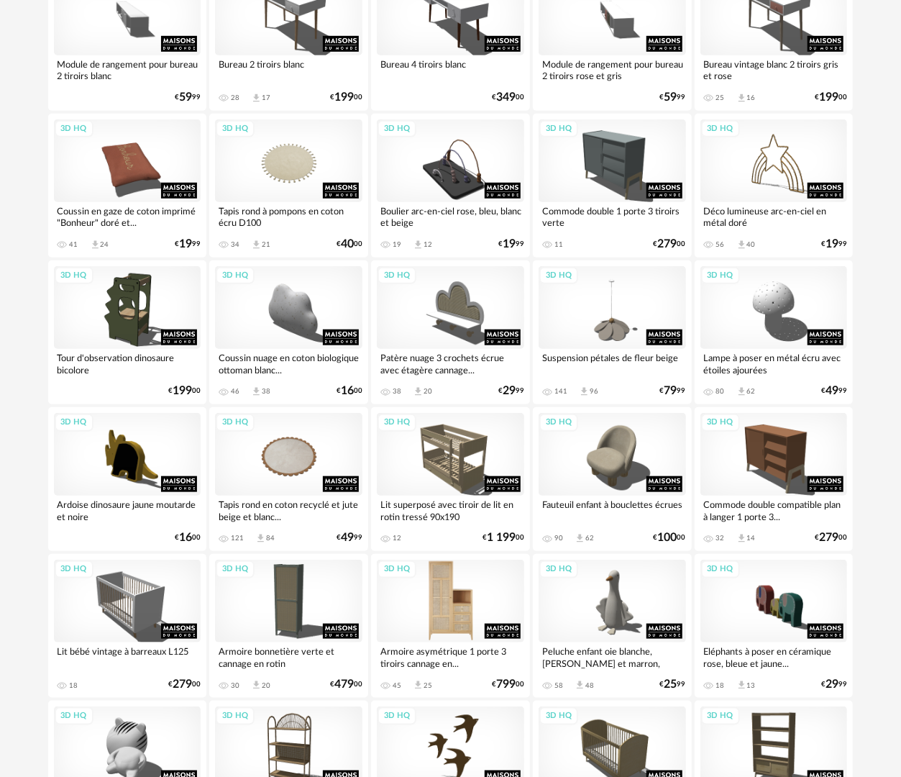
scroll to position [503, 0]
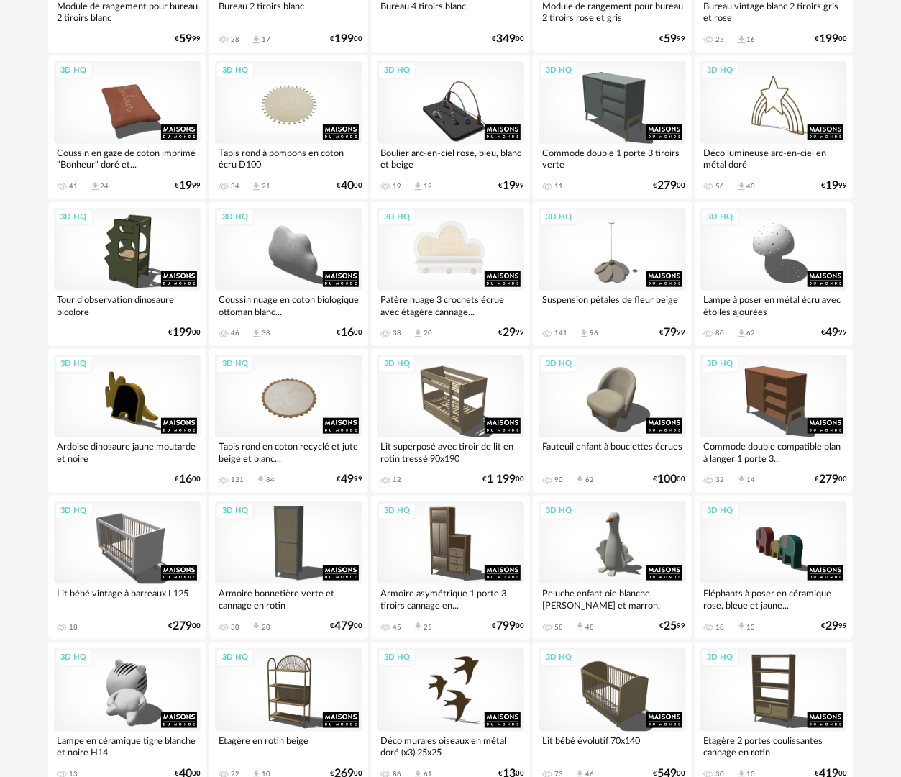
click at [455, 268] on div "3D HQ" at bounding box center [450, 249] width 147 height 83
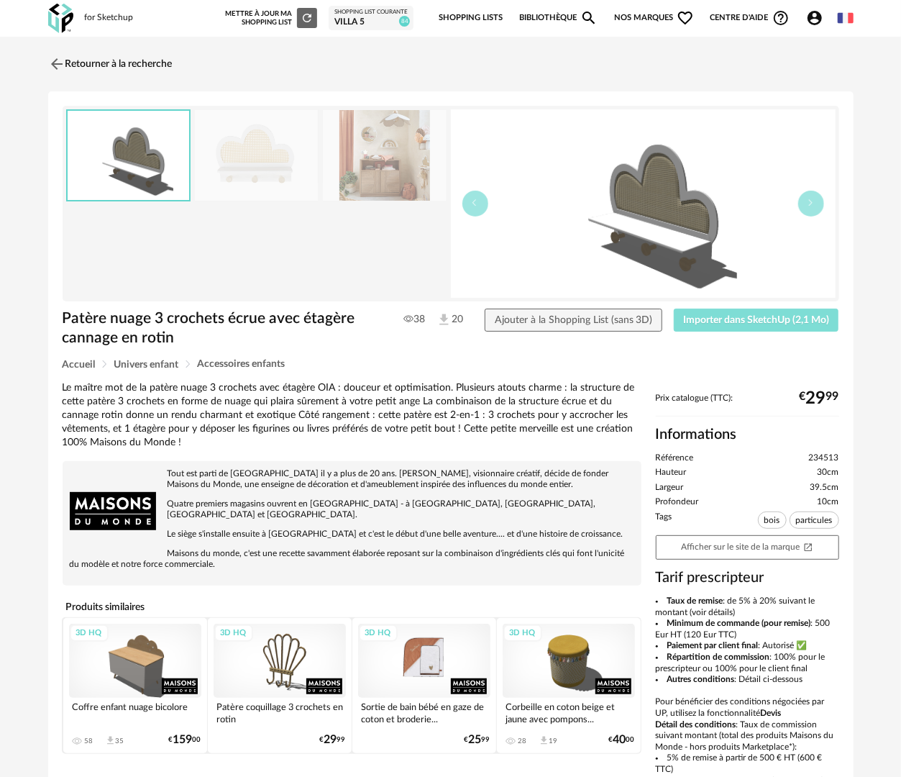
click at [765, 319] on span "Importer dans SketchUp (2,1 Mo)" at bounding box center [756, 320] width 146 height 10
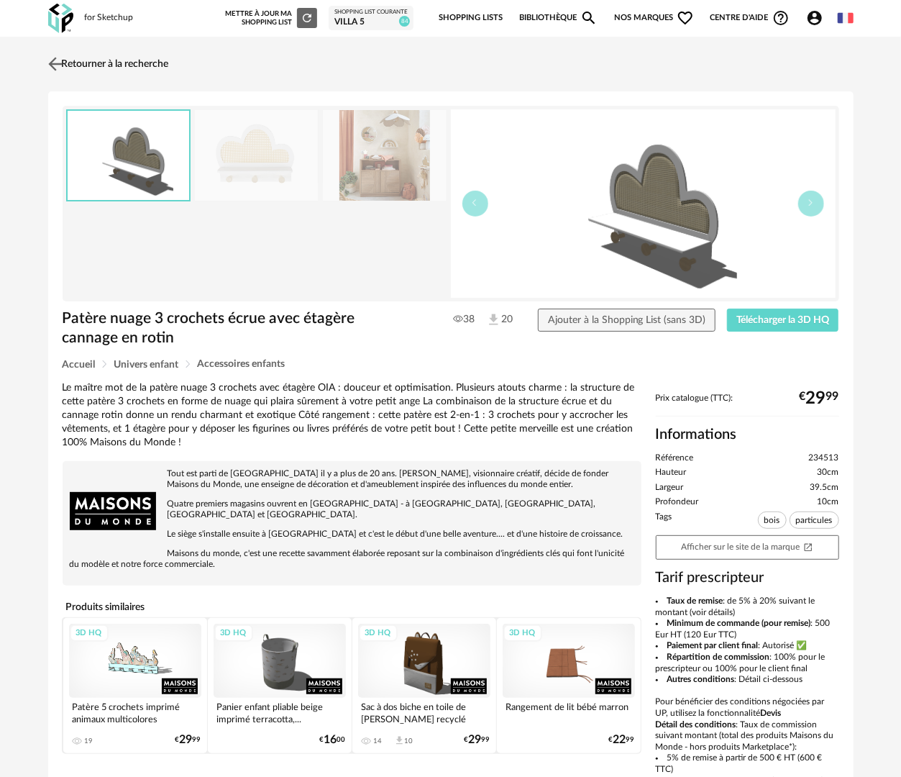
click at [112, 58] on link "Retourner à la recherche" at bounding box center [107, 64] width 124 height 32
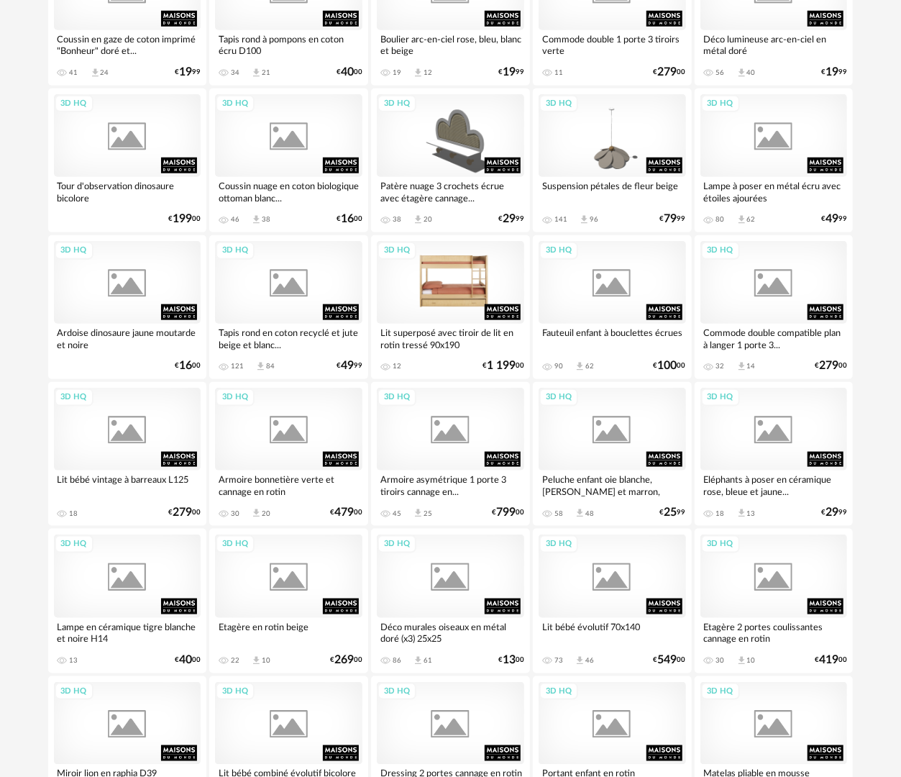
scroll to position [650, 0]
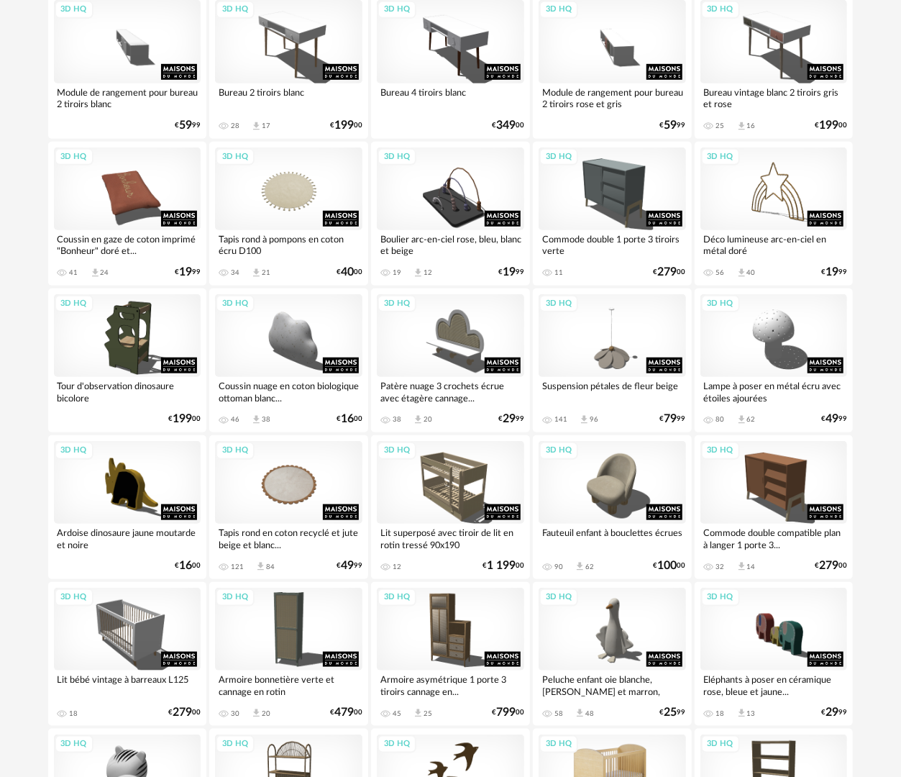
scroll to position [130, 0]
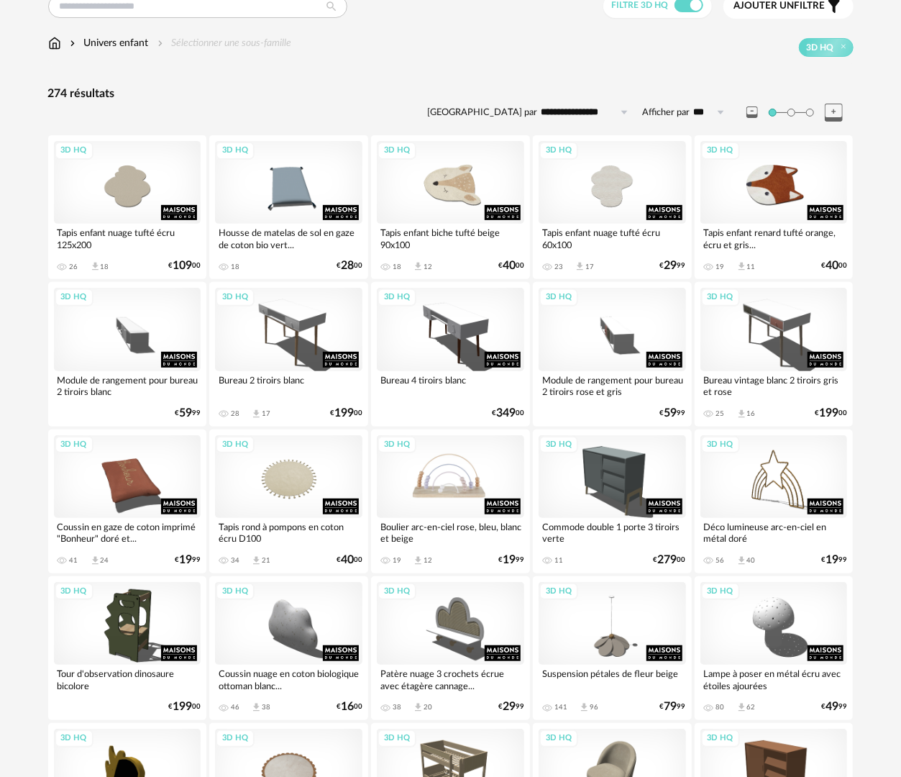
click at [480, 488] on div "3D HQ" at bounding box center [450, 476] width 147 height 83
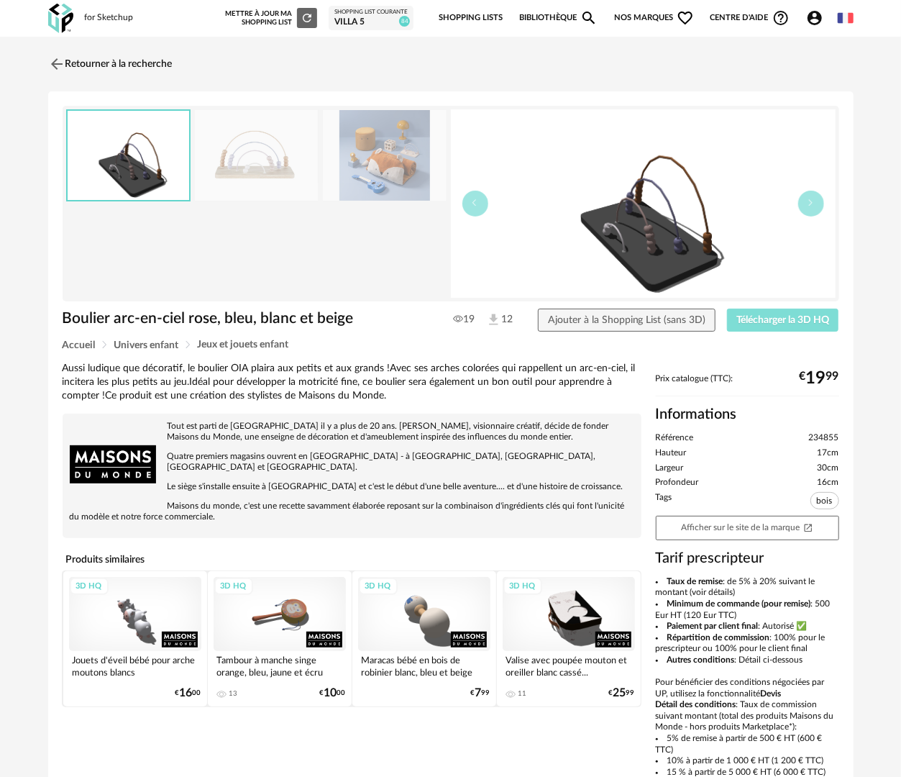
click at [787, 321] on span "Télécharger la 3D HQ" at bounding box center [783, 320] width 93 height 10
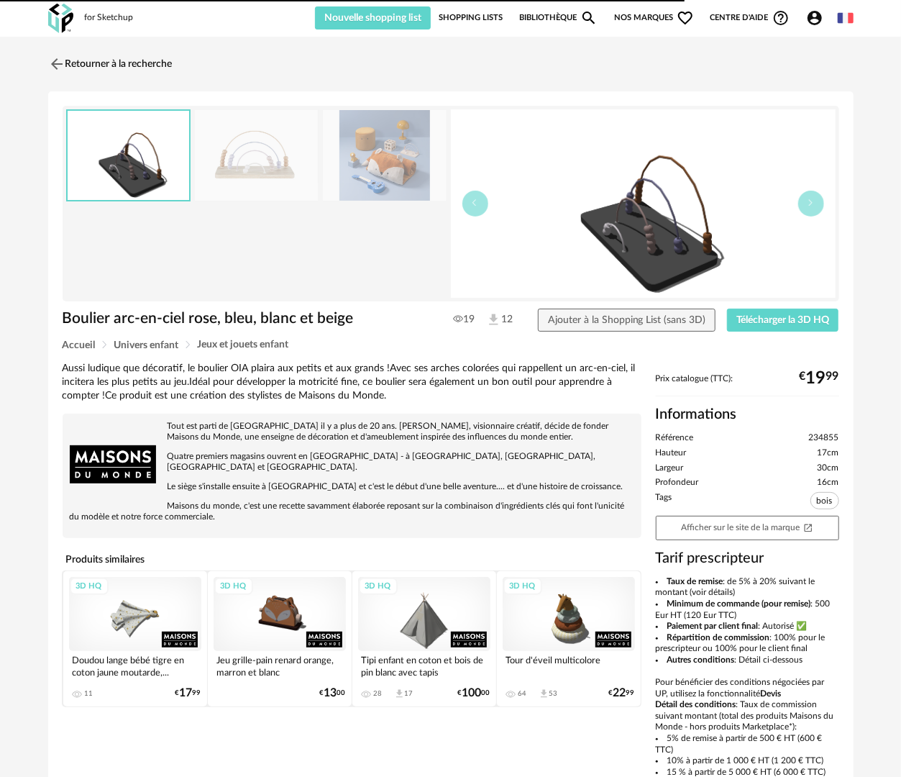
click at [568, 15] on link "Bibliothèque Magnify icon" at bounding box center [558, 17] width 79 height 23
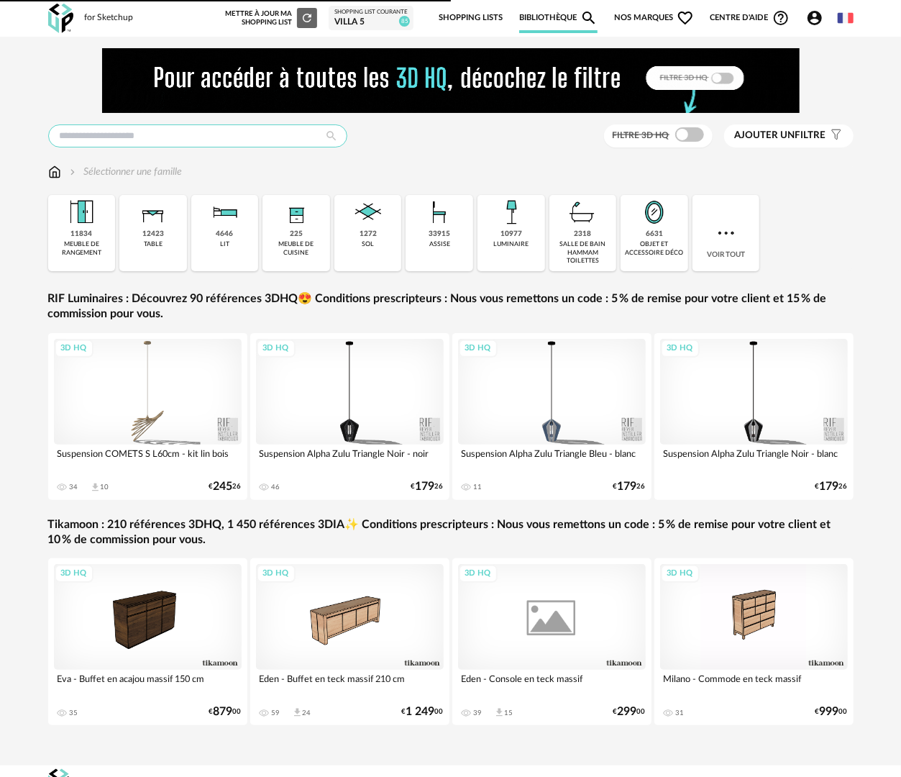
click at [209, 135] on input "text" at bounding box center [197, 135] width 299 height 23
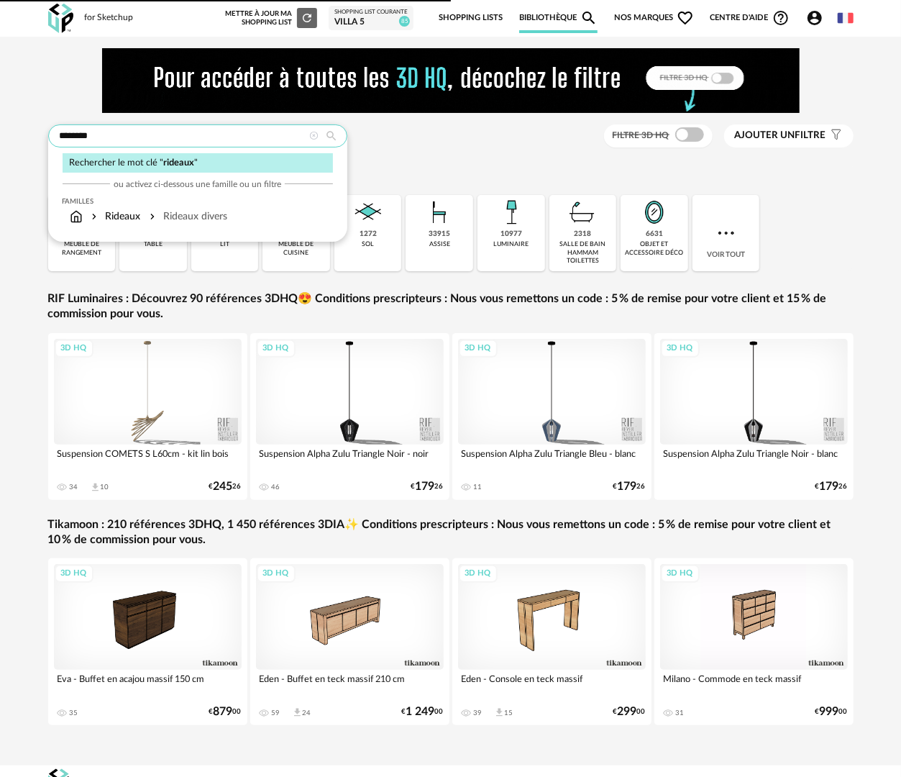
type input "*******"
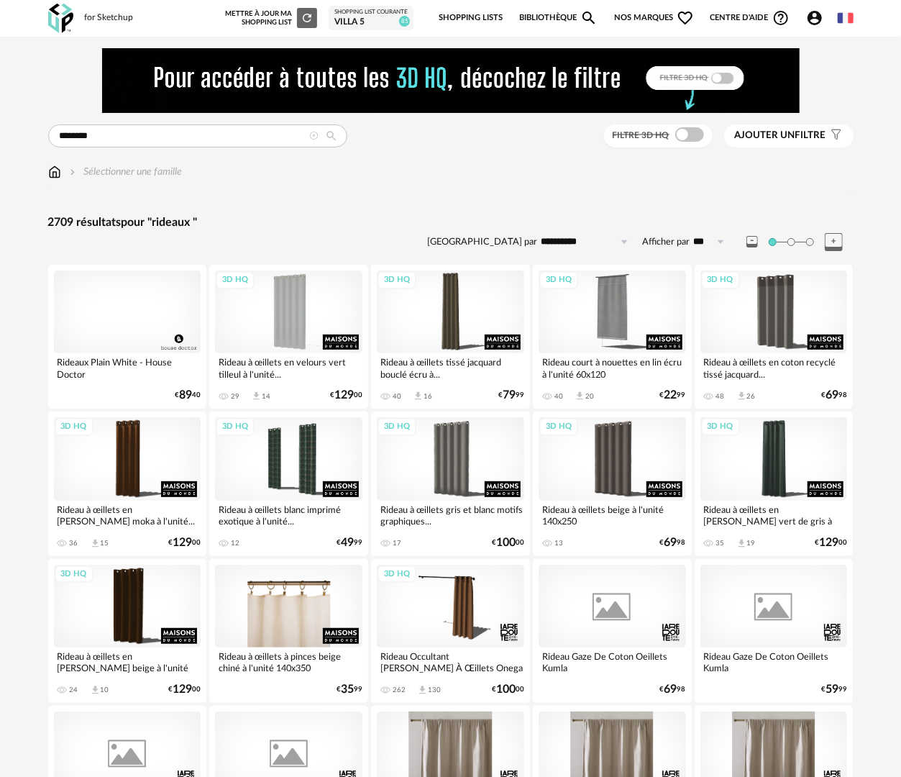
click at [698, 134] on span at bounding box center [689, 134] width 29 height 14
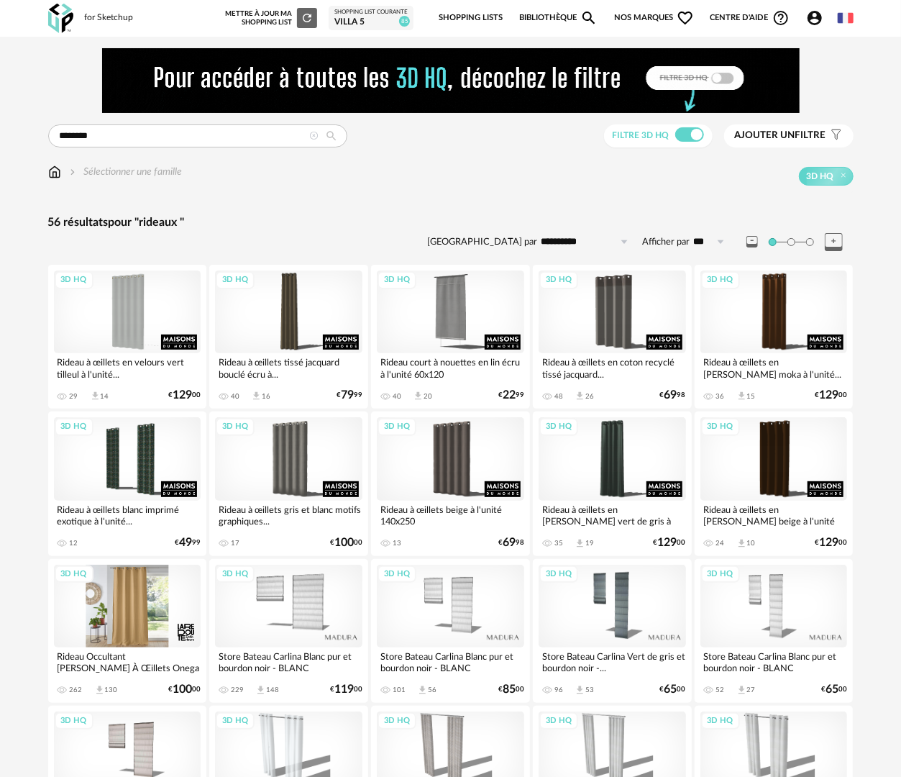
click at [151, 585] on div "3D HQ" at bounding box center [127, 606] width 147 height 83
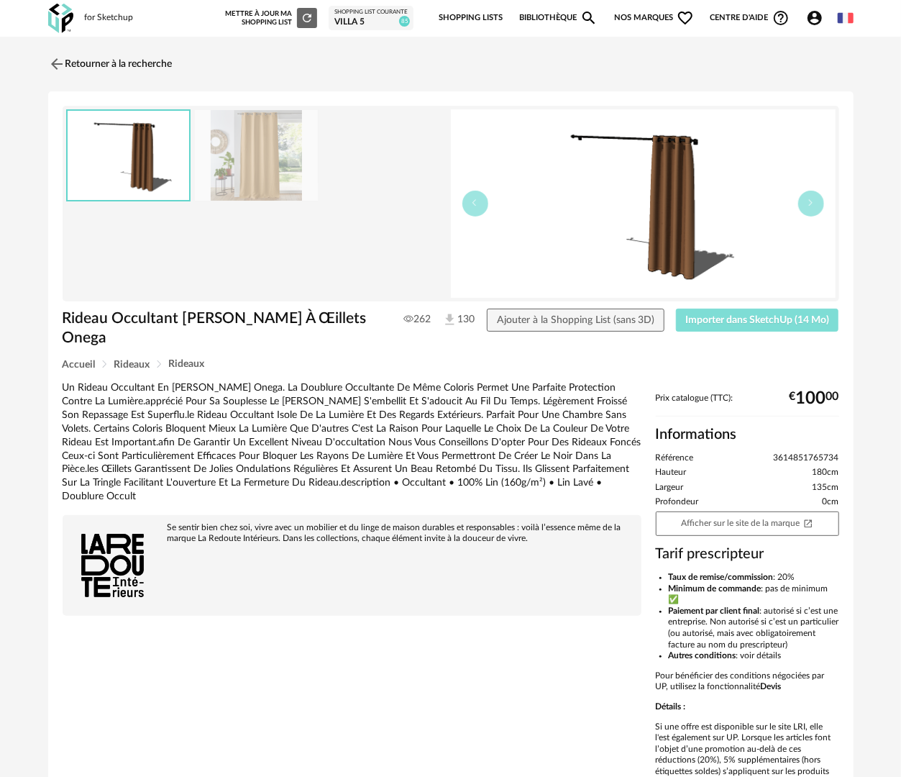
click at [788, 323] on span "Importer dans SketchUp (14 Mo)" at bounding box center [757, 320] width 144 height 10
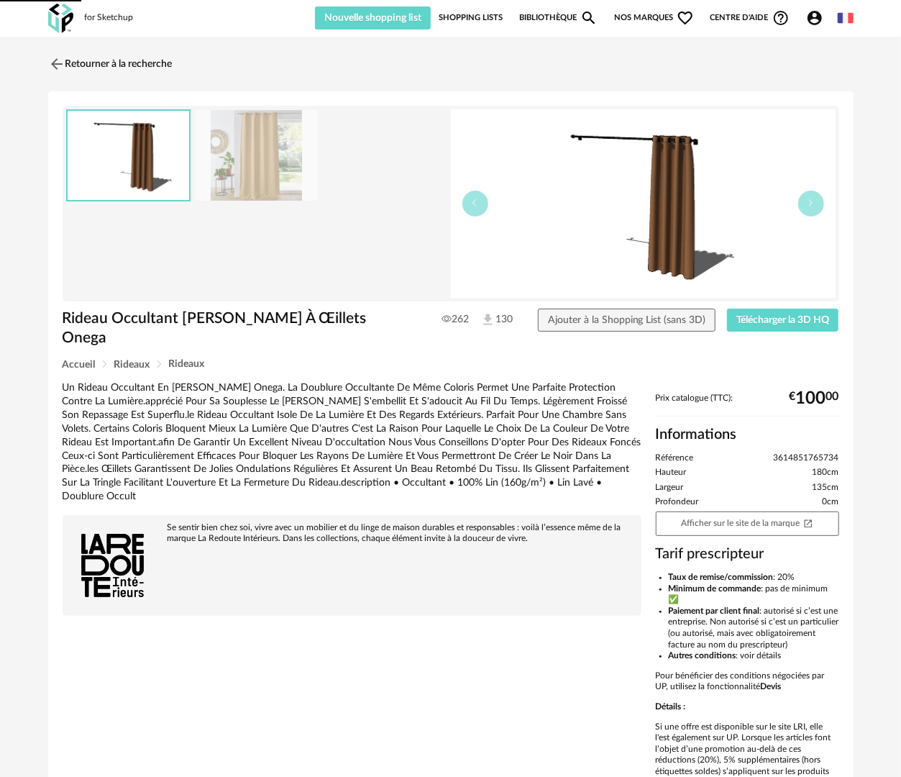
click at [534, 14] on link "Bibliothèque Magnify icon" at bounding box center [558, 17] width 79 height 23
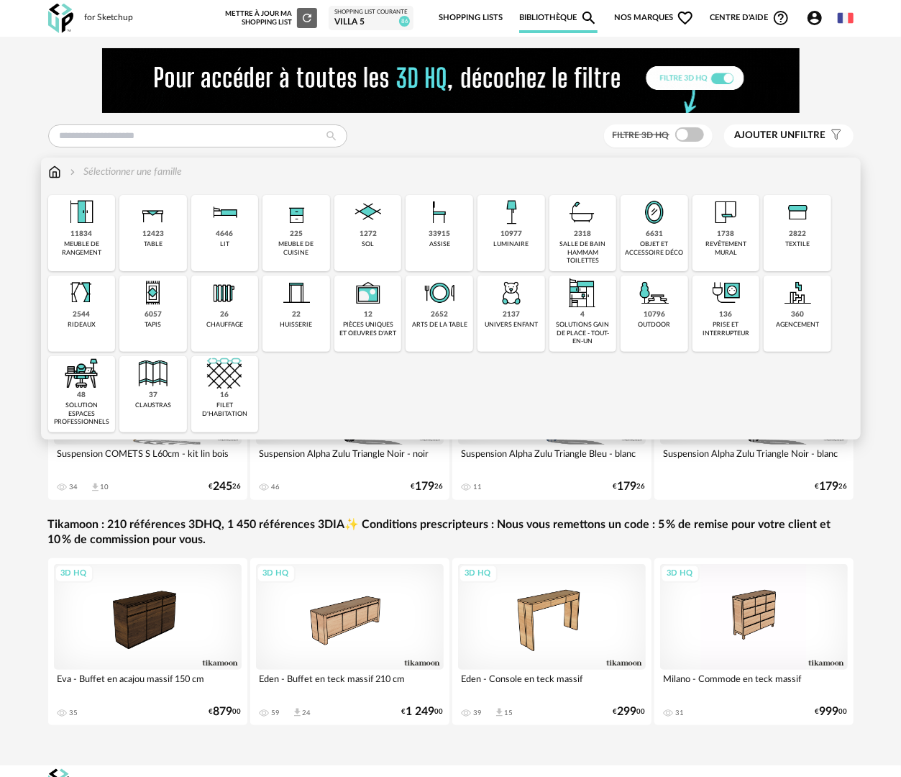
click at [518, 311] on div "2137" at bounding box center [511, 314] width 17 height 9
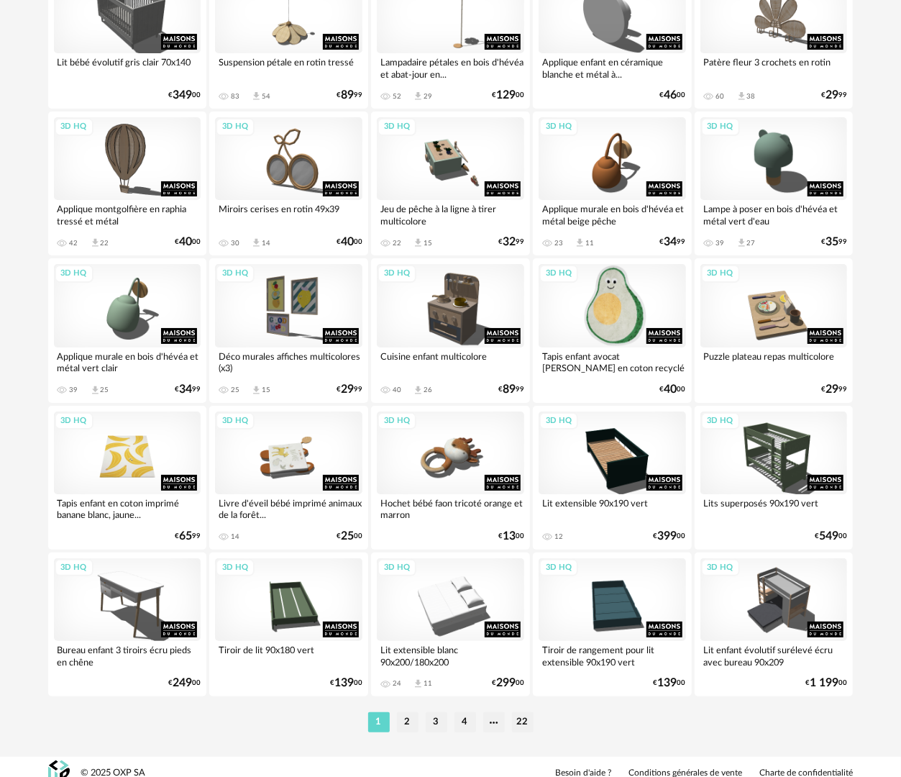
scroll to position [2515, 0]
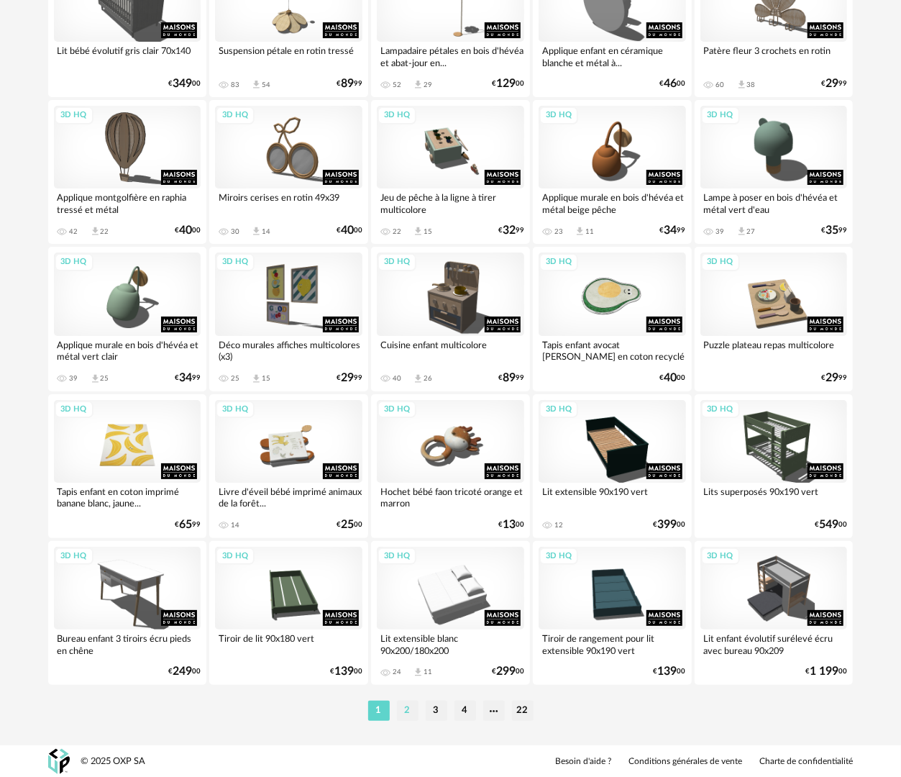
click at [407, 715] on li "2" at bounding box center [408, 711] width 22 height 20
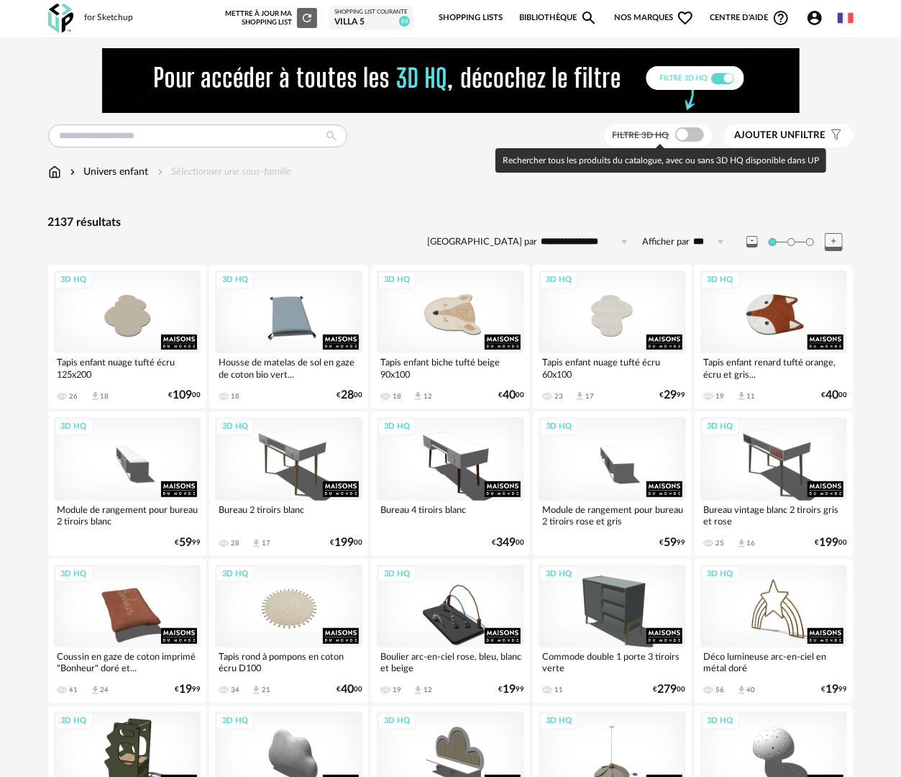
click at [686, 127] on span at bounding box center [689, 134] width 29 height 14
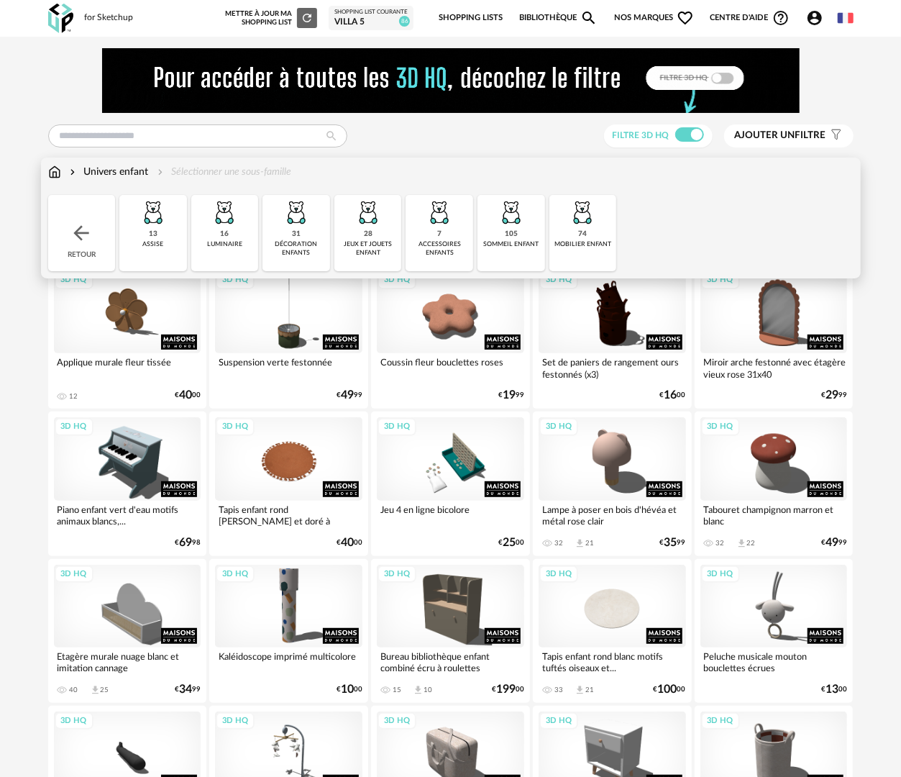
click at [50, 171] on img at bounding box center [54, 172] width 13 height 14
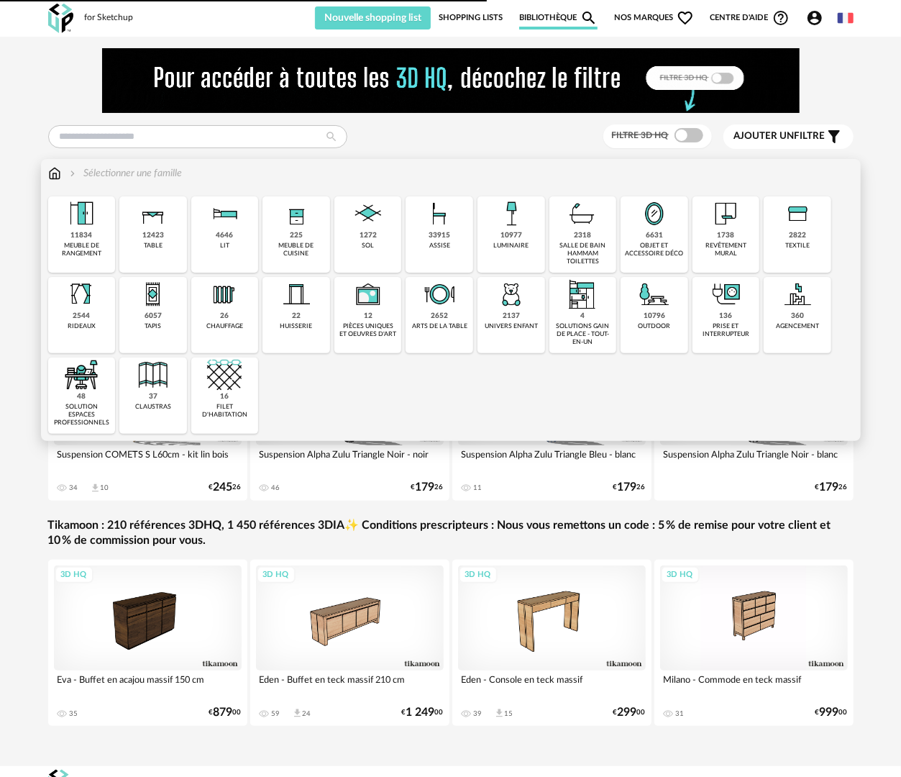
click at [516, 245] on div "luminaire" at bounding box center [510, 246] width 35 height 8
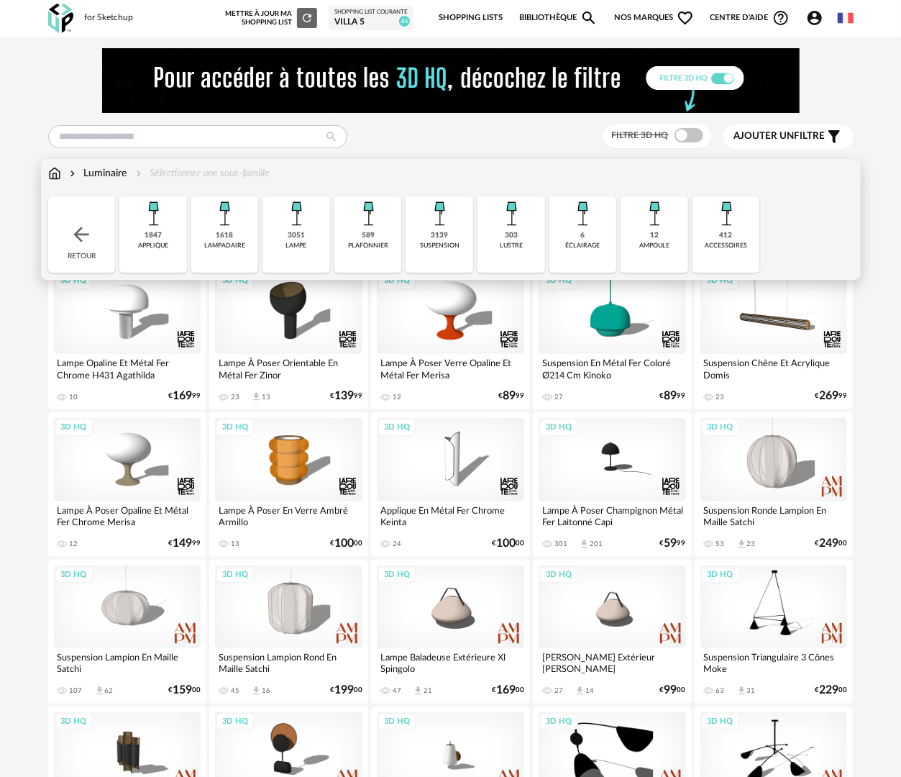
click at [437, 248] on div "suspension" at bounding box center [440, 246] width 40 height 8
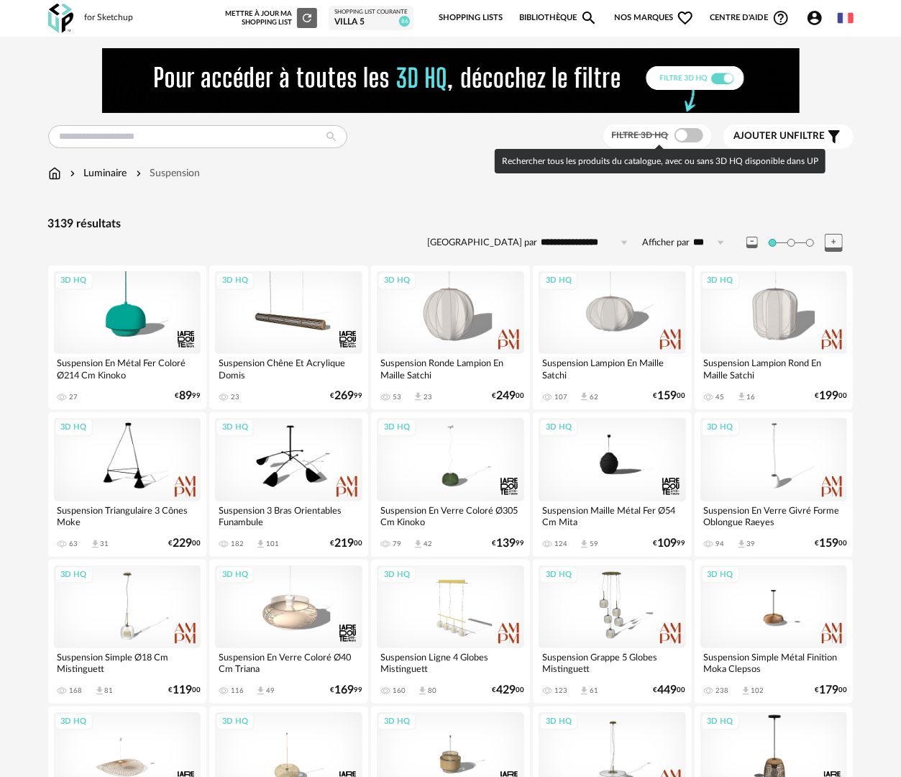
click at [686, 134] on span at bounding box center [689, 135] width 29 height 14
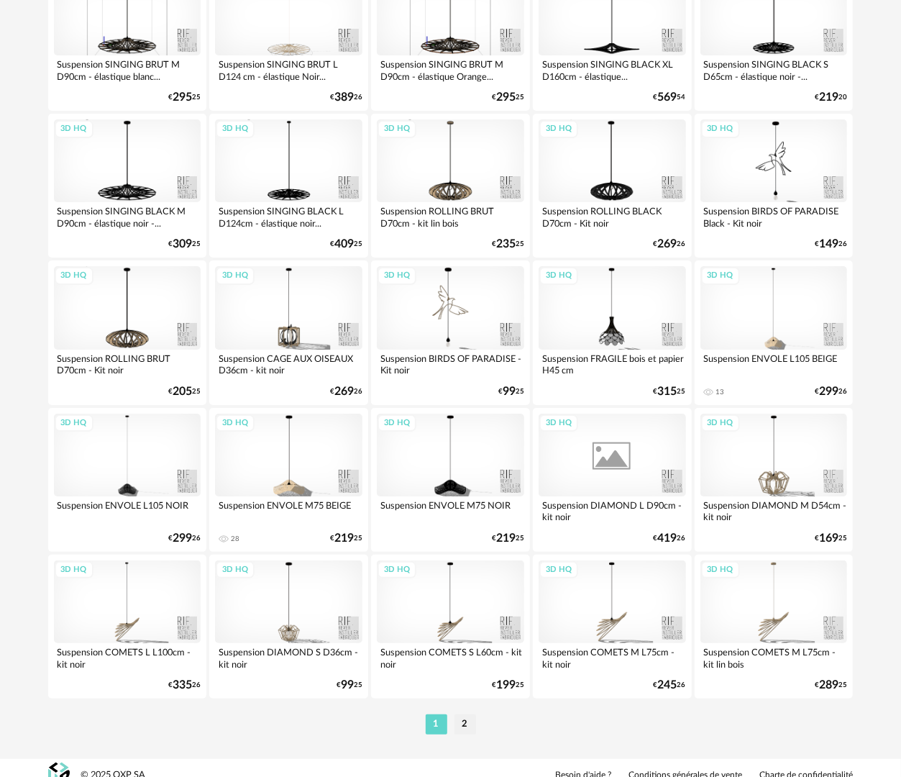
scroll to position [2516, 0]
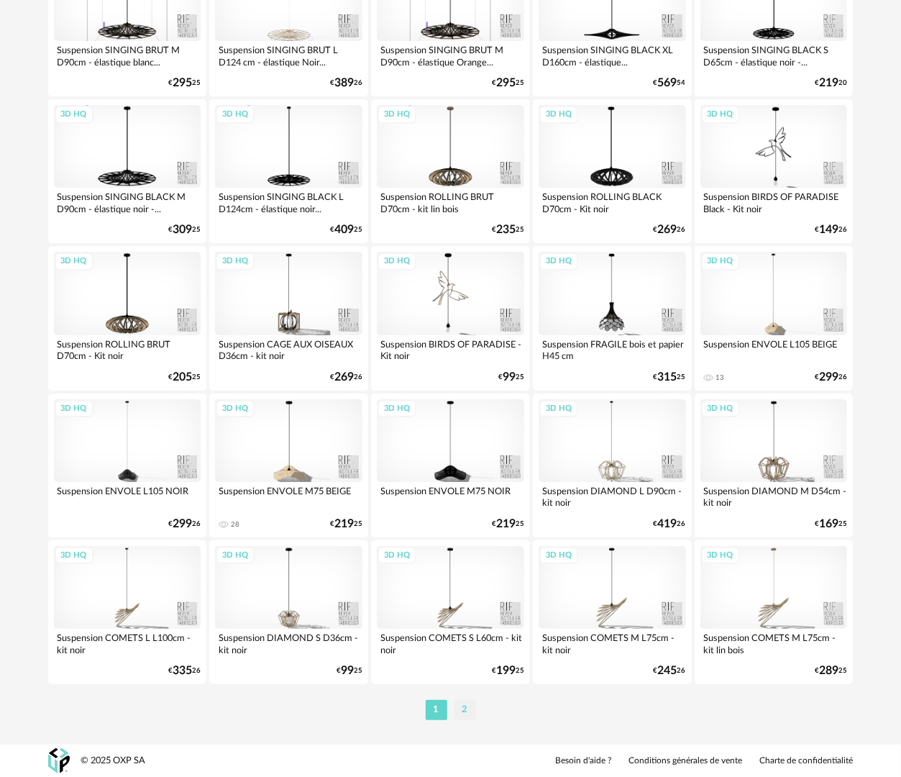
click at [460, 703] on li "2" at bounding box center [466, 710] width 22 height 20
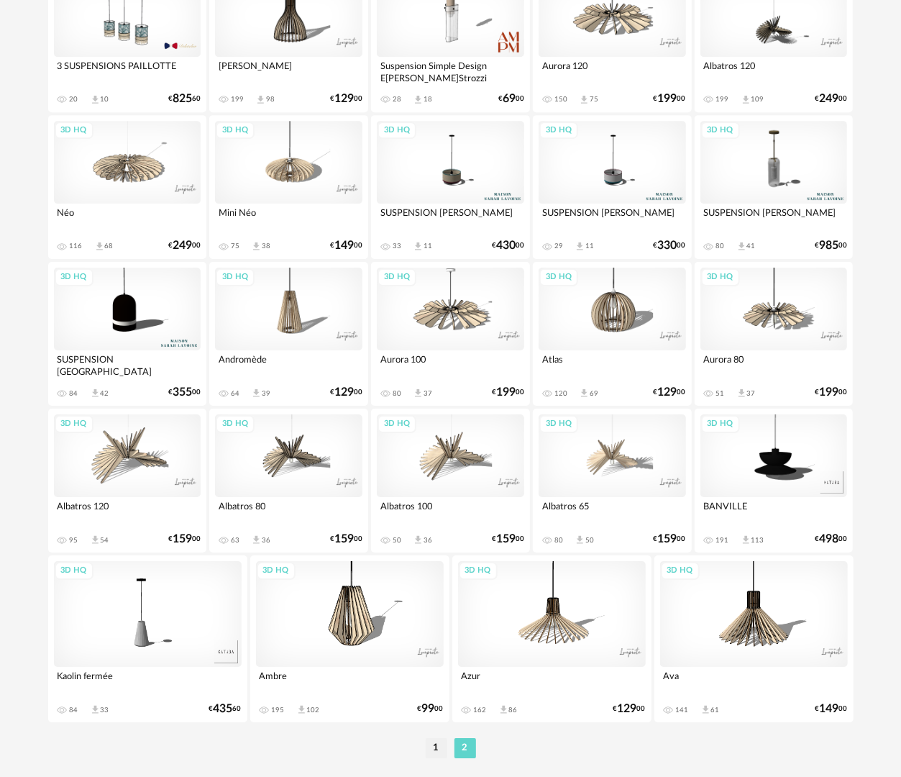
scroll to position [2245, 0]
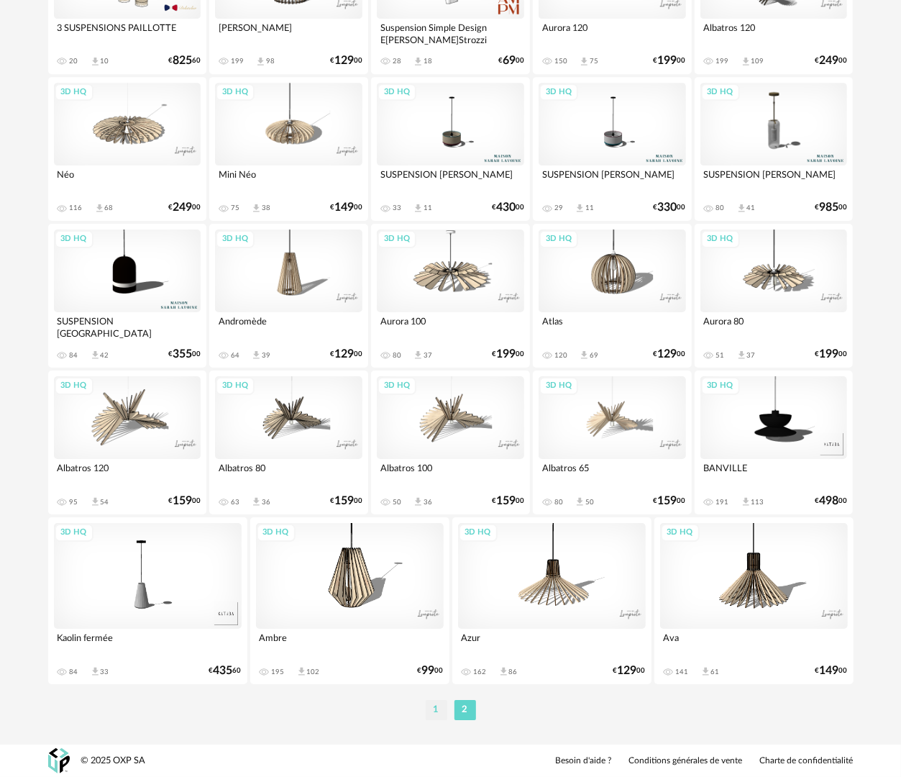
click at [438, 710] on li "1" at bounding box center [437, 710] width 22 height 20
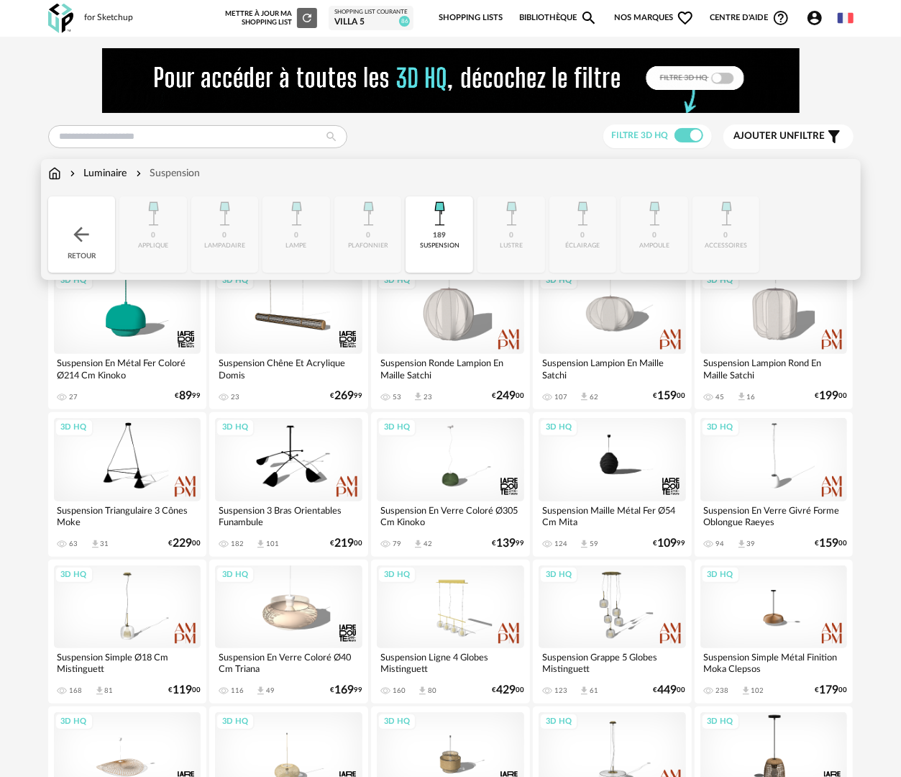
click at [98, 219] on div "Retour" at bounding box center [82, 234] width 68 height 76
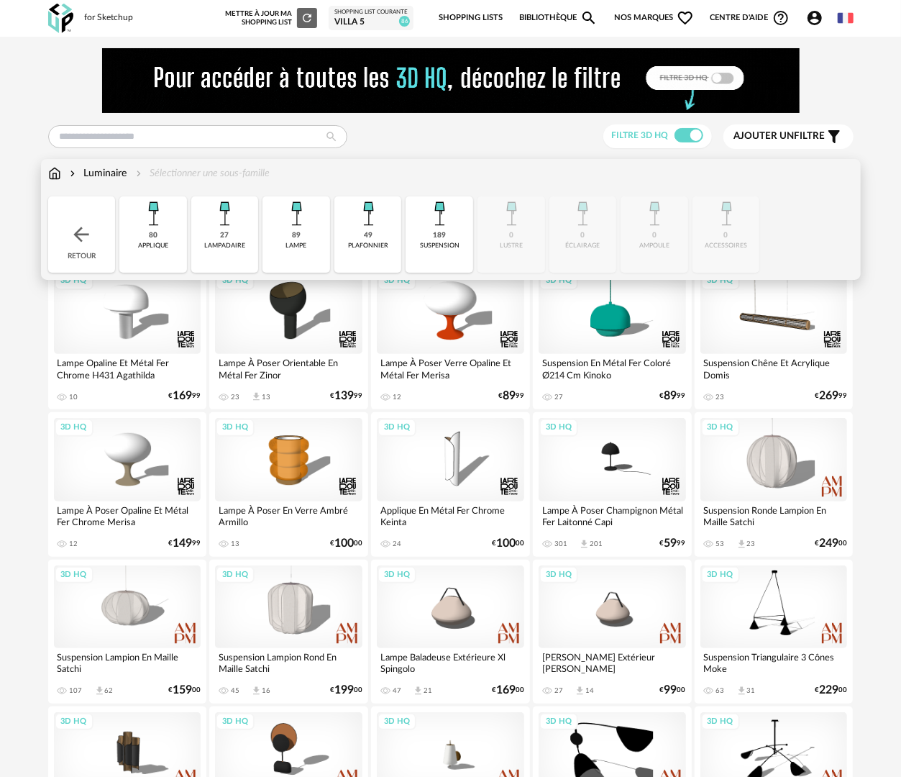
click at [364, 242] on div "plafonnier" at bounding box center [368, 246] width 40 height 8
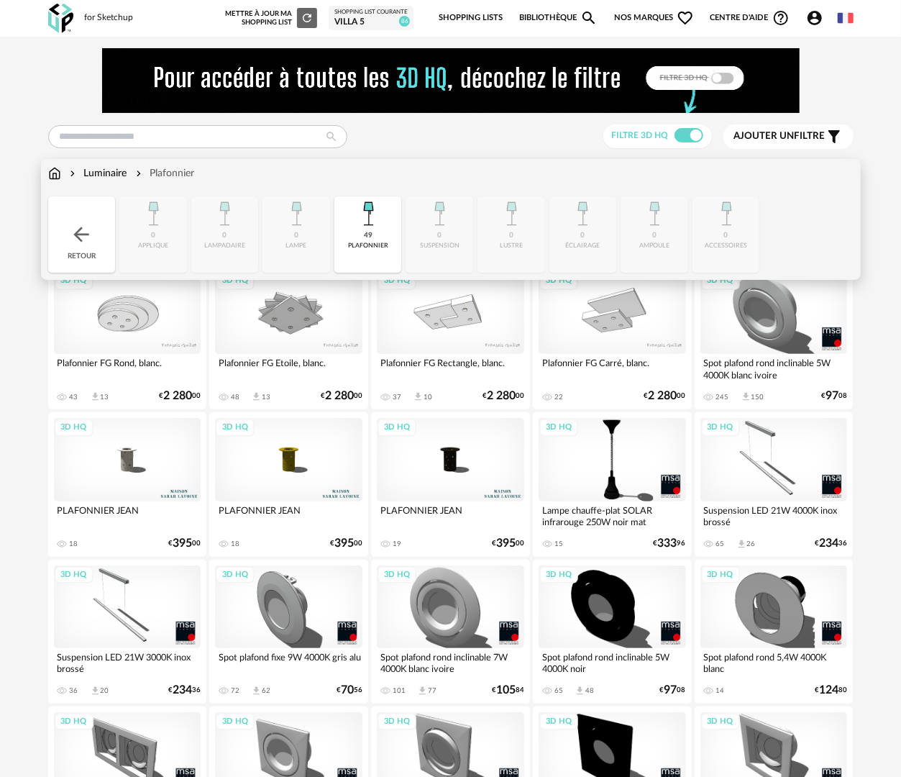
click at [81, 240] on img at bounding box center [81, 234] width 23 height 23
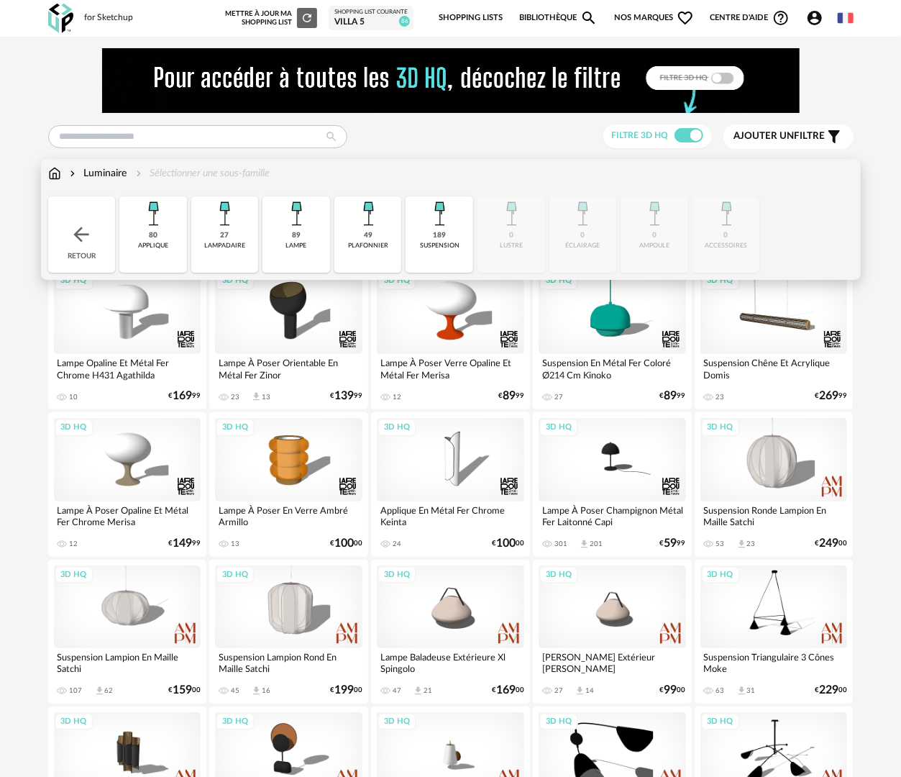
click at [82, 235] on img at bounding box center [81, 234] width 23 height 23
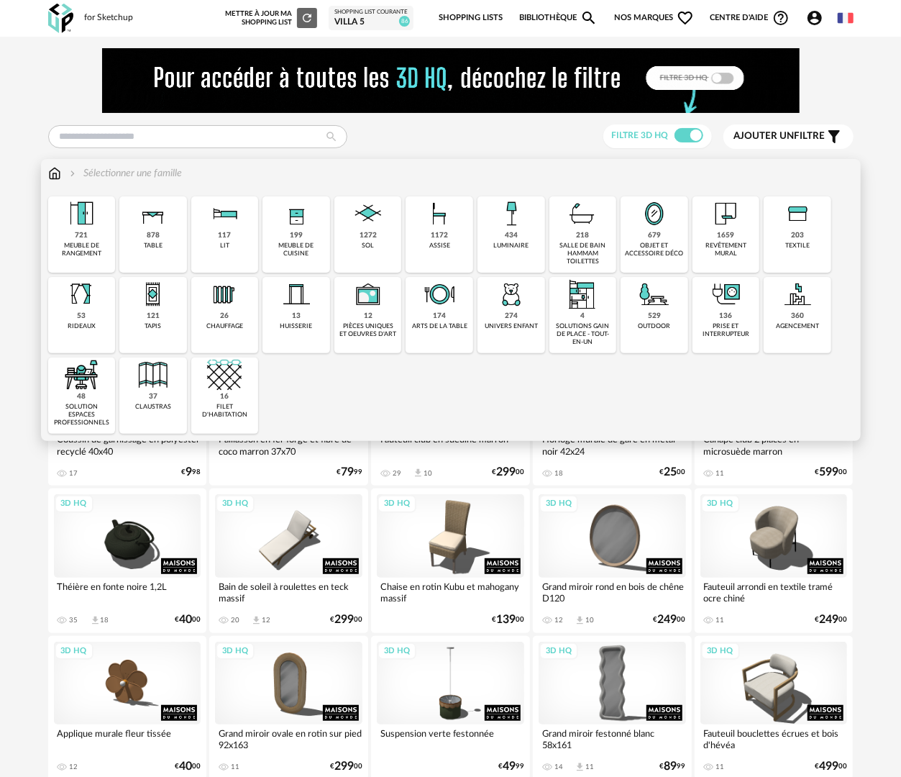
click at [492, 239] on div "434 luminaire" at bounding box center [512, 234] width 68 height 76
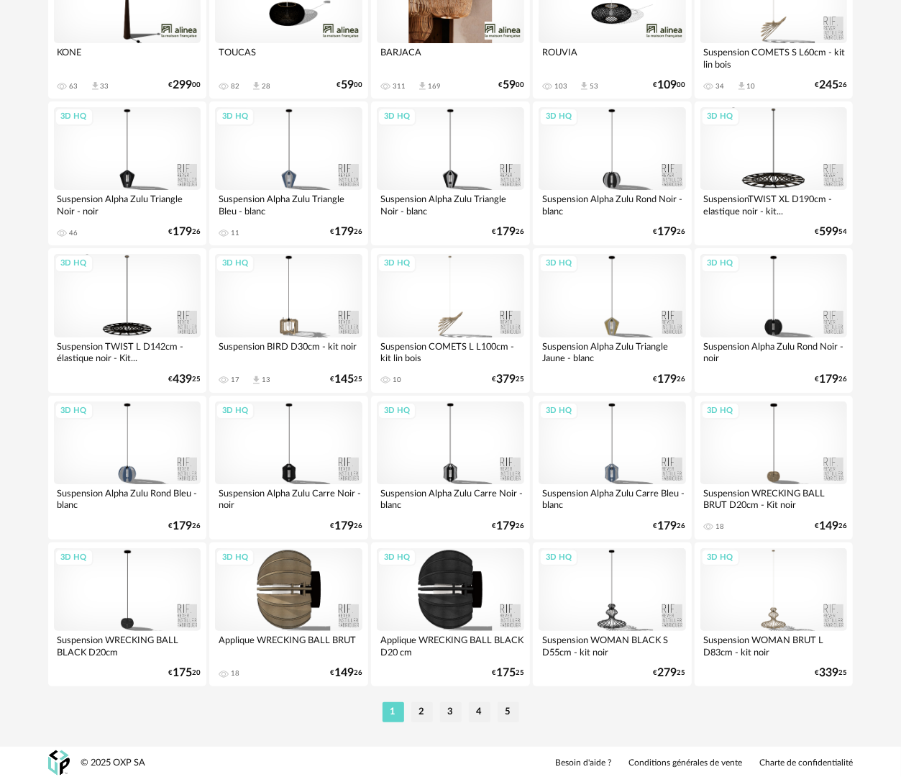
scroll to position [2516, 0]
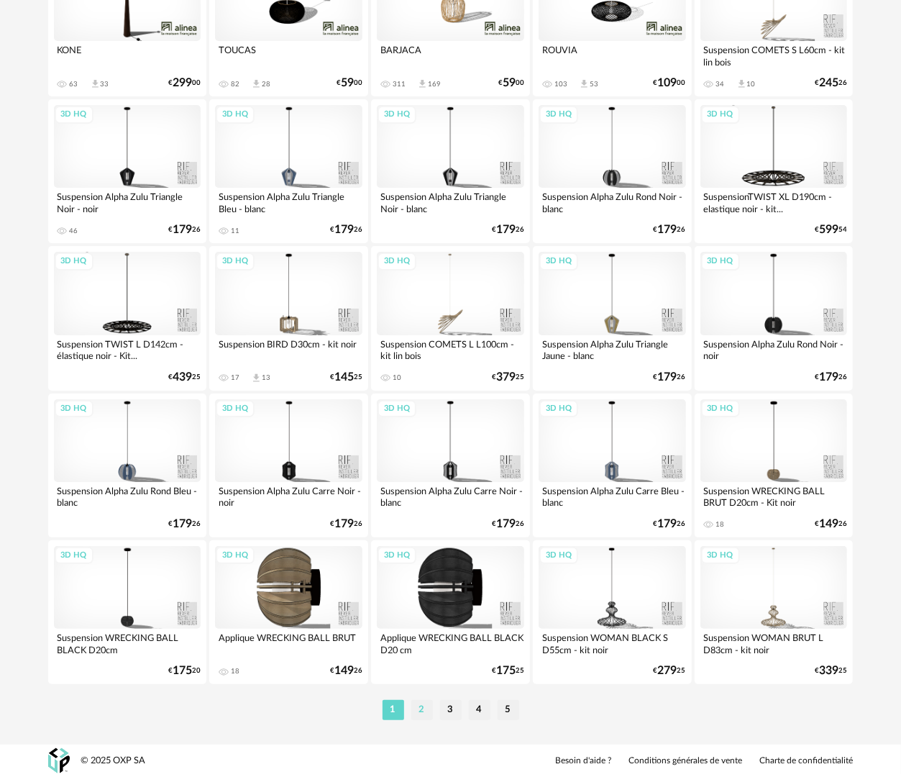
click at [421, 708] on li "2" at bounding box center [422, 710] width 22 height 20
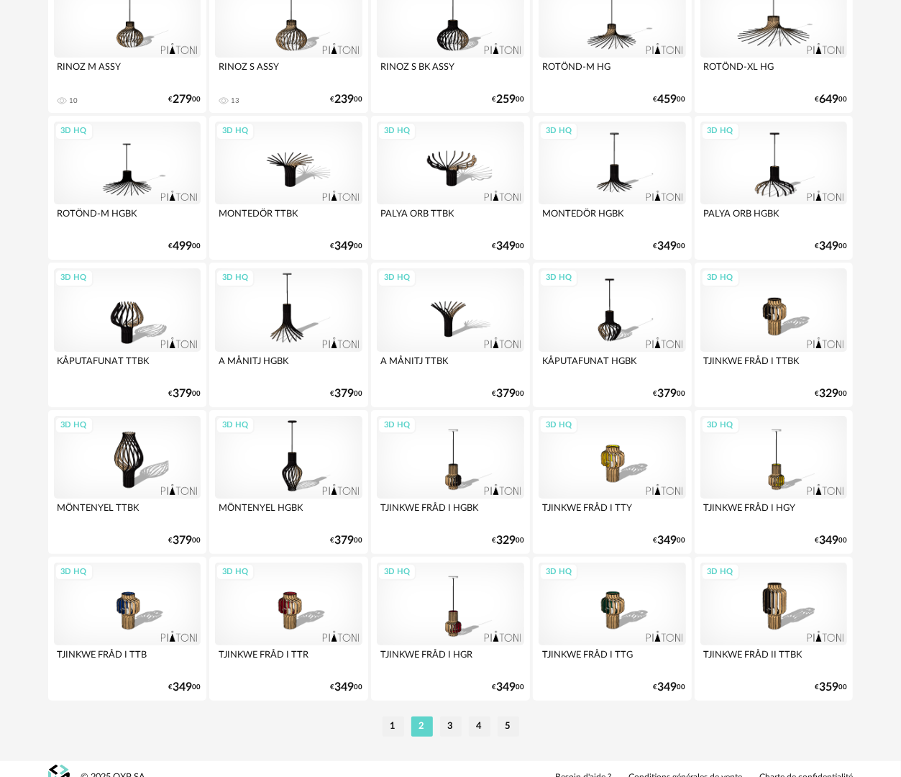
scroll to position [2516, 0]
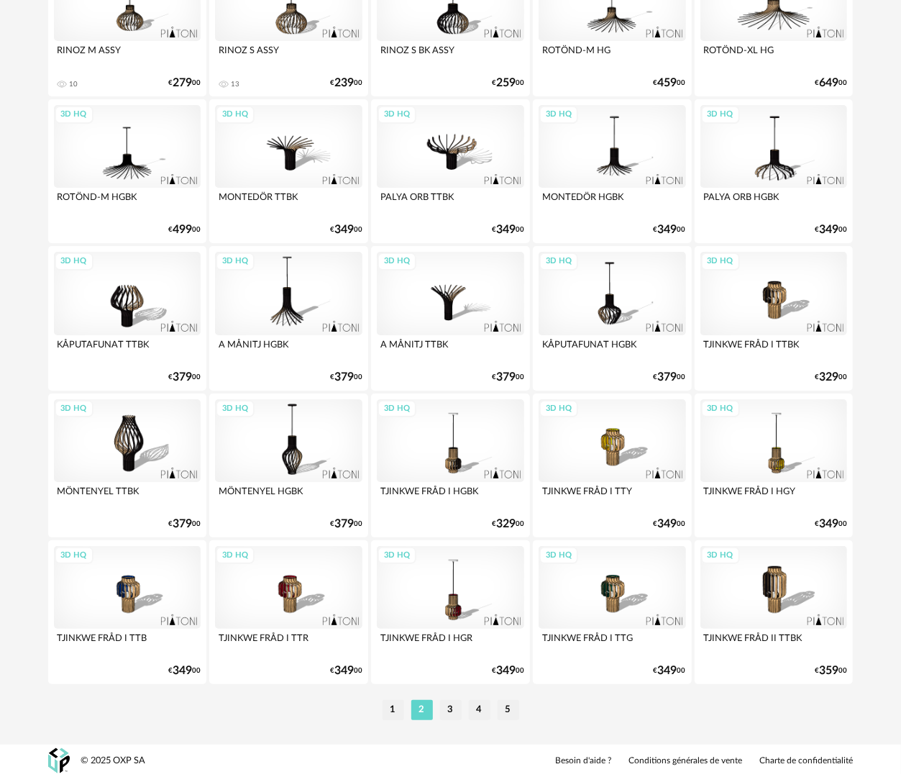
click at [447, 715] on li "3" at bounding box center [451, 710] width 22 height 20
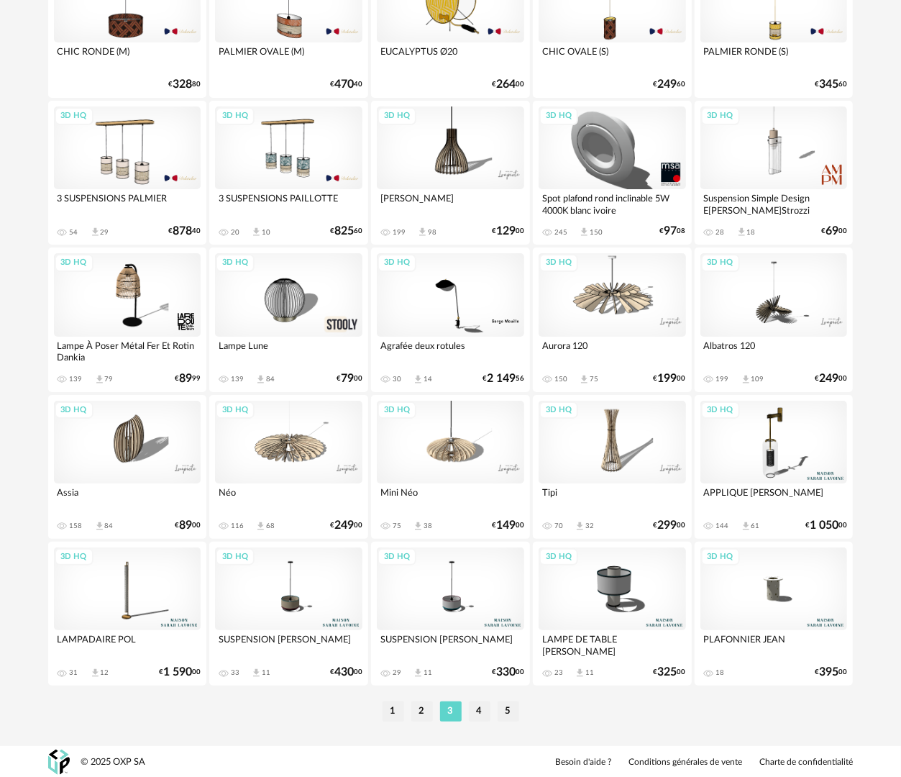
scroll to position [2516, 0]
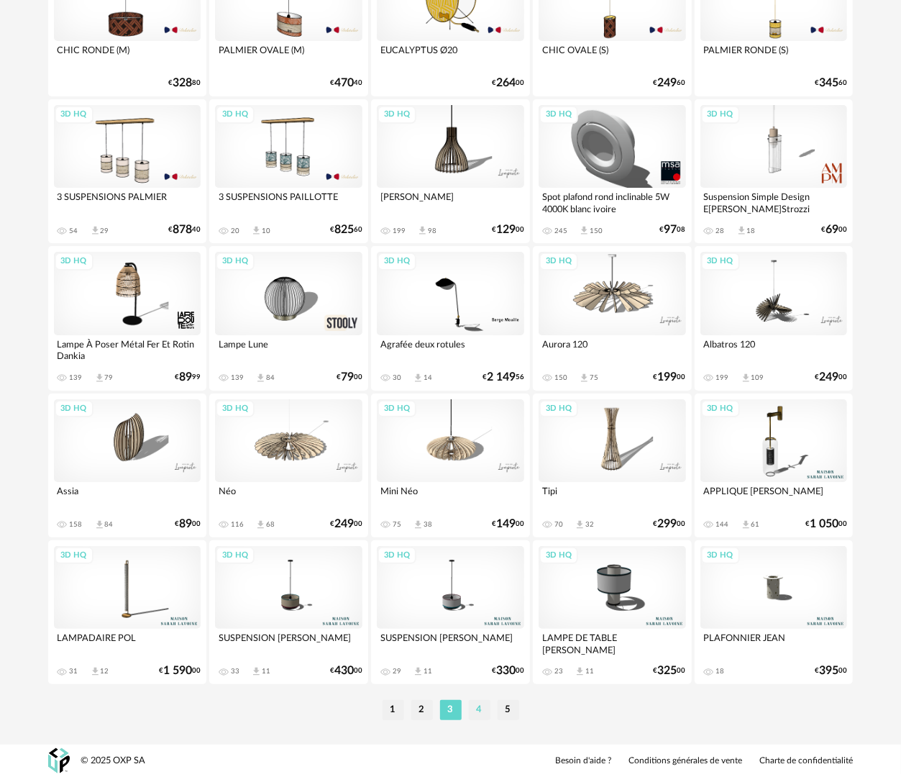
click at [482, 716] on li "4" at bounding box center [480, 710] width 22 height 20
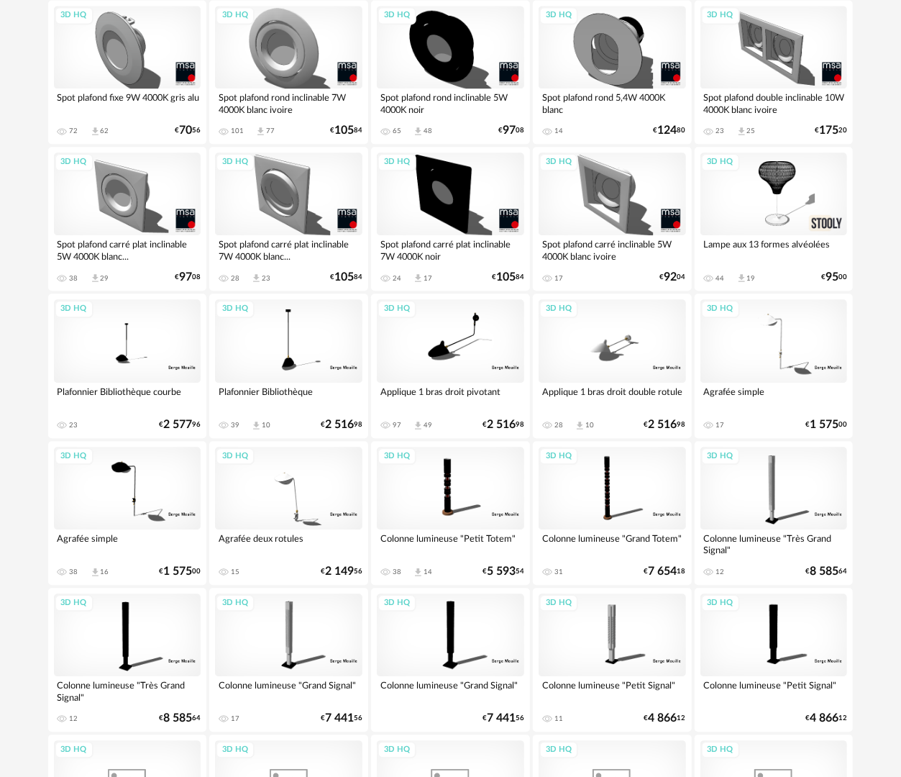
scroll to position [2158, 0]
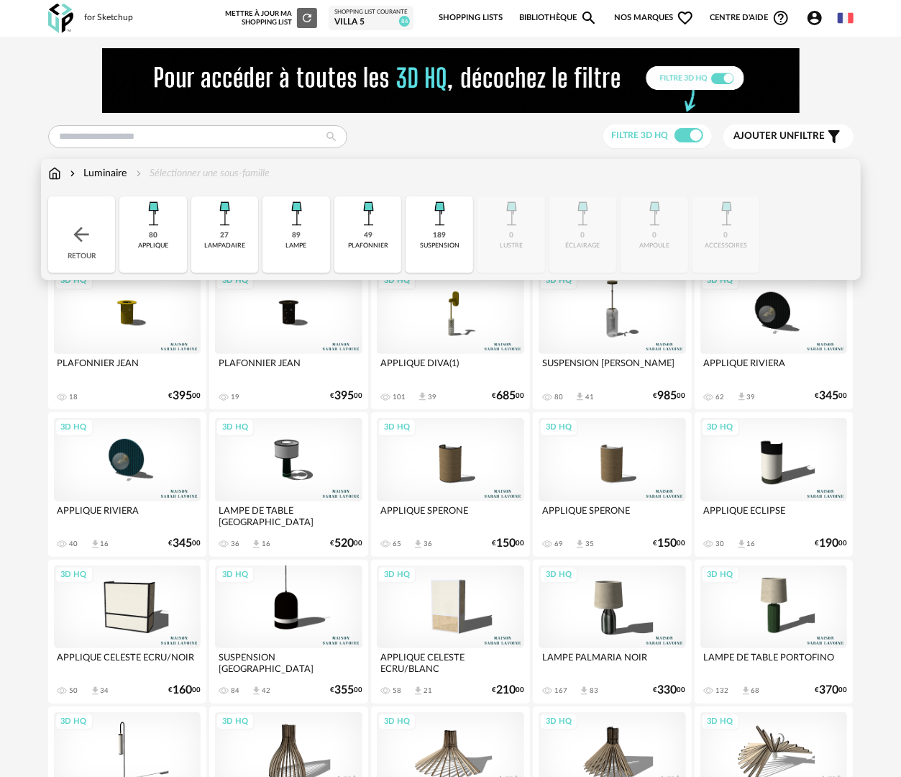
click at [434, 229] on img at bounding box center [439, 213] width 35 height 35
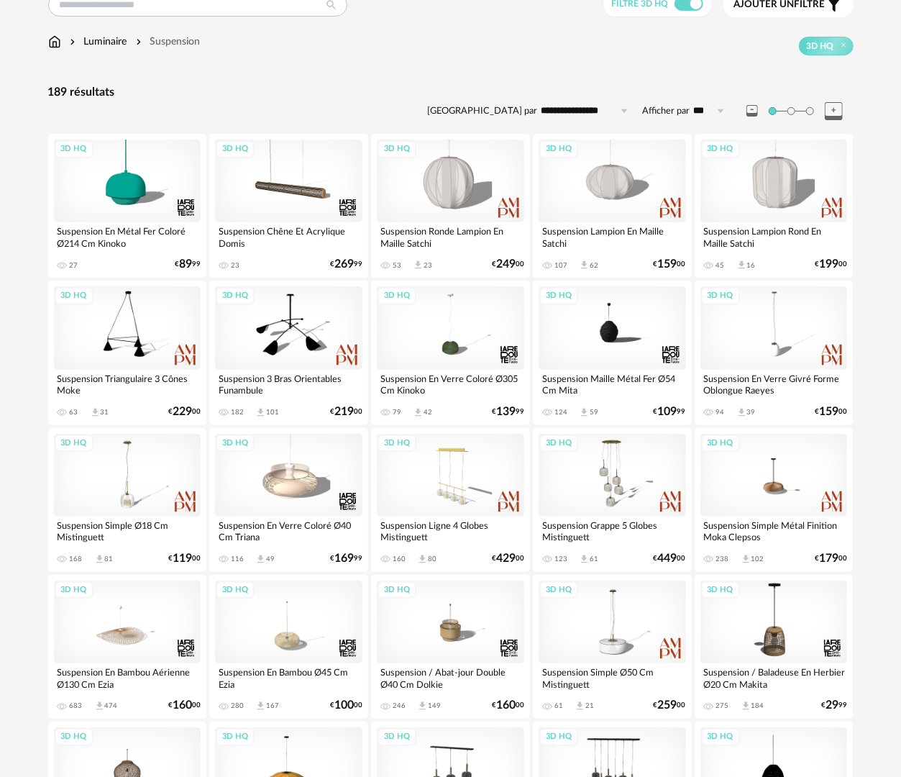
scroll to position [144, 0]
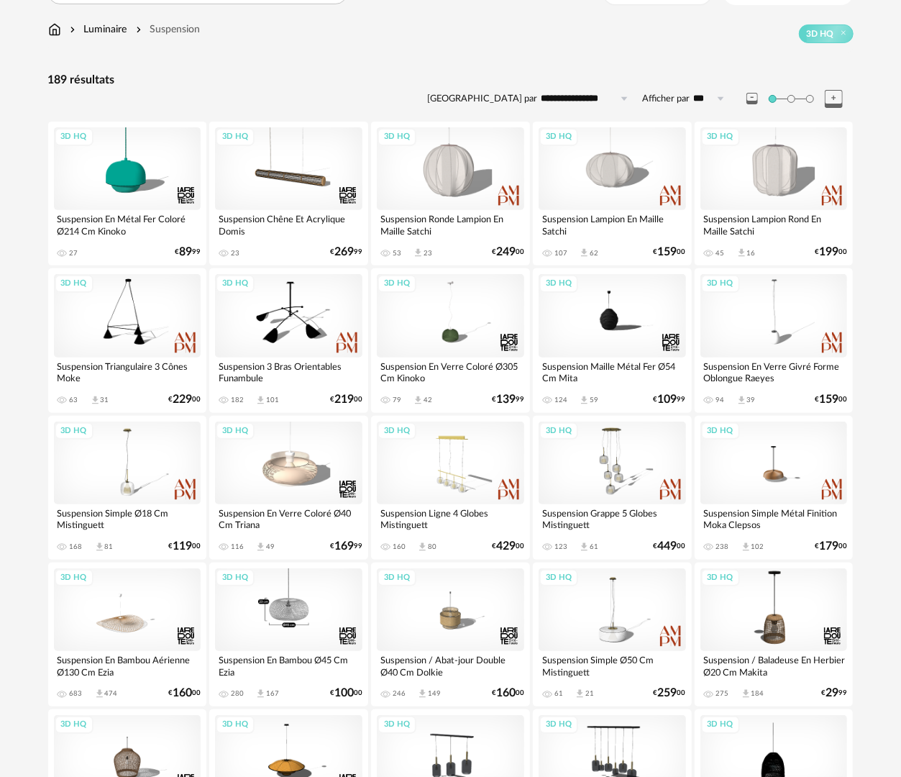
click at [320, 613] on div "3D HQ" at bounding box center [288, 609] width 147 height 83
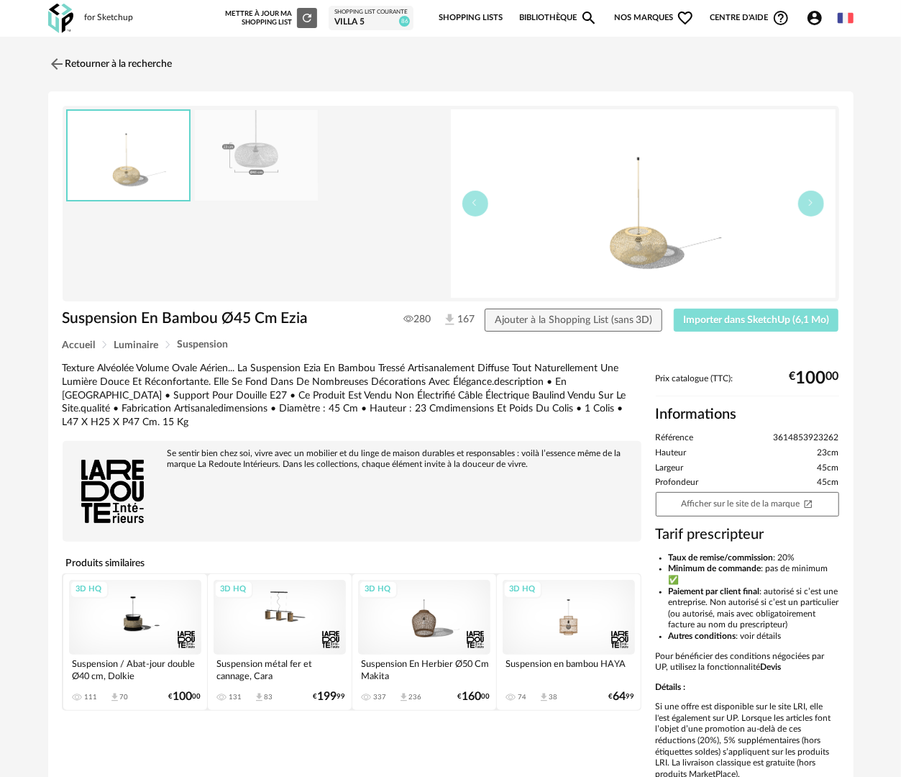
click at [758, 324] on span "Importer dans SketchUp (6,1 Mo)" at bounding box center [756, 320] width 146 height 10
